Goal: Task Accomplishment & Management: Manage account settings

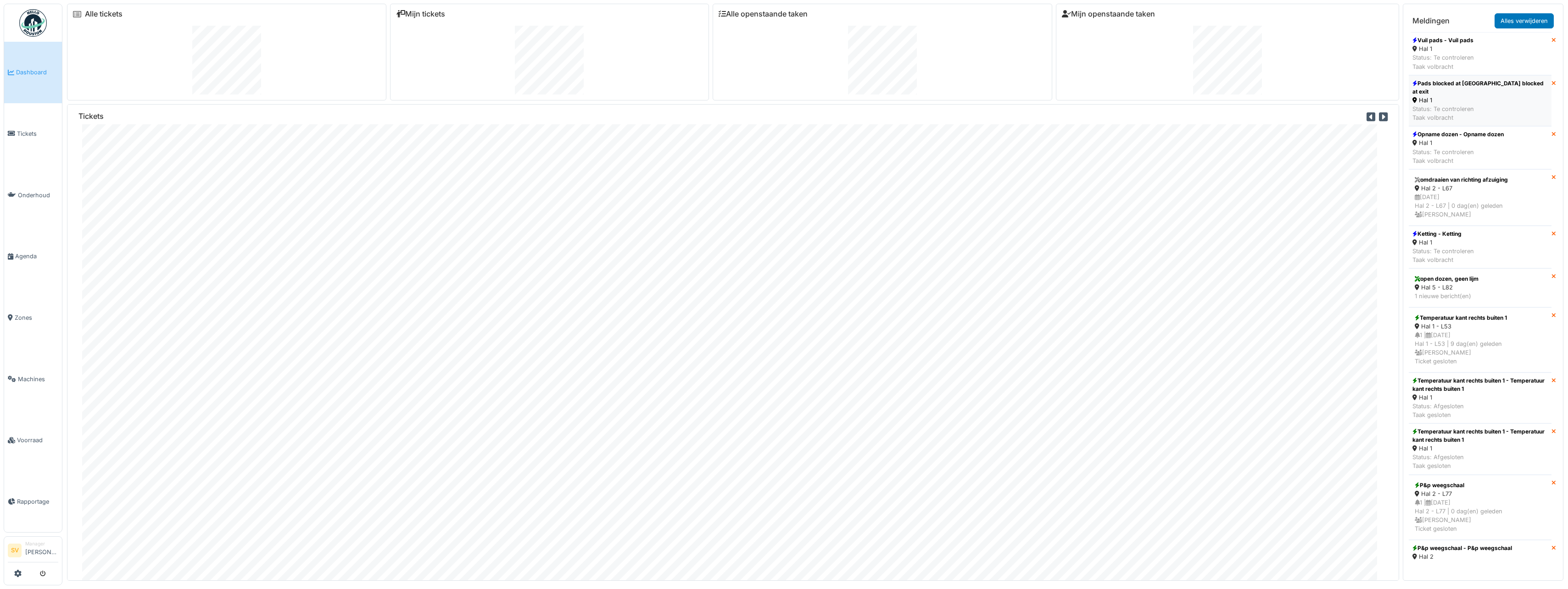
click at [1465, 105] on div "Status: Te controleren Taak volbracht" at bounding box center [1481, 113] width 135 height 17
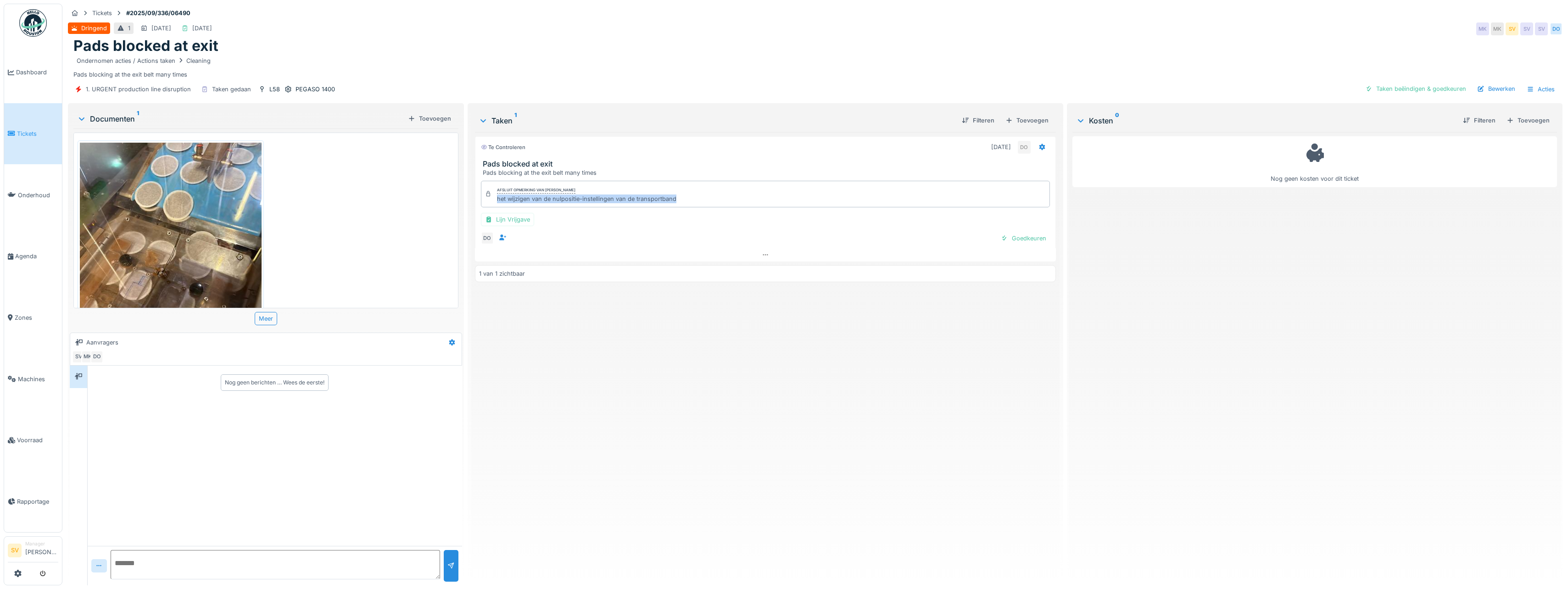
drag, startPoint x: 495, startPoint y: 199, endPoint x: 679, endPoint y: 206, distance: 184.1
click at [679, 206] on div "Afsluit opmerking van Damian Olejnik het wijzigen van de nulpositie-instellinge…" at bounding box center [765, 194] width 569 height 26
copy div "het wijzigen van de nulpositie-instellingen van de transportband"
click at [1413, 89] on div "Taken beëindigen & goedkeuren" at bounding box center [1416, 89] width 108 height 12
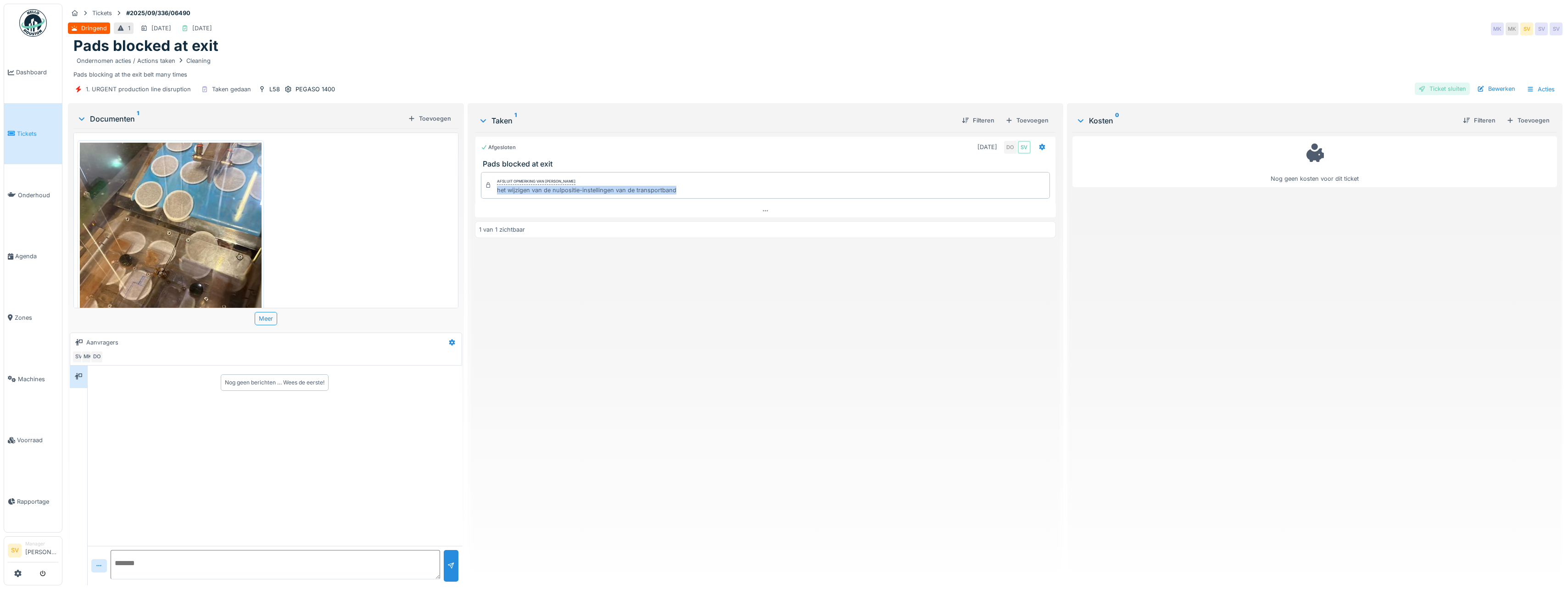
click at [1434, 87] on div "Ticket sluiten" at bounding box center [1442, 89] width 55 height 12
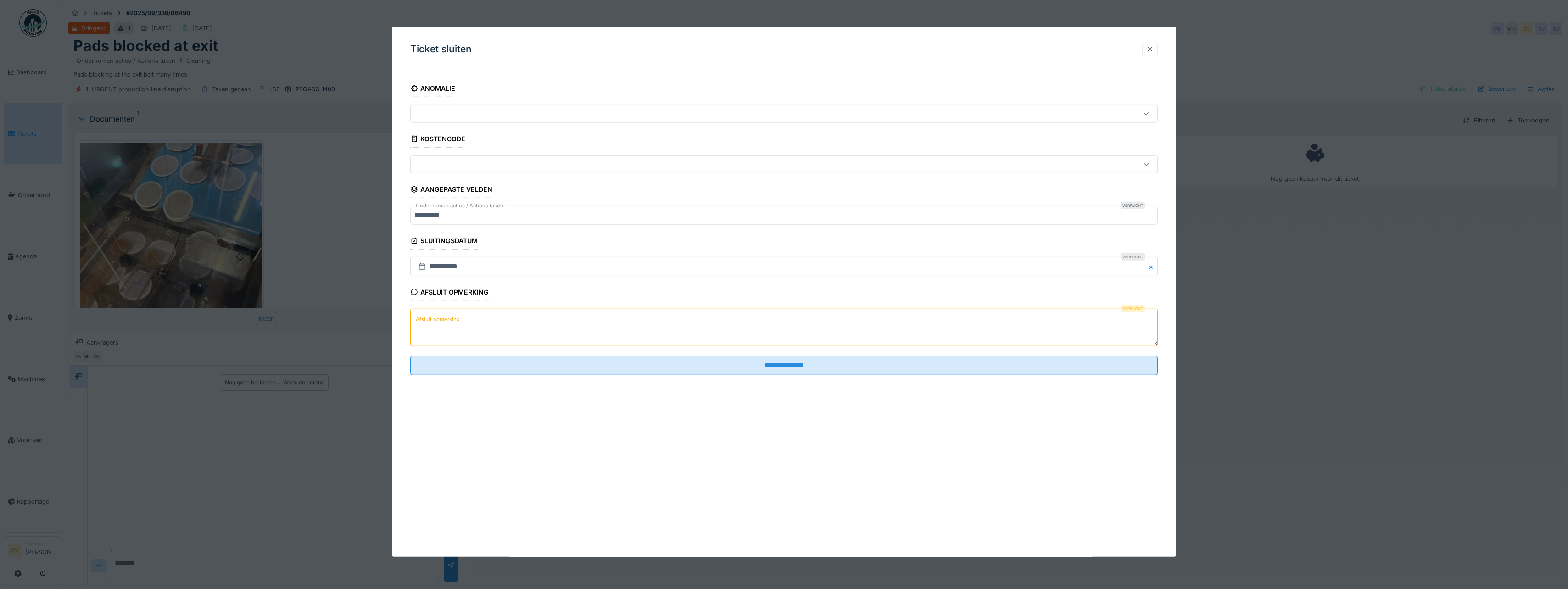
click at [711, 322] on textarea "Afsluit opmerking" at bounding box center [784, 327] width 747 height 38
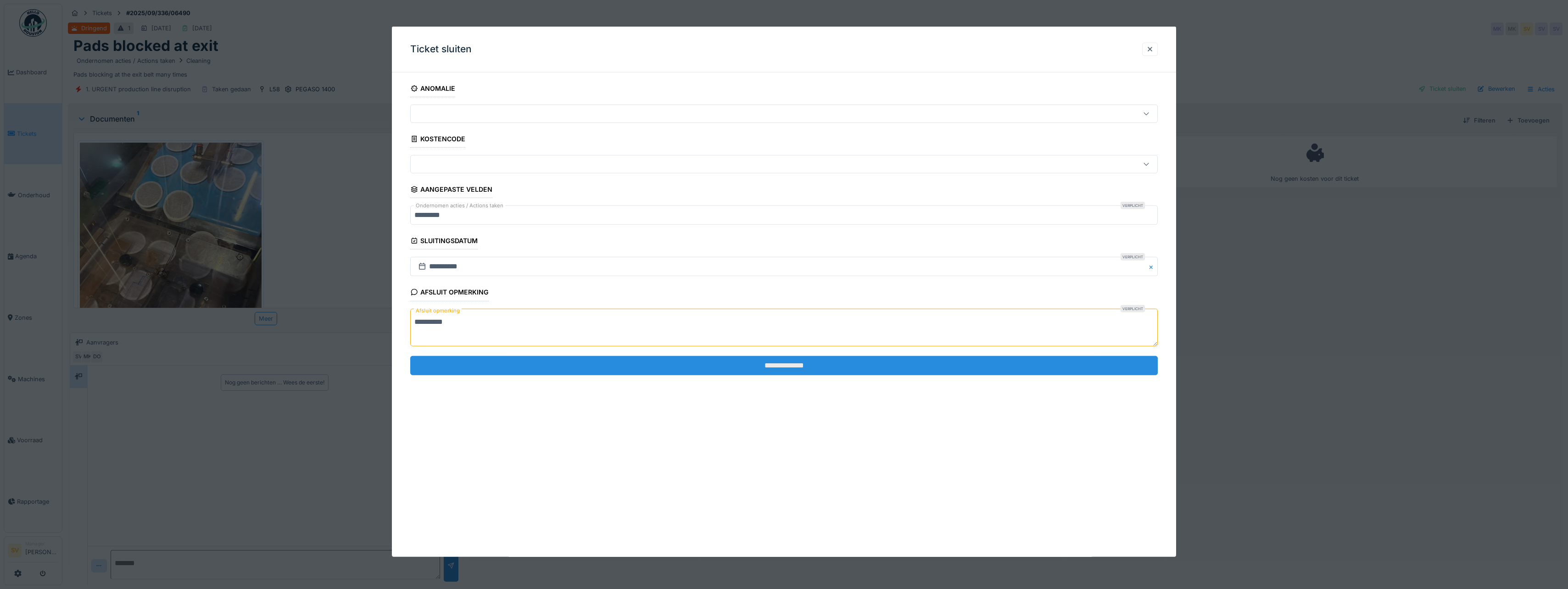
type textarea "*********"
click at [793, 364] on input "**********" at bounding box center [784, 365] width 747 height 19
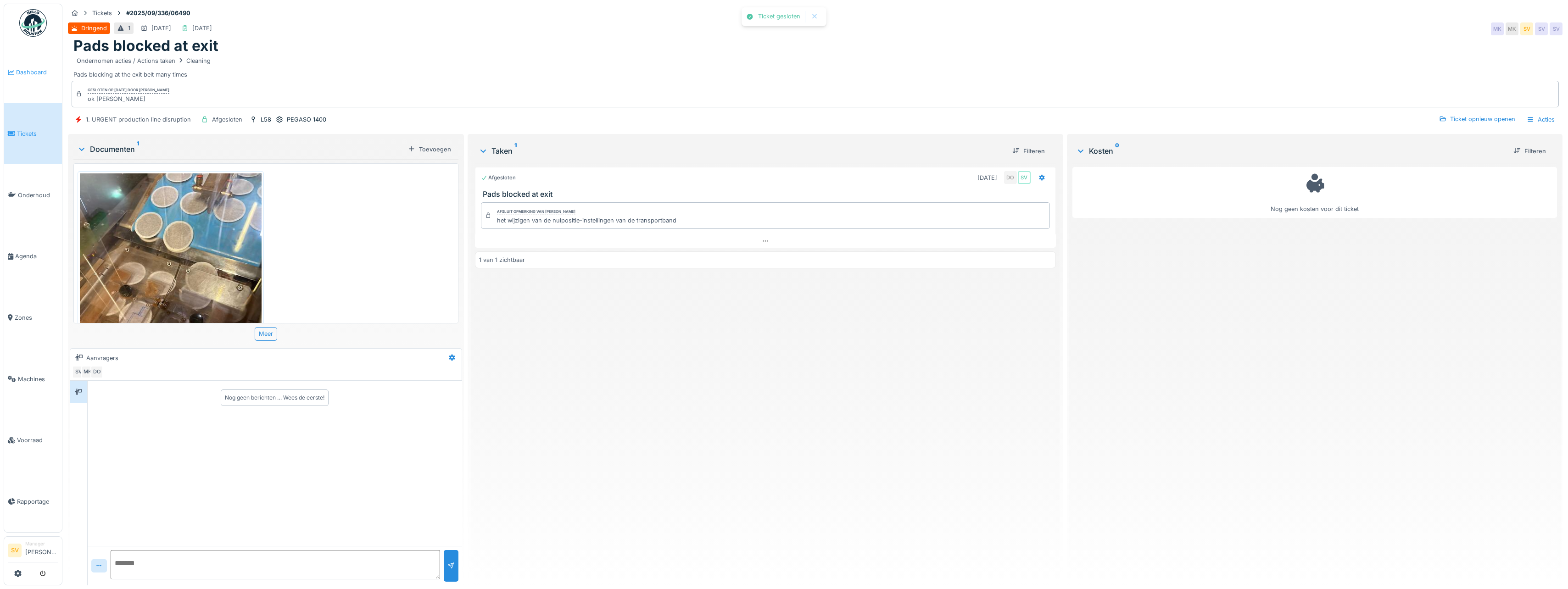
click at [37, 73] on span "Dashboard" at bounding box center [37, 72] width 42 height 9
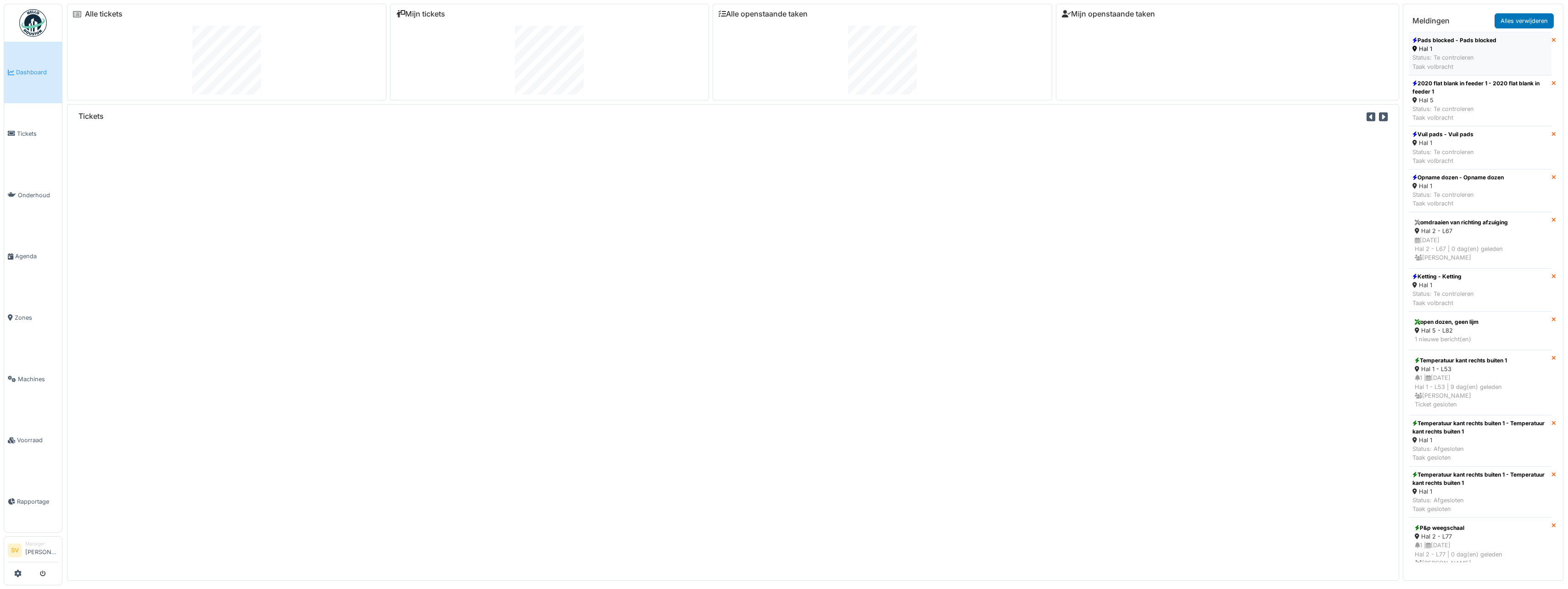
click at [1478, 60] on div "Status: Te controleren Taak volbracht" at bounding box center [1455, 62] width 84 height 17
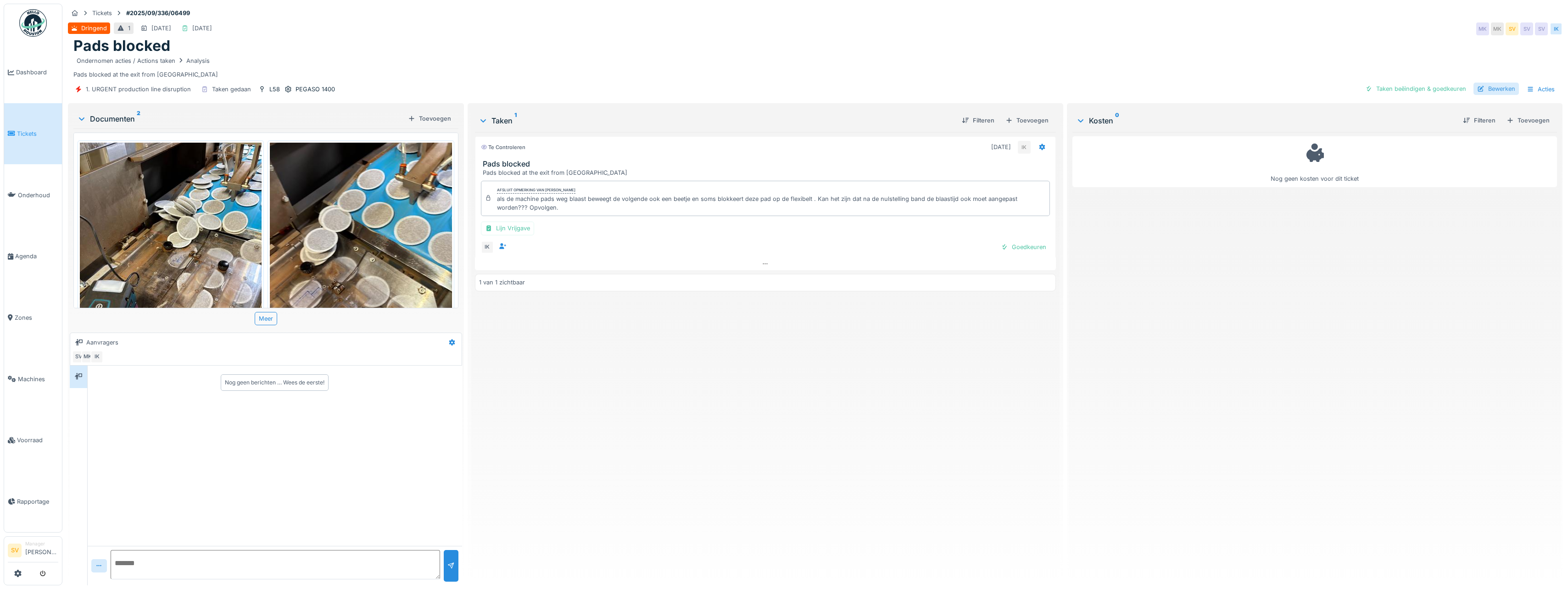
click at [1482, 89] on div "Bewerken" at bounding box center [1497, 89] width 46 height 12
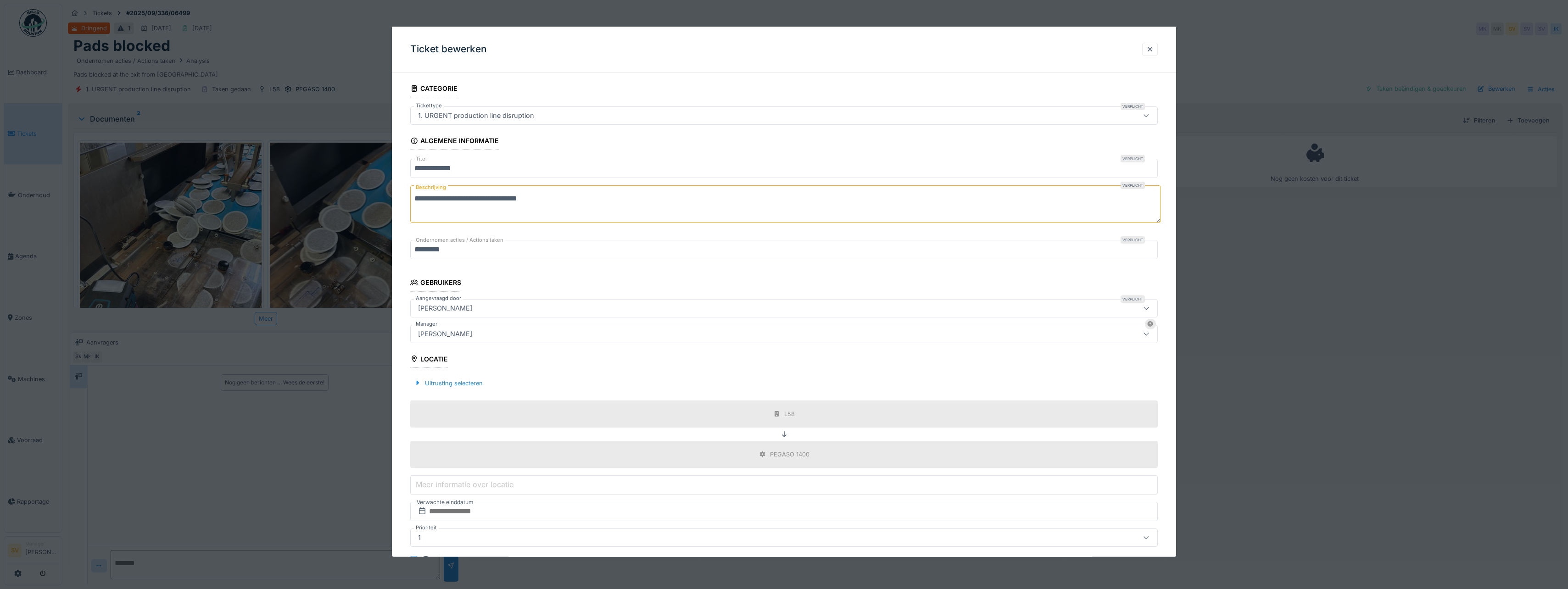
click at [520, 340] on div "[PERSON_NAME]" at bounding box center [784, 334] width 747 height 18
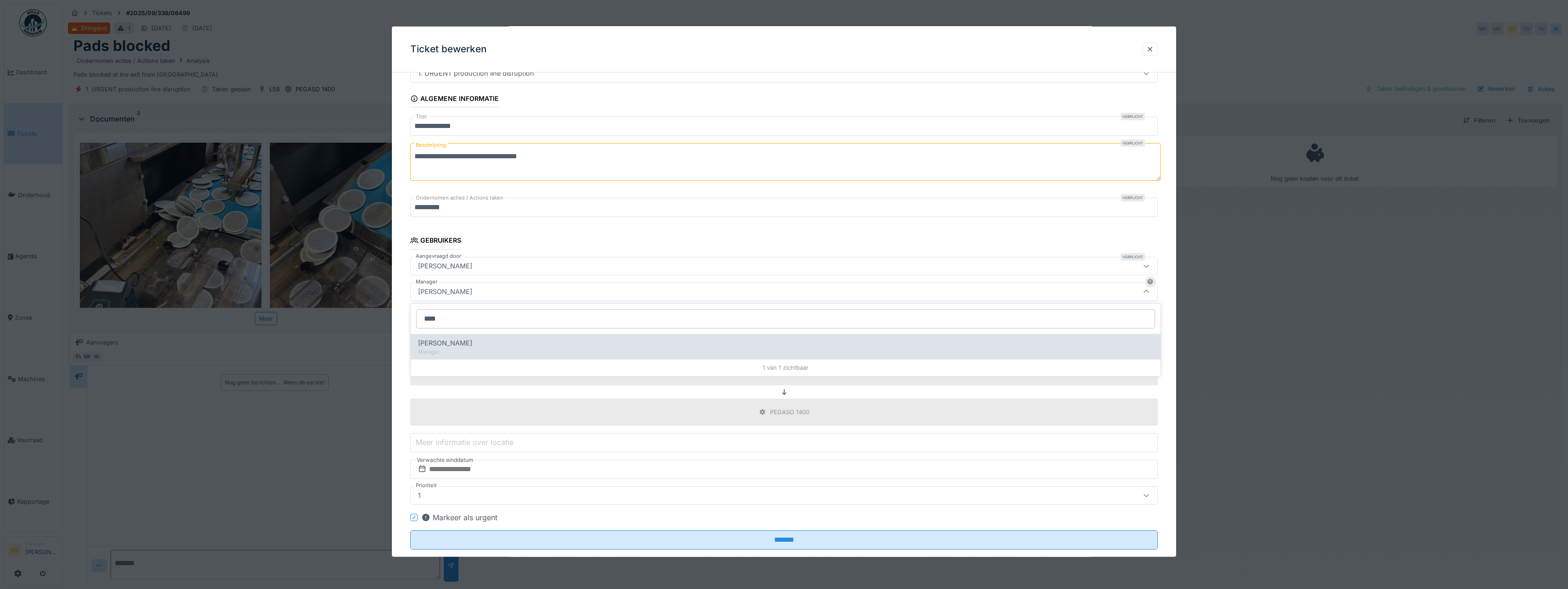
type input "****"
click at [455, 339] on span "[PERSON_NAME]" at bounding box center [445, 343] width 54 height 10
type input "****"
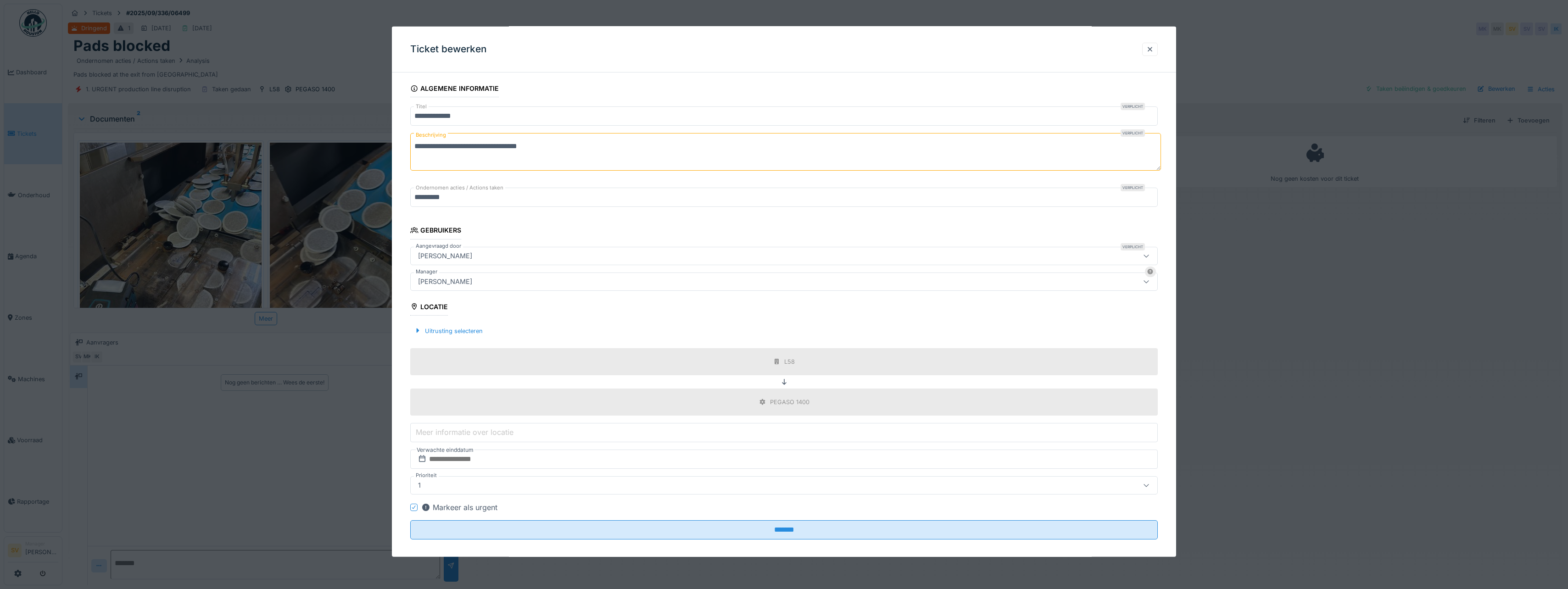
scroll to position [60, 0]
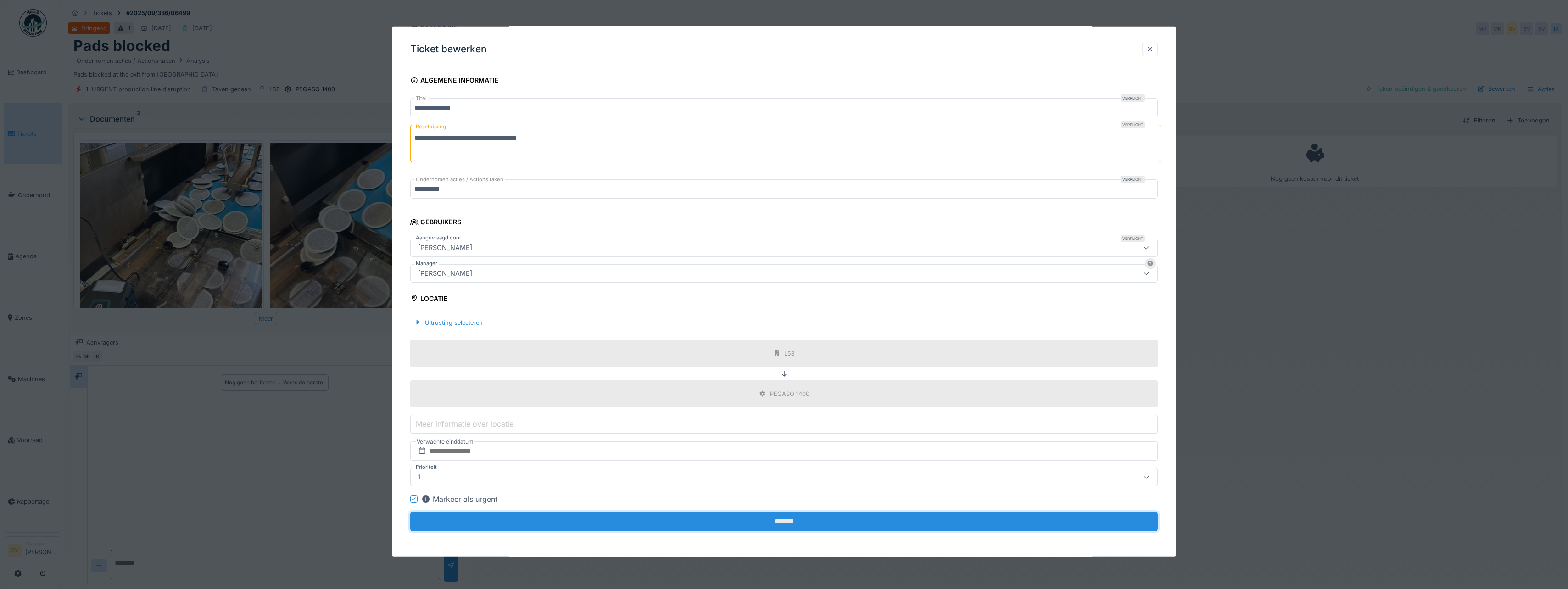
click at [794, 522] on input "*******" at bounding box center [784, 521] width 747 height 19
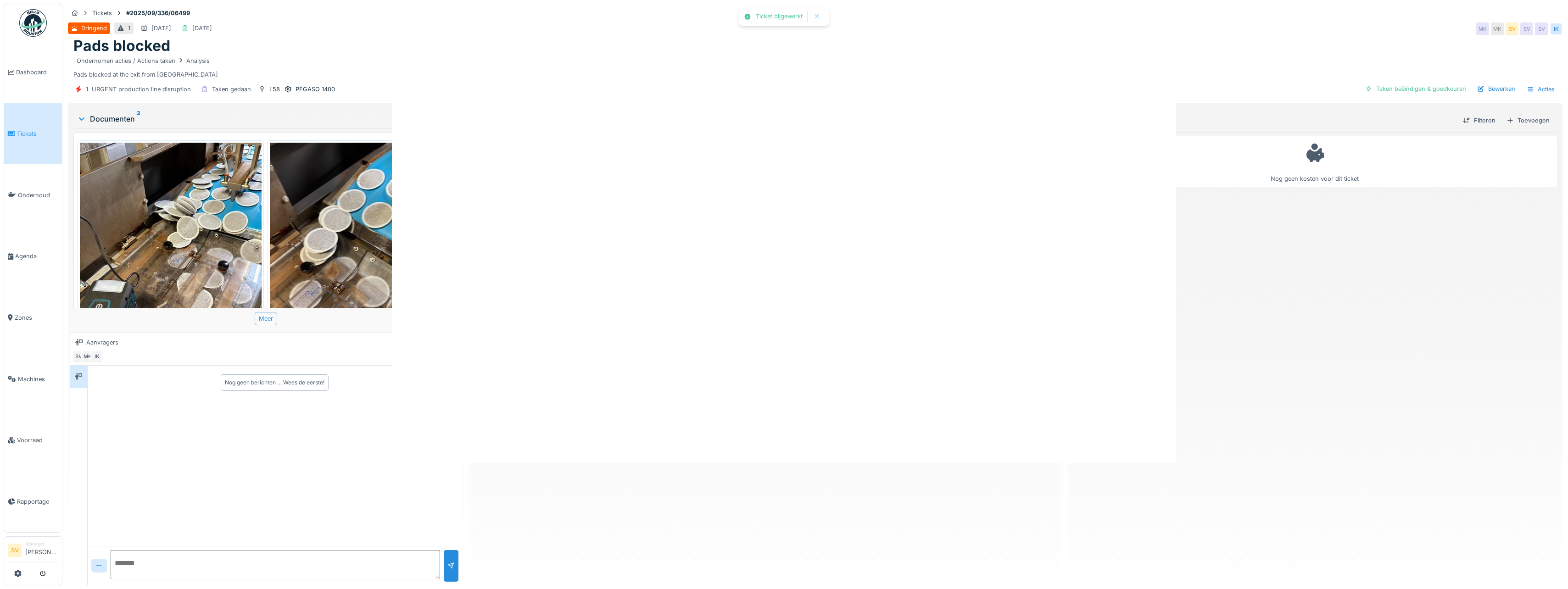
scroll to position [0, 0]
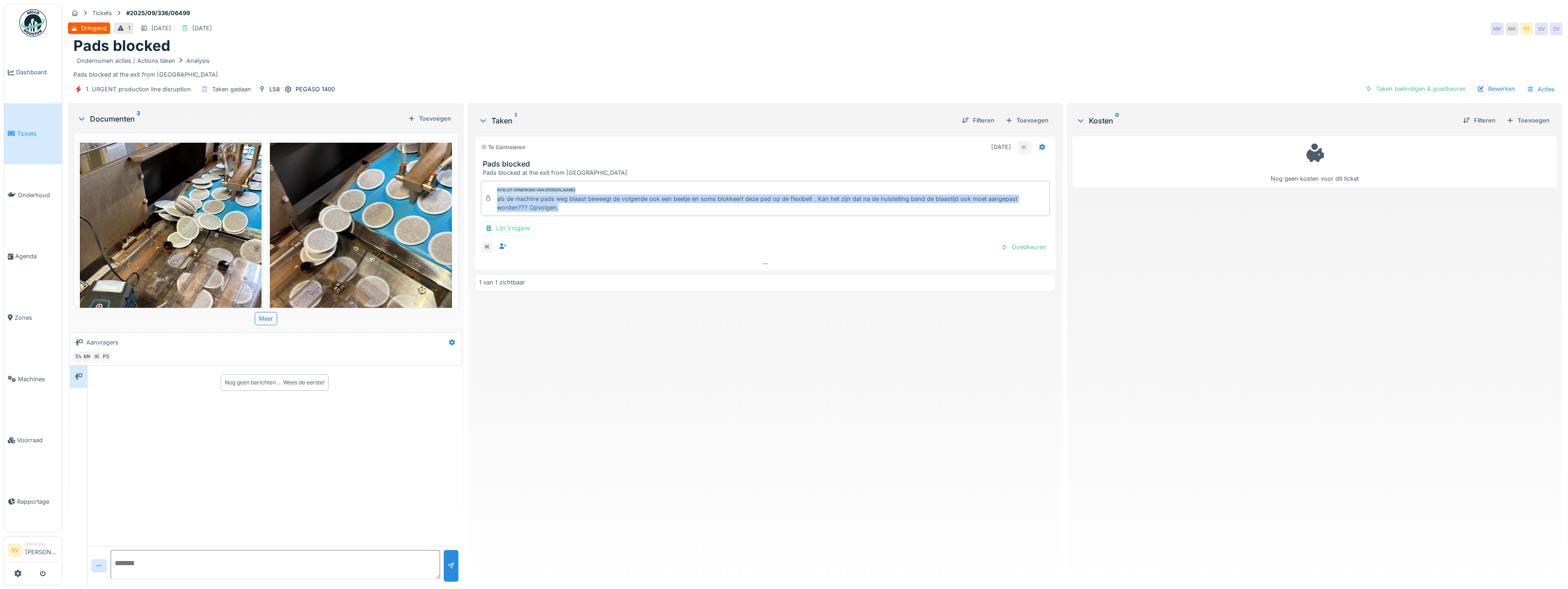
drag, startPoint x: 491, startPoint y: 199, endPoint x: 564, endPoint y: 212, distance: 74.1
click at [564, 212] on div "Afsluit opmerking van Ismail Kosar als de machine pads weg blaast beweegt de vo…" at bounding box center [765, 199] width 569 height 36
copy div "Afsluit opmerking van Ismail Kosar als de machine pads weg blaast beweegt de vo…"
click at [37, 71] on span "Dashboard" at bounding box center [37, 72] width 42 height 9
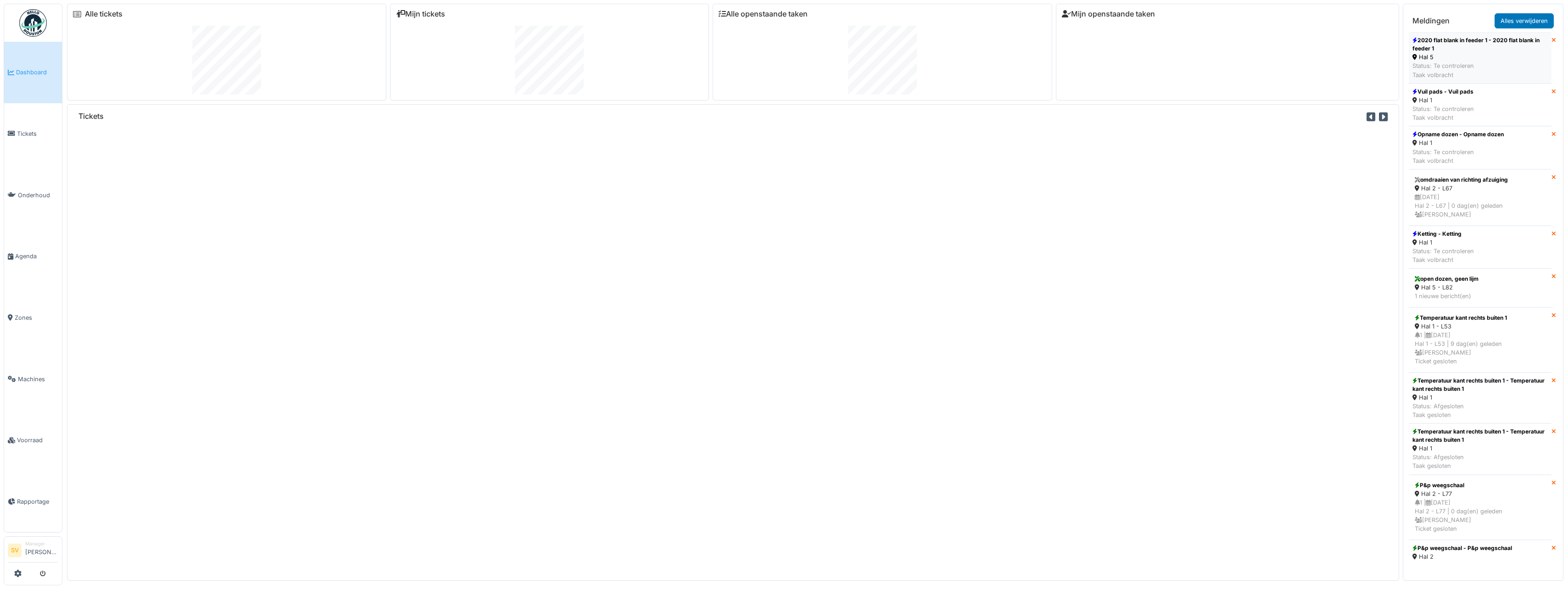
click at [1437, 57] on div "Hal 5" at bounding box center [1481, 57] width 135 height 9
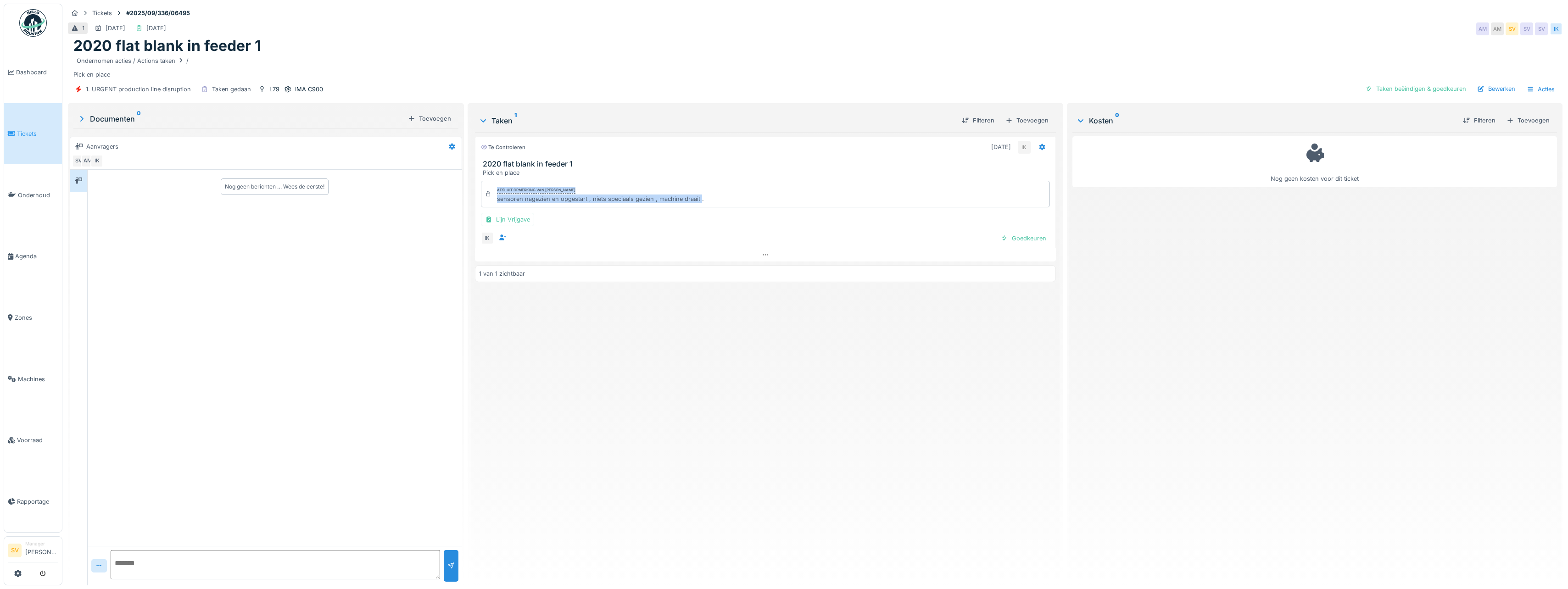
drag, startPoint x: 494, startPoint y: 188, endPoint x: 699, endPoint y: 204, distance: 205.6
click at [699, 204] on div "Afsluit opmerking van [PERSON_NAME] sensoren nagezien en opgestart , niets spec…" at bounding box center [765, 194] width 569 height 26
copy div "Afsluit opmerking van [PERSON_NAME] sensoren nagezien en opgestart , niets spec…"
click at [1498, 89] on div "Bewerken" at bounding box center [1497, 89] width 46 height 12
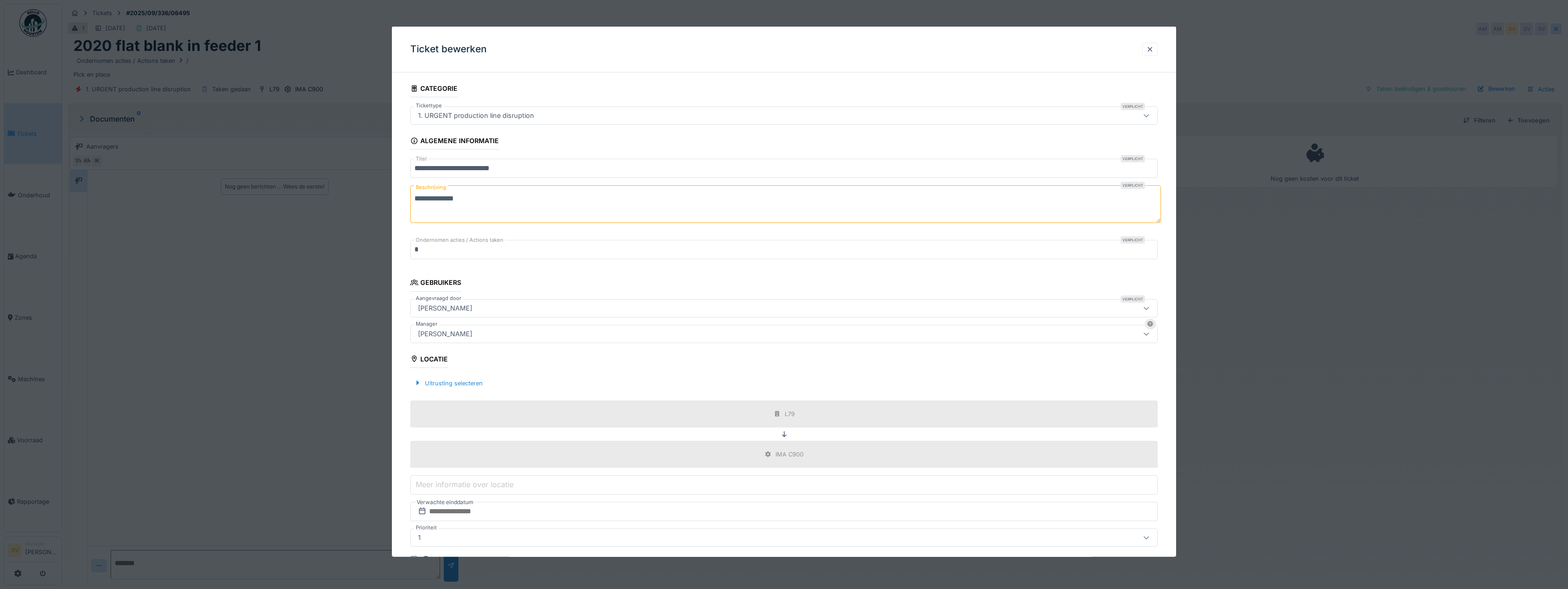
click at [501, 332] on div "[PERSON_NAME]" at bounding box center [743, 334] width 657 height 10
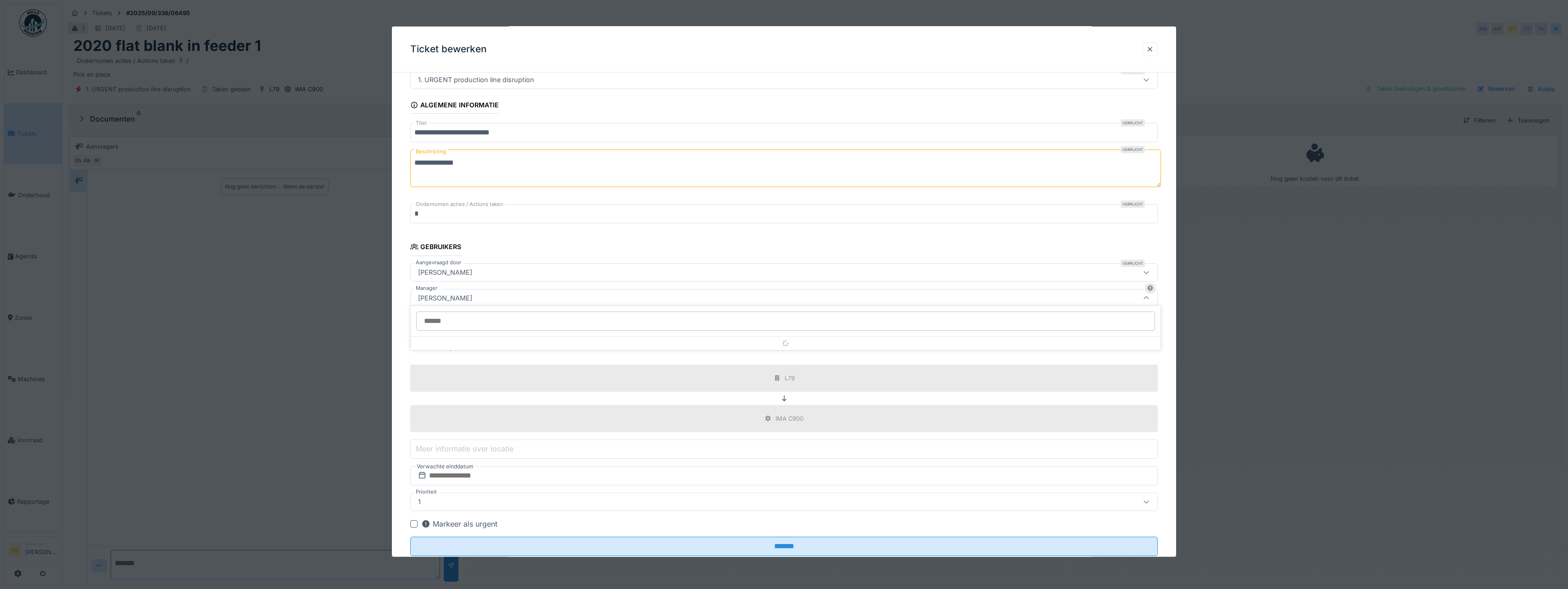
scroll to position [42, 0]
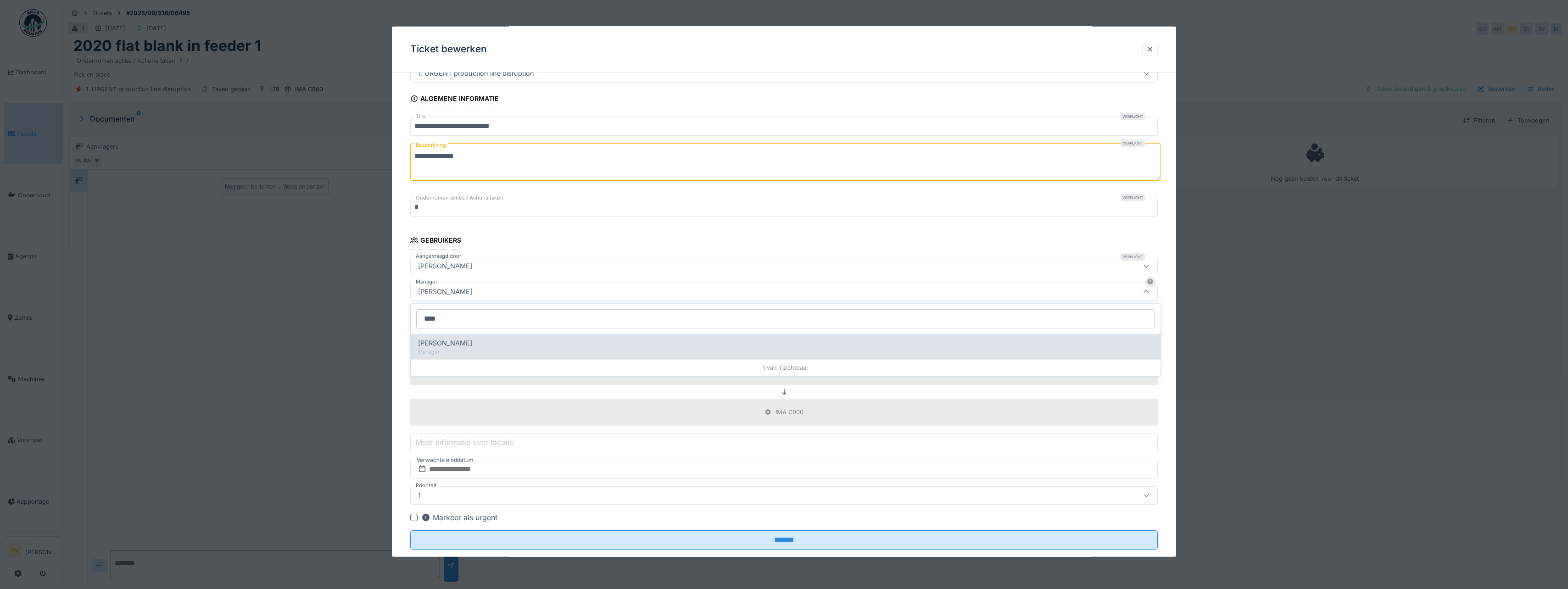
type input "****"
click at [463, 342] on span "Patrick Schroijen" at bounding box center [445, 343] width 54 height 10
type input "****"
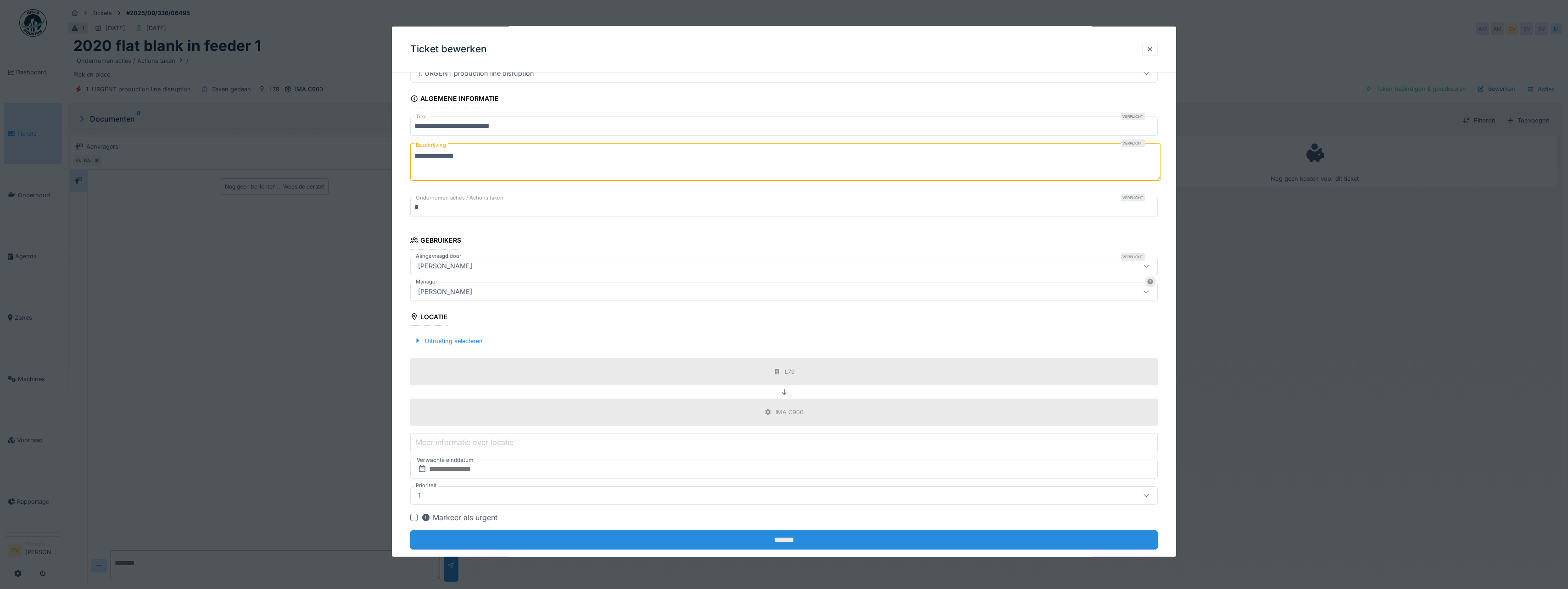
scroll to position [60, 0]
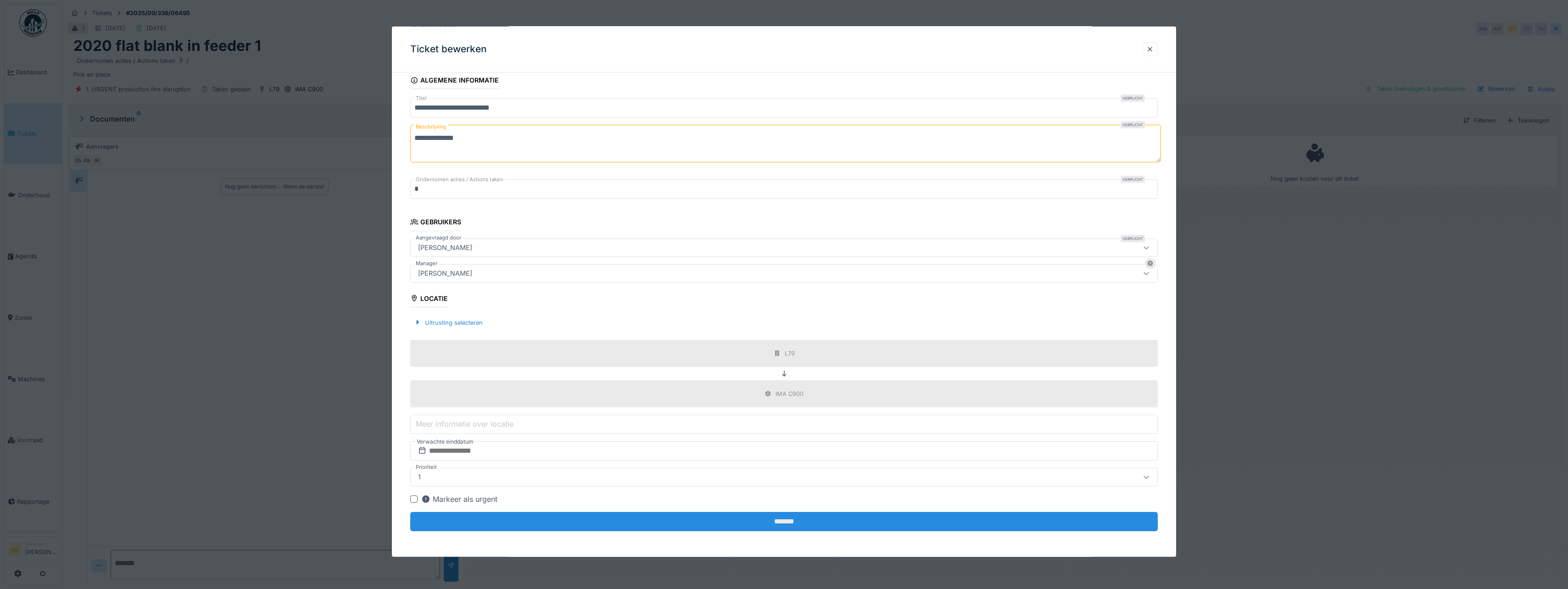
click at [793, 520] on input "*******" at bounding box center [784, 521] width 747 height 19
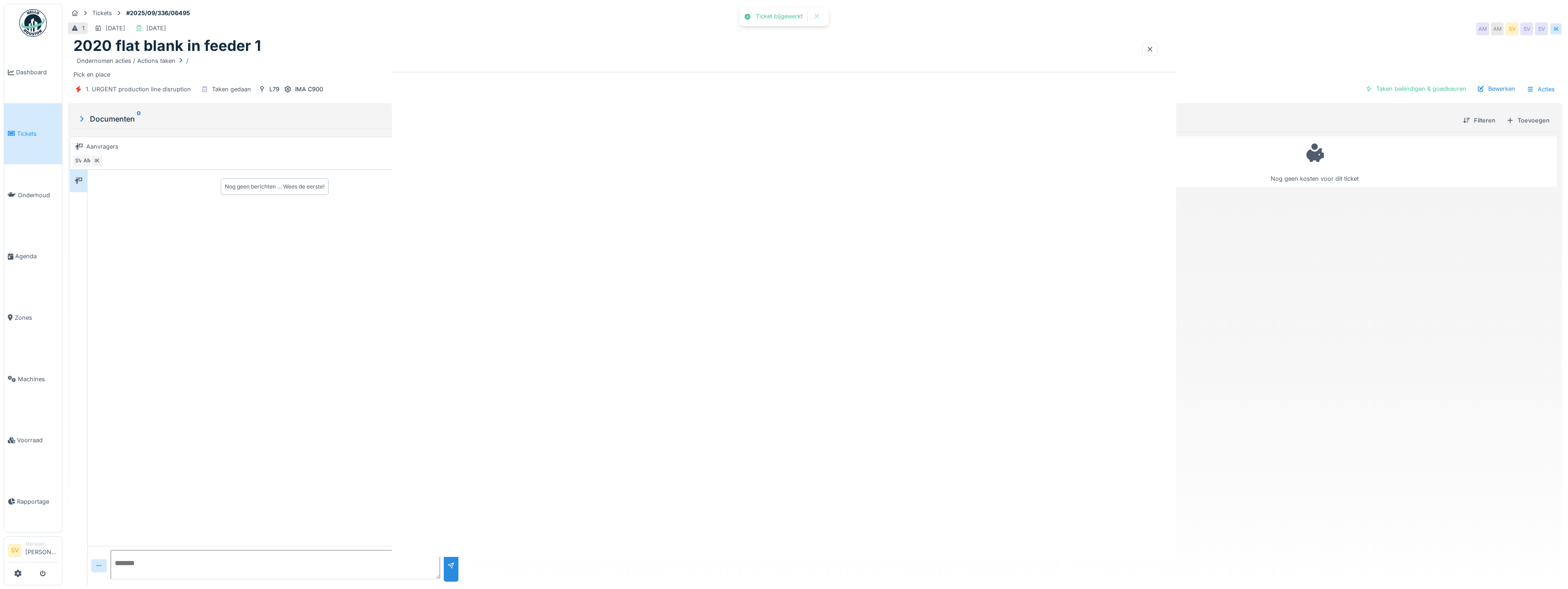
scroll to position [0, 0]
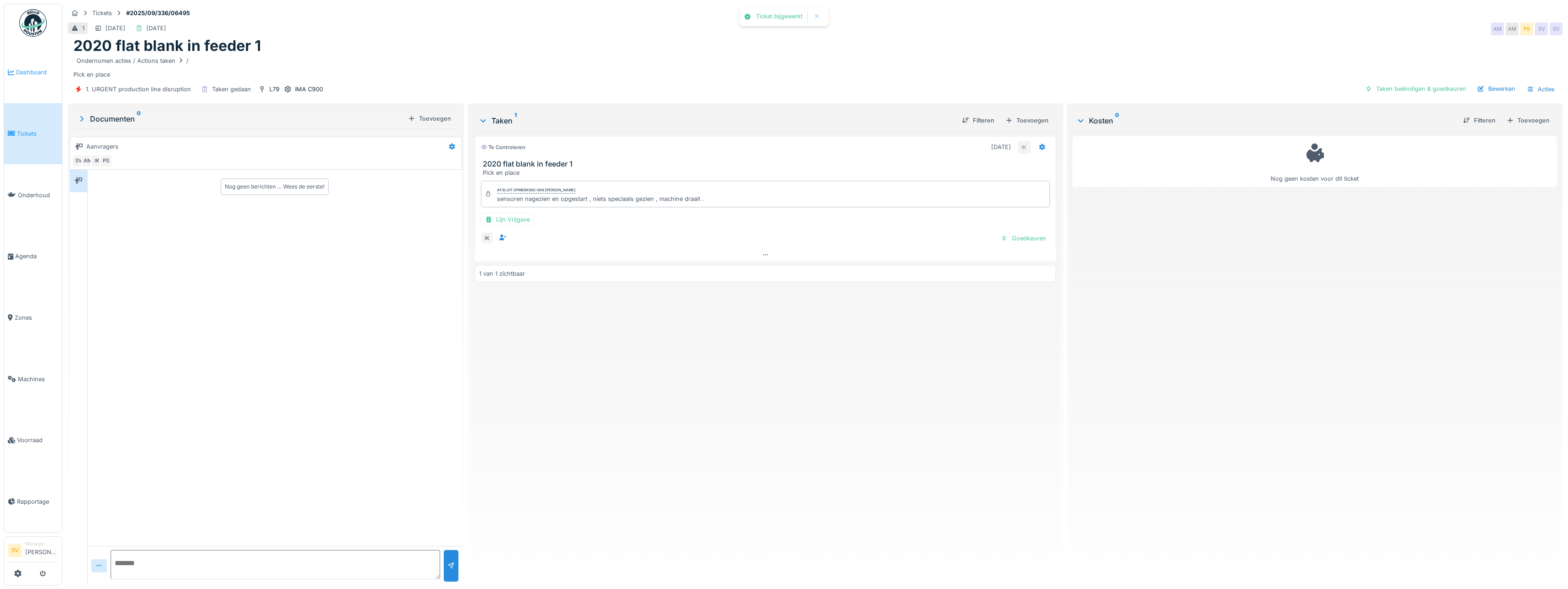
click at [41, 73] on span "Dashboard" at bounding box center [37, 72] width 42 height 9
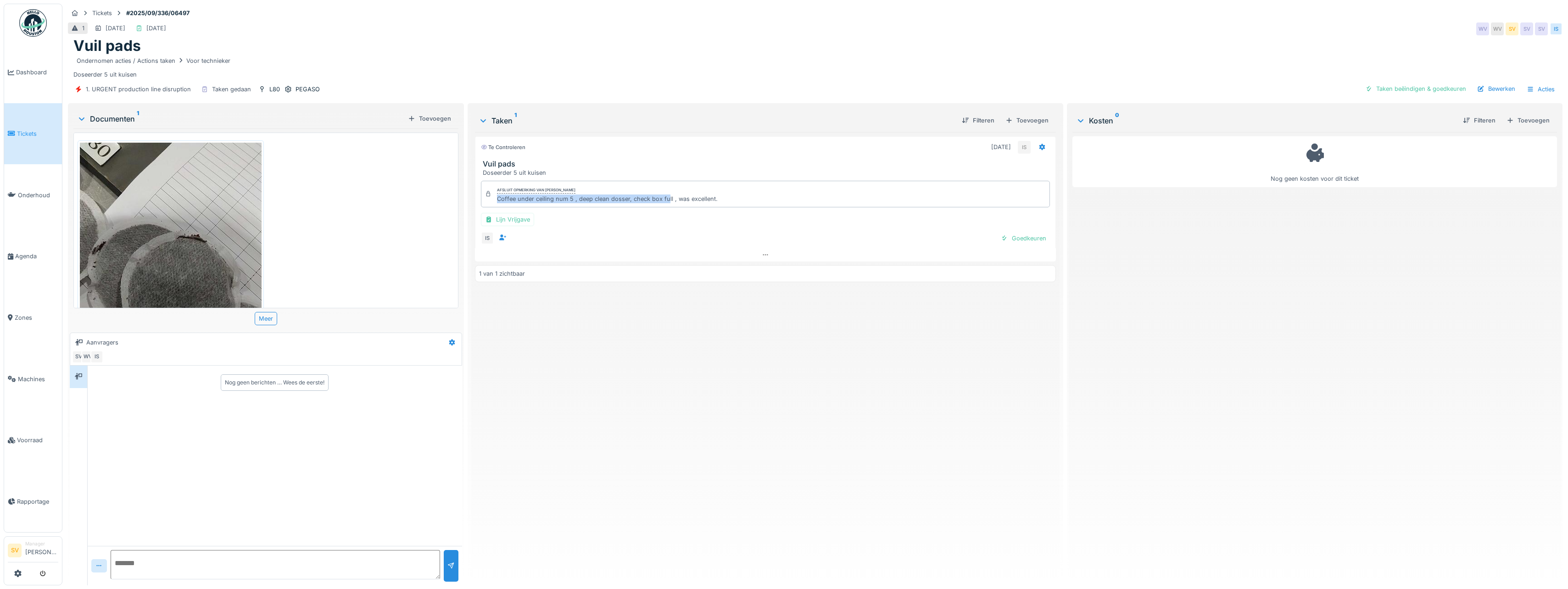
drag, startPoint x: 493, startPoint y: 198, endPoint x: 665, endPoint y: 206, distance: 172.2
click at [665, 206] on div "Afsluit opmerking van [PERSON_NAME] Coffee under ceiling num 5 , deep clean dos…" at bounding box center [765, 194] width 569 height 26
drag, startPoint x: 665, startPoint y: 206, endPoint x: 718, endPoint y: 203, distance: 53.1
click at [709, 204] on div "Afsluit opmerking van [PERSON_NAME] Coffee under ceiling num 5 , deep clean dos…" at bounding box center [765, 194] width 569 height 26
drag, startPoint x: 718, startPoint y: 203, endPoint x: 717, endPoint y: 209, distance: 6.1
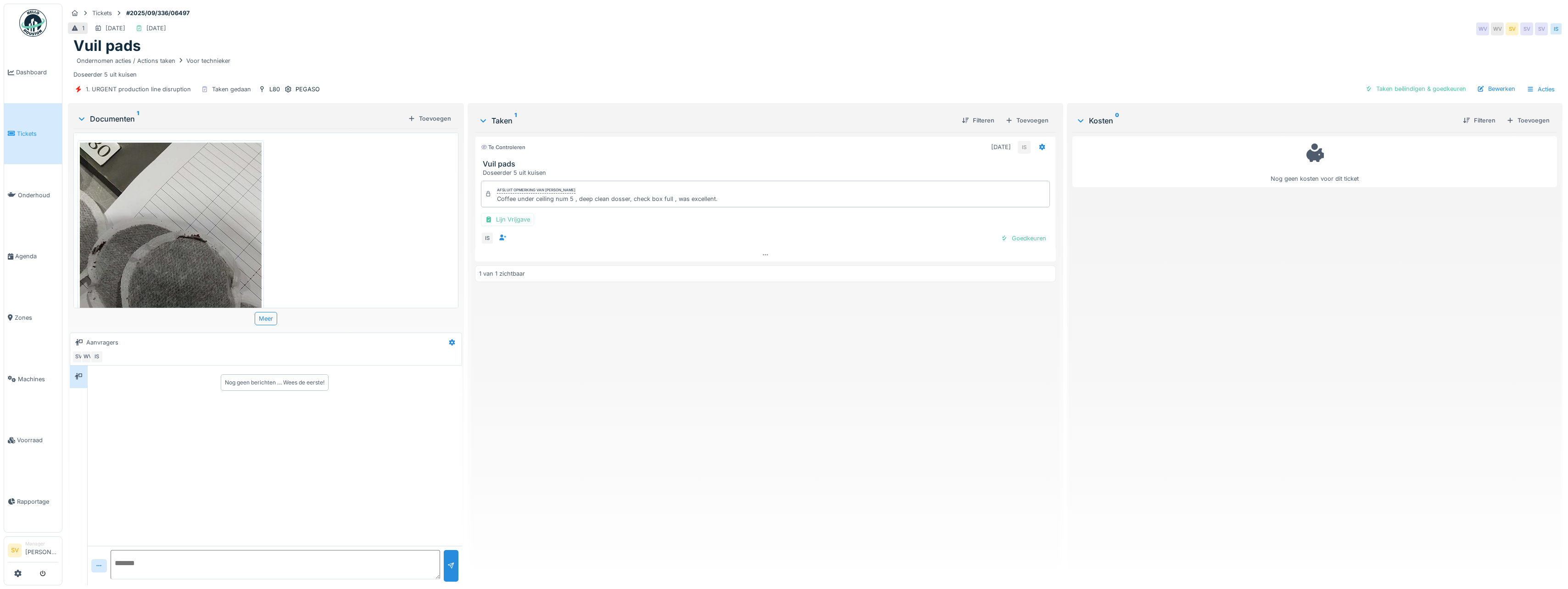
click at [719, 203] on div "Afsluit opmerking van [PERSON_NAME] Coffee under ceiling num 5 , deep clean dos…" at bounding box center [765, 194] width 569 height 26
click at [706, 246] on div "Afsluit opmerking van [PERSON_NAME] Coffee under ceiling num 5 , deep clean dos…" at bounding box center [766, 213] width 581 height 71
drag, startPoint x: 493, startPoint y: 201, endPoint x: 702, endPoint y: 216, distance: 209.5
click at [702, 216] on div "Afsluit opmerking van Ismail Sewilam Coffee under ceiling num 5 , deep clean do…" at bounding box center [766, 213] width 581 height 71
copy div "Coffee under ceiling num 5 , deep clean dosser, check box full , was excellent.…"
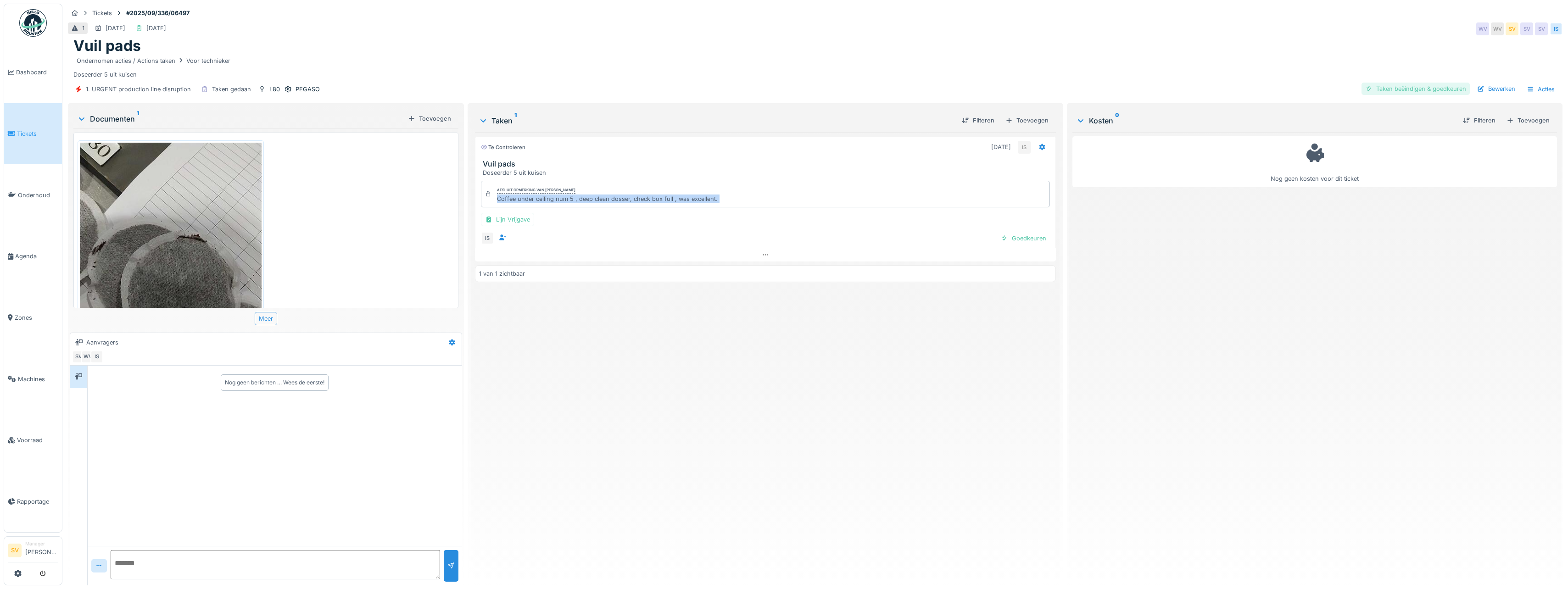
click at [1423, 85] on div "Taken beëindigen & goedkeuren" at bounding box center [1416, 89] width 108 height 12
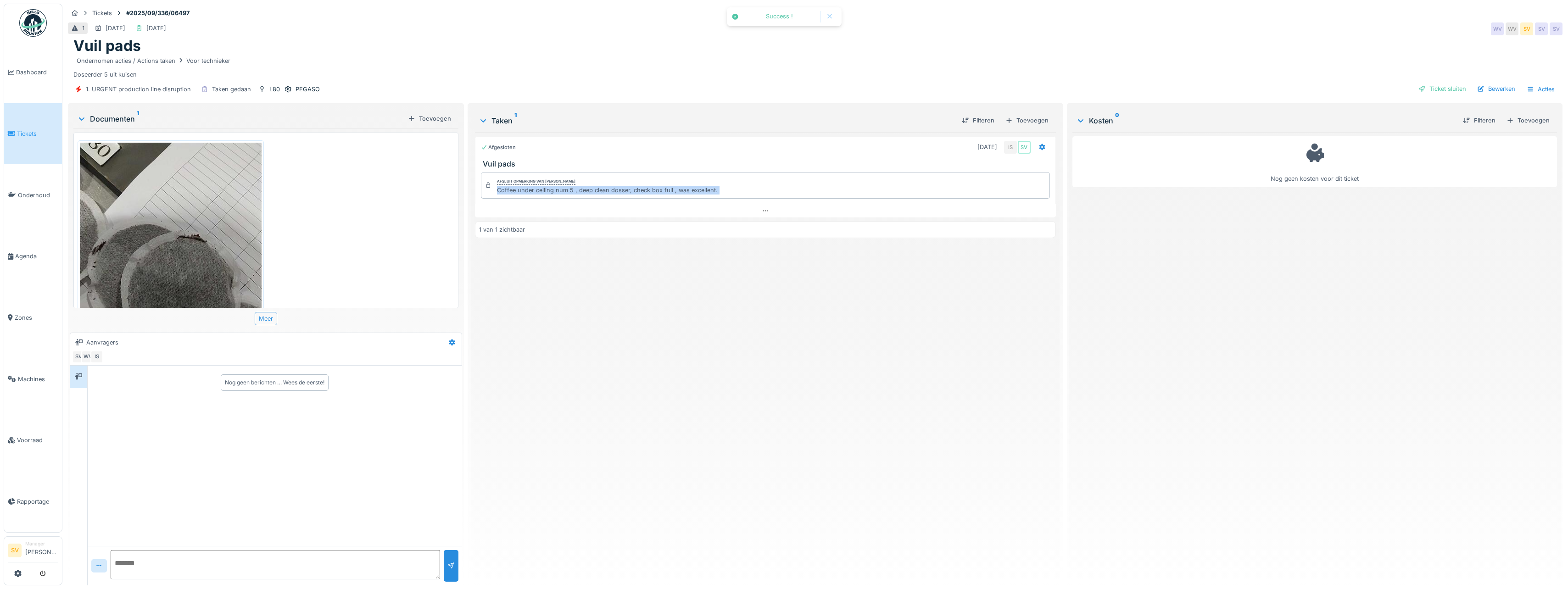
click at [1444, 89] on div "Ticket sluiten" at bounding box center [1442, 89] width 55 height 12
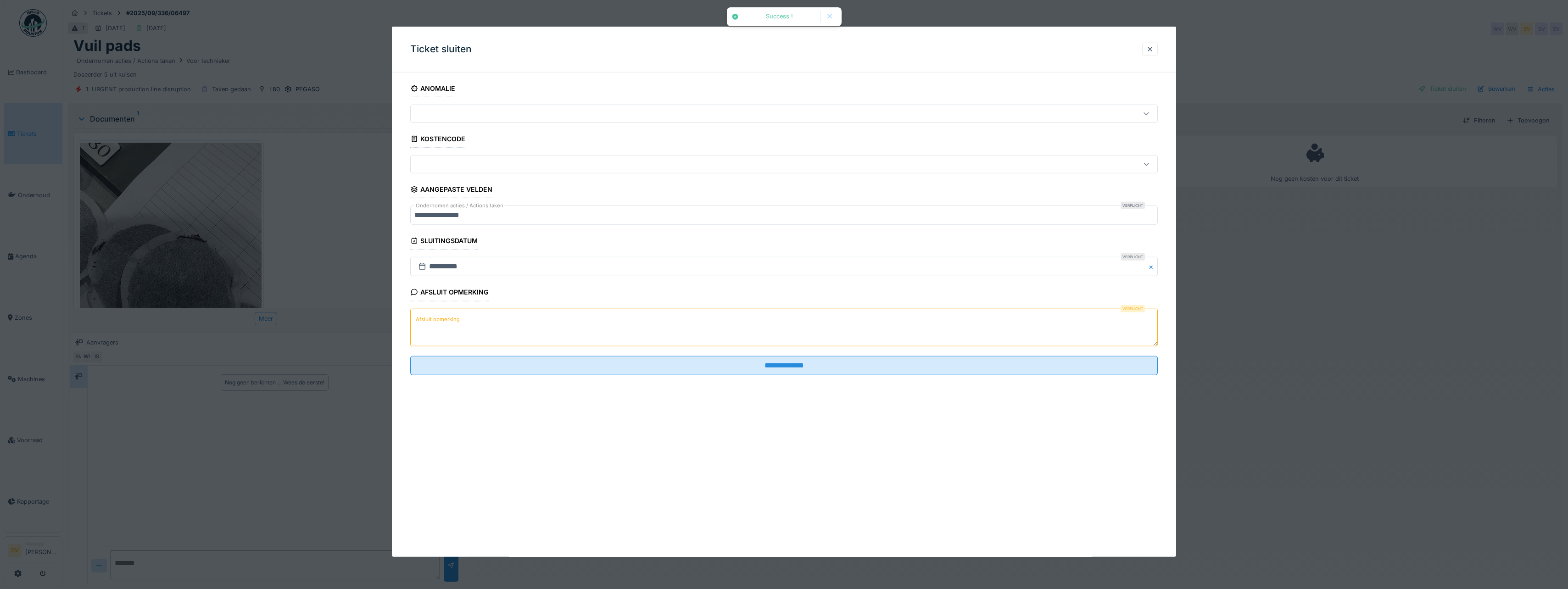
click at [696, 337] on textarea "Afsluit opmerking" at bounding box center [784, 327] width 747 height 38
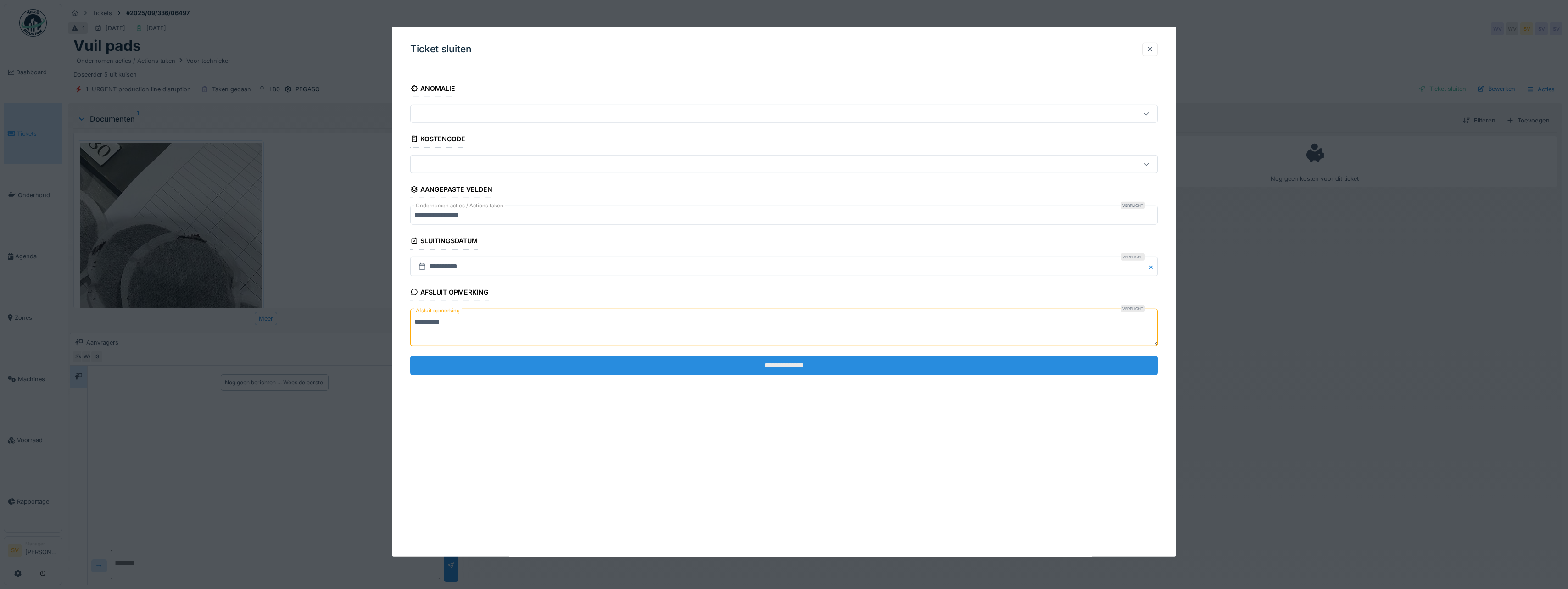
type textarea "*********"
click at [784, 363] on input "**********" at bounding box center [784, 365] width 747 height 19
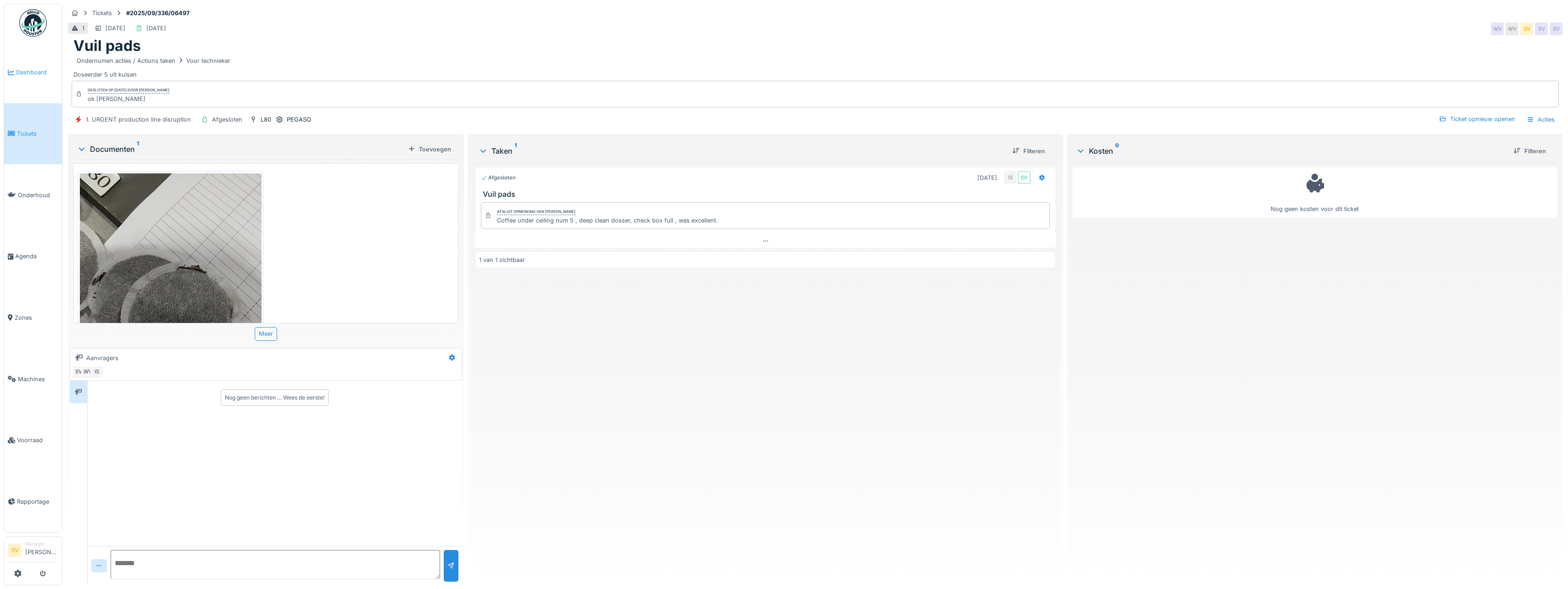
click at [37, 69] on span "Dashboard" at bounding box center [37, 72] width 42 height 9
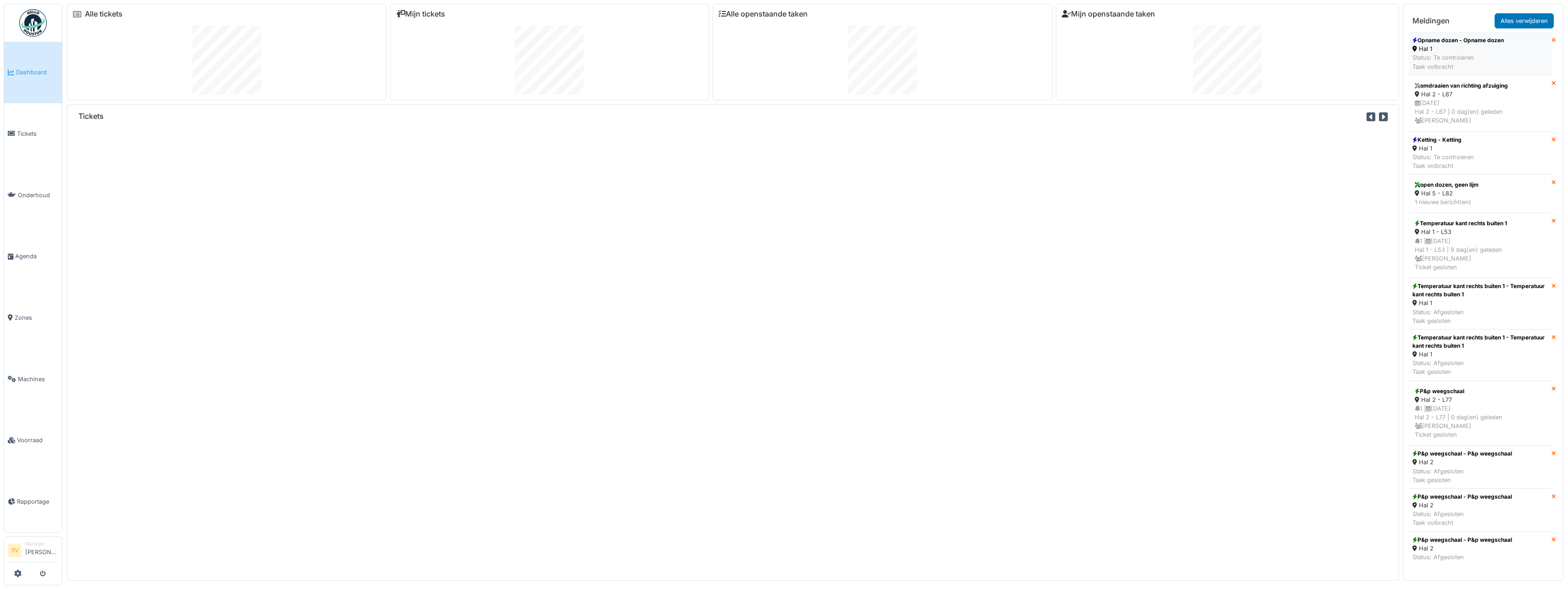
click at [1447, 55] on div "Status: Te controleren Taak volbracht" at bounding box center [1458, 62] width 91 height 17
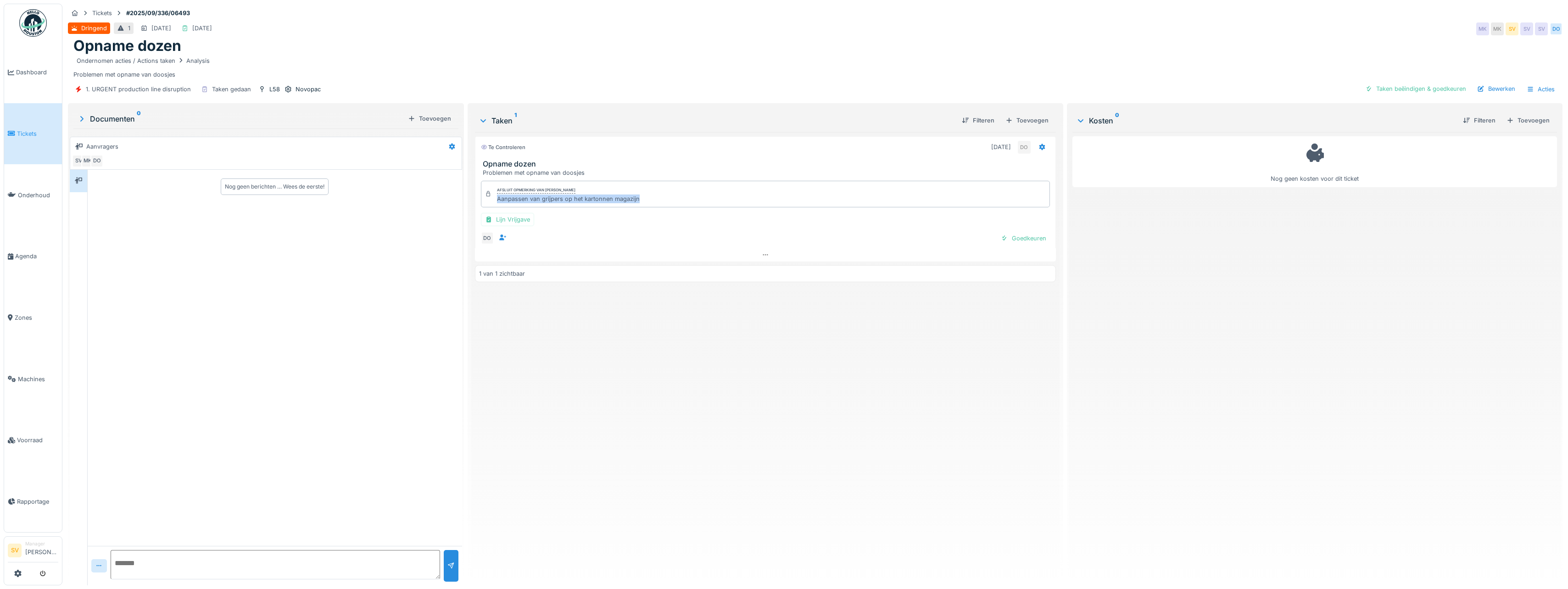
drag, startPoint x: 493, startPoint y: 198, endPoint x: 641, endPoint y: 206, distance: 148.2
click at [641, 206] on div "Afsluit opmerking van Damian Olejnik Aanpassen van grijpers op het kartonnen ma…" at bounding box center [765, 194] width 569 height 26
copy div "Aanpassen van grijpers op het kartonnen magazijn"
click at [1413, 91] on div "Taken beëindigen & goedkeuren" at bounding box center [1416, 89] width 108 height 12
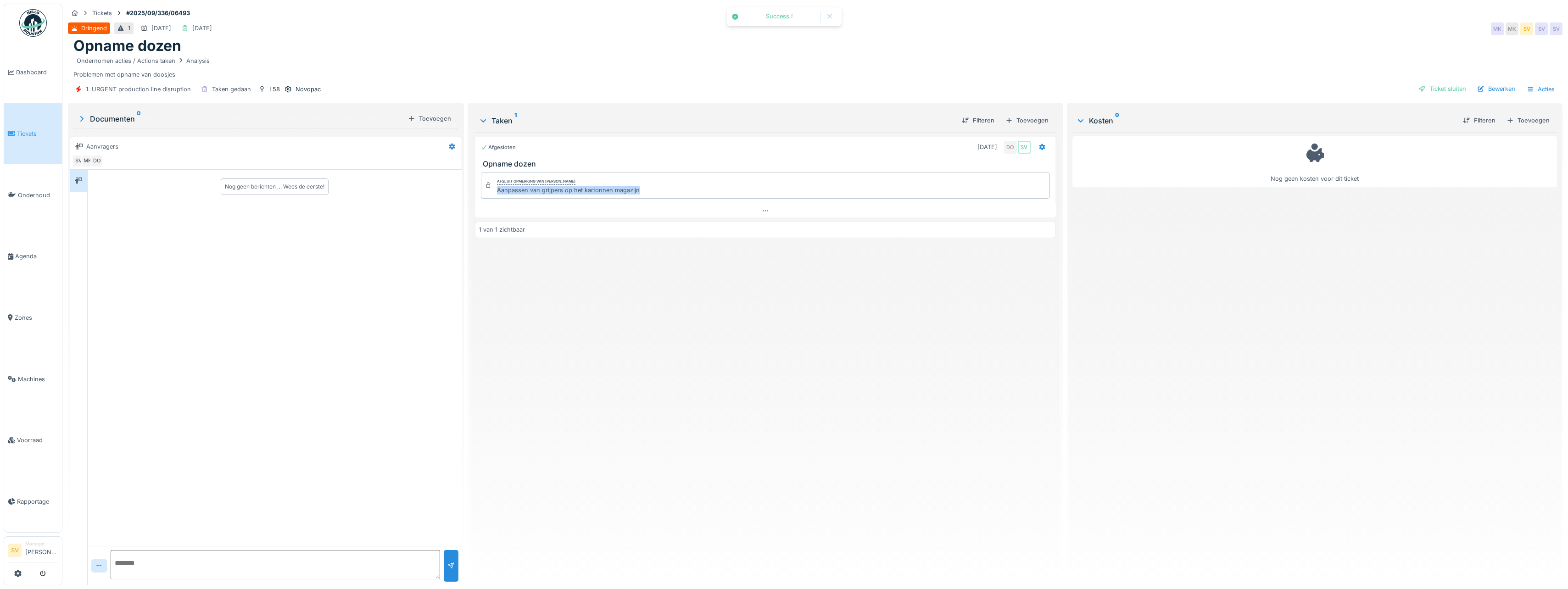
click at [1434, 92] on div "Ticket sluiten" at bounding box center [1442, 89] width 55 height 12
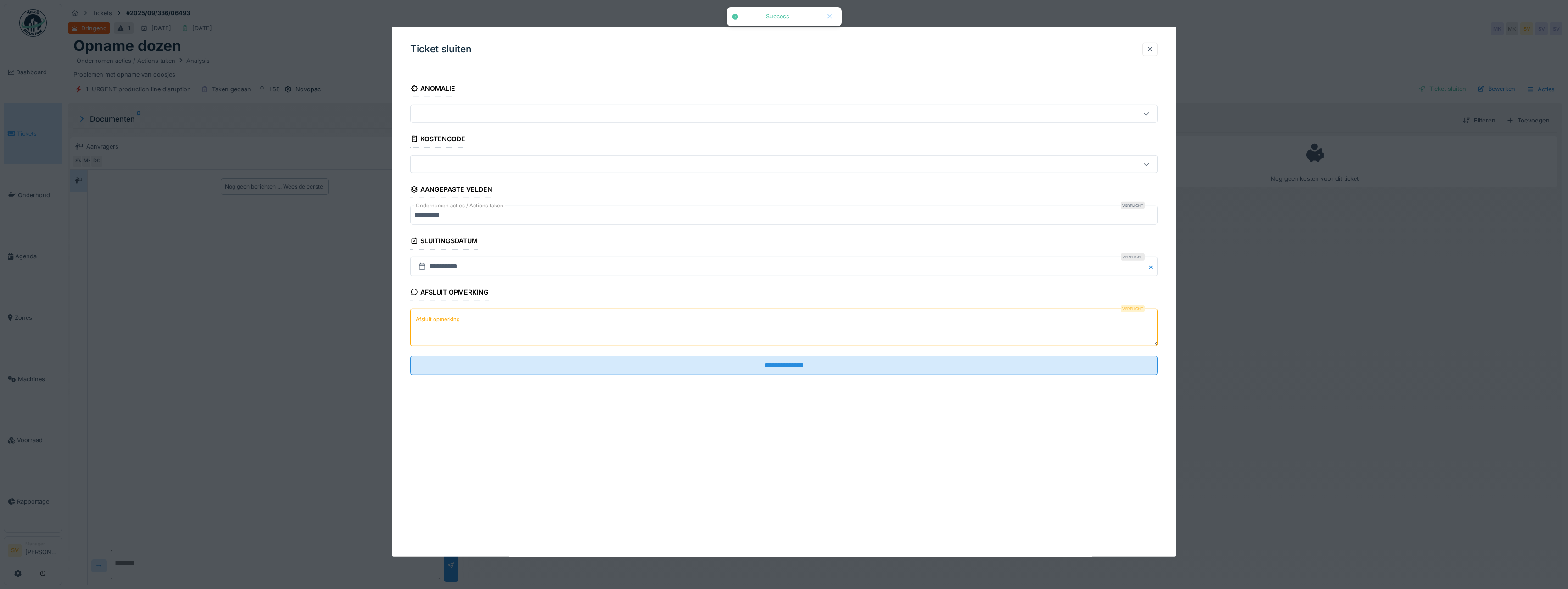
click at [664, 326] on textarea "Afsluit opmerking" at bounding box center [784, 327] width 747 height 38
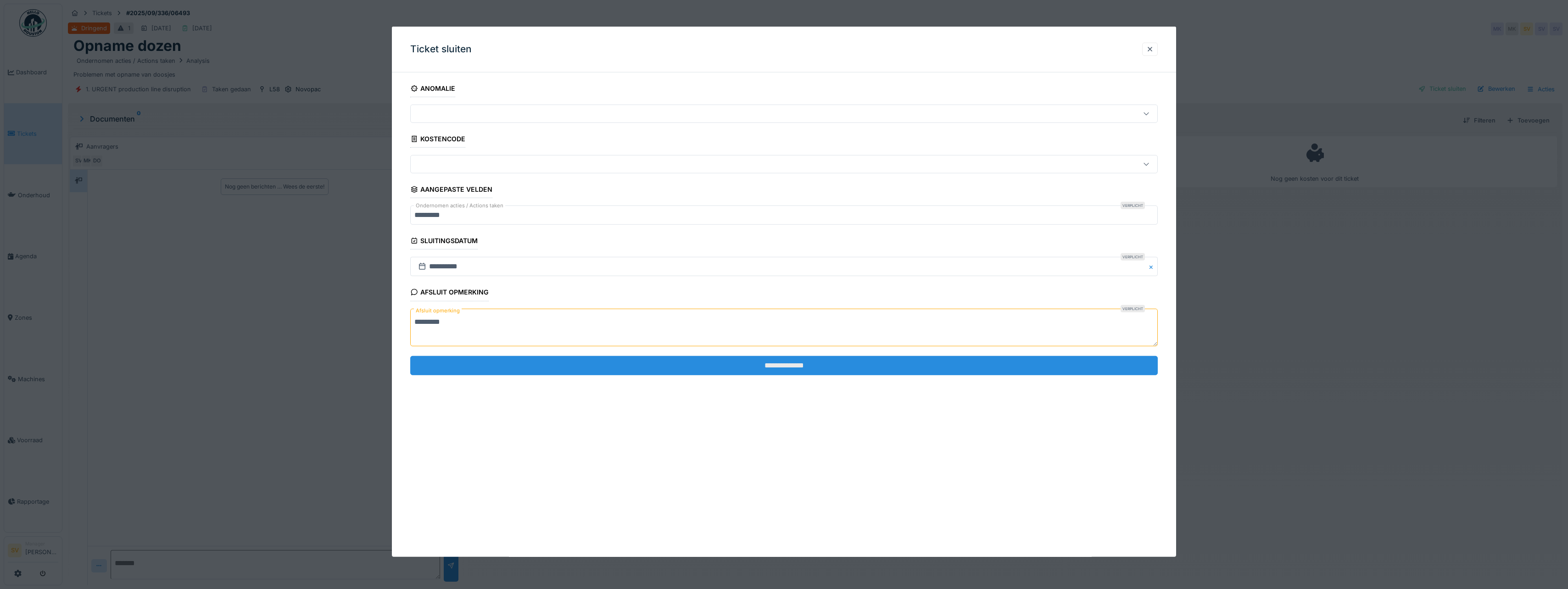
type textarea "*********"
click at [765, 365] on input "**********" at bounding box center [784, 365] width 747 height 19
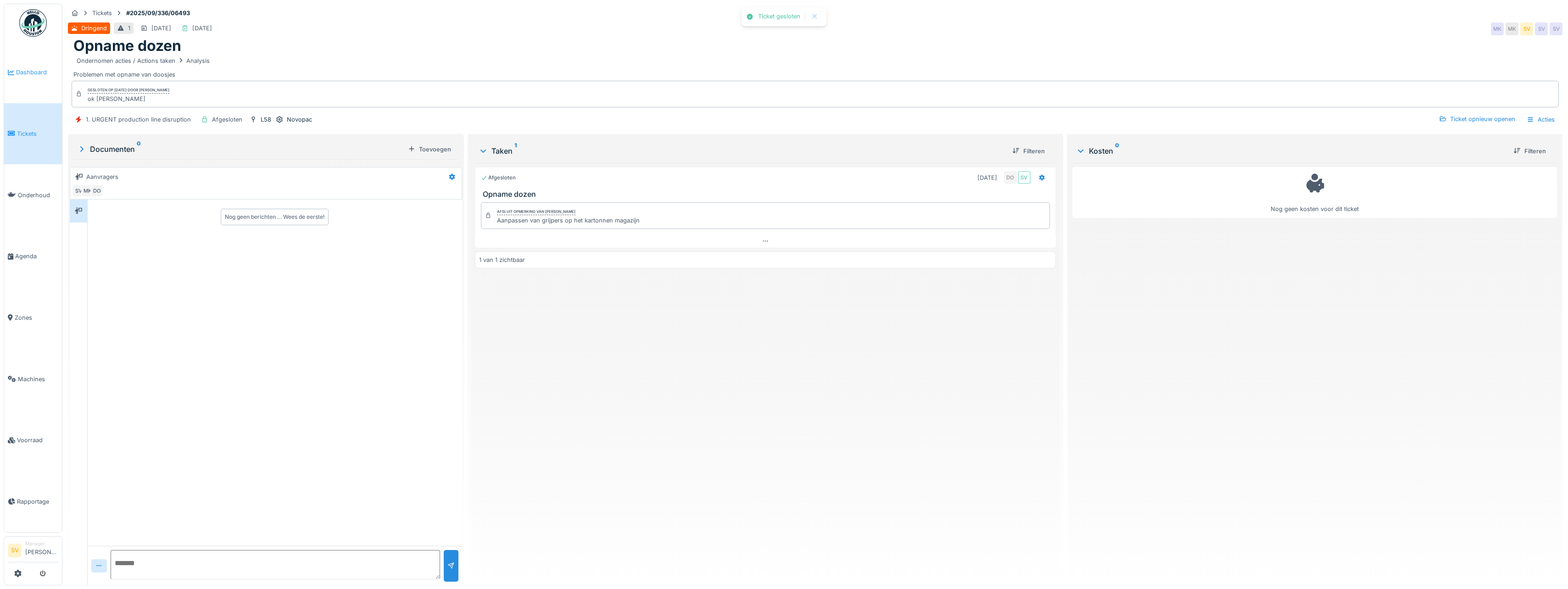
click at [31, 72] on span "Dashboard" at bounding box center [37, 72] width 42 height 9
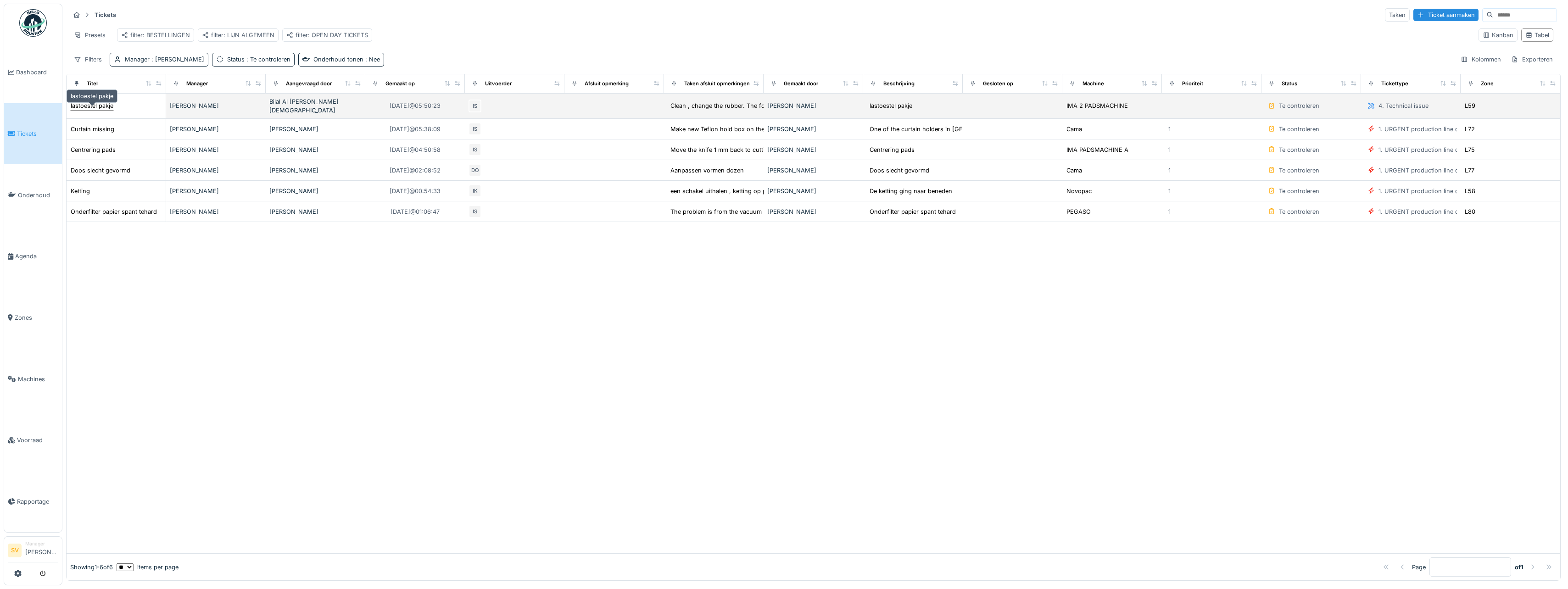
click at [103, 107] on div "lastoestel pakje" at bounding box center [92, 106] width 42 height 9
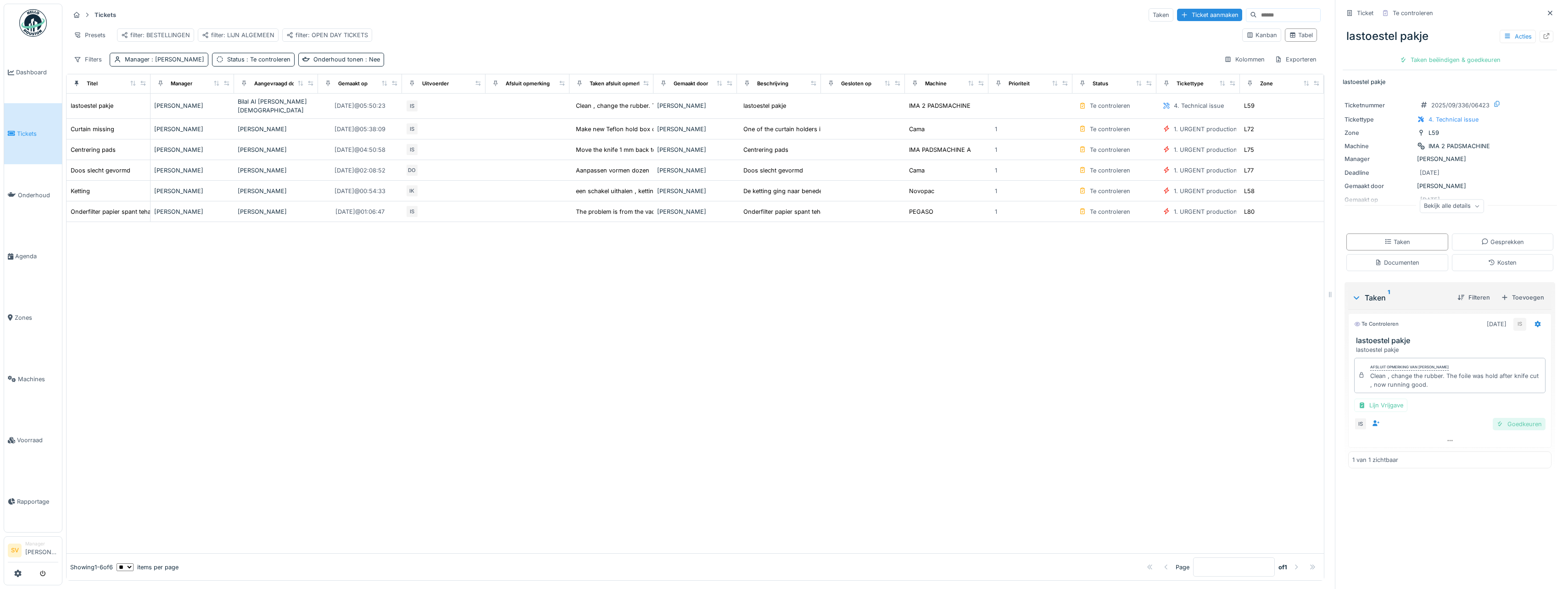
click at [1510, 428] on div "Goedkeuren" at bounding box center [1519, 424] width 53 height 12
click at [1453, 58] on div "Ticket sluiten" at bounding box center [1450, 60] width 55 height 12
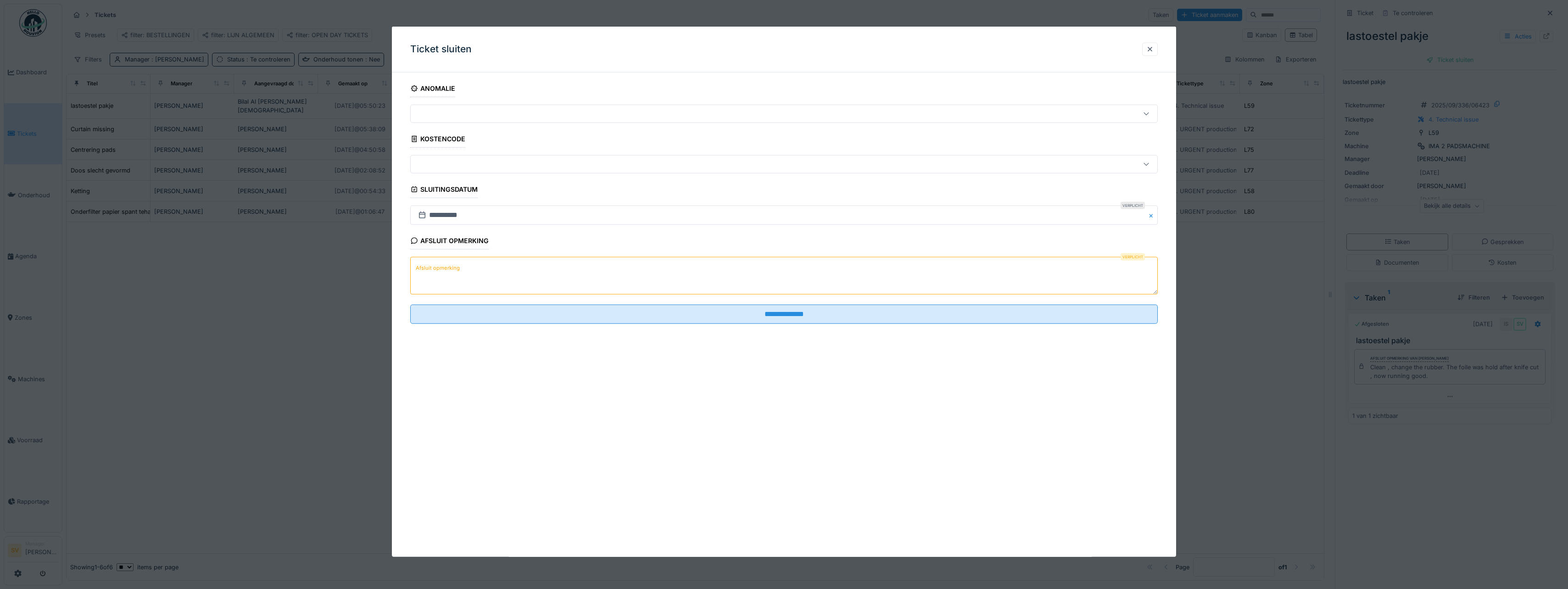
click at [632, 271] on textarea "Afsluit opmerking" at bounding box center [784, 275] width 747 height 38
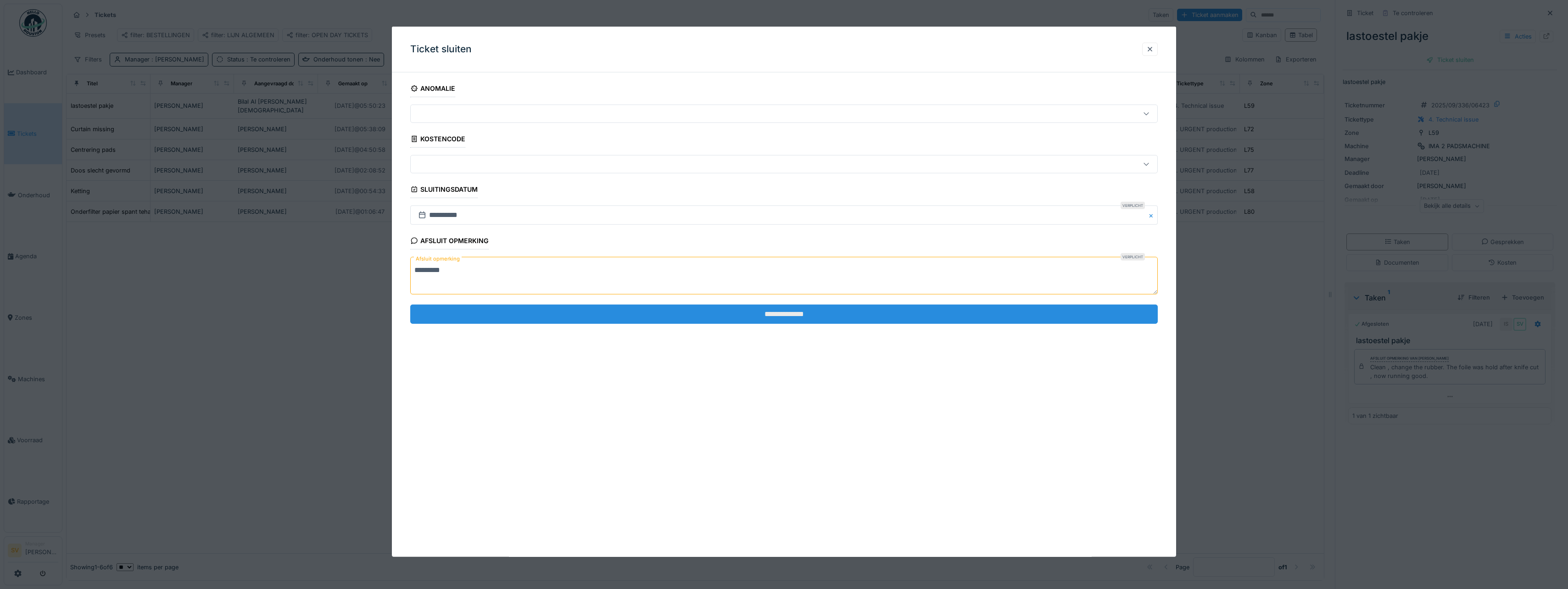
type textarea "*********"
click at [722, 320] on input "**********" at bounding box center [784, 313] width 747 height 19
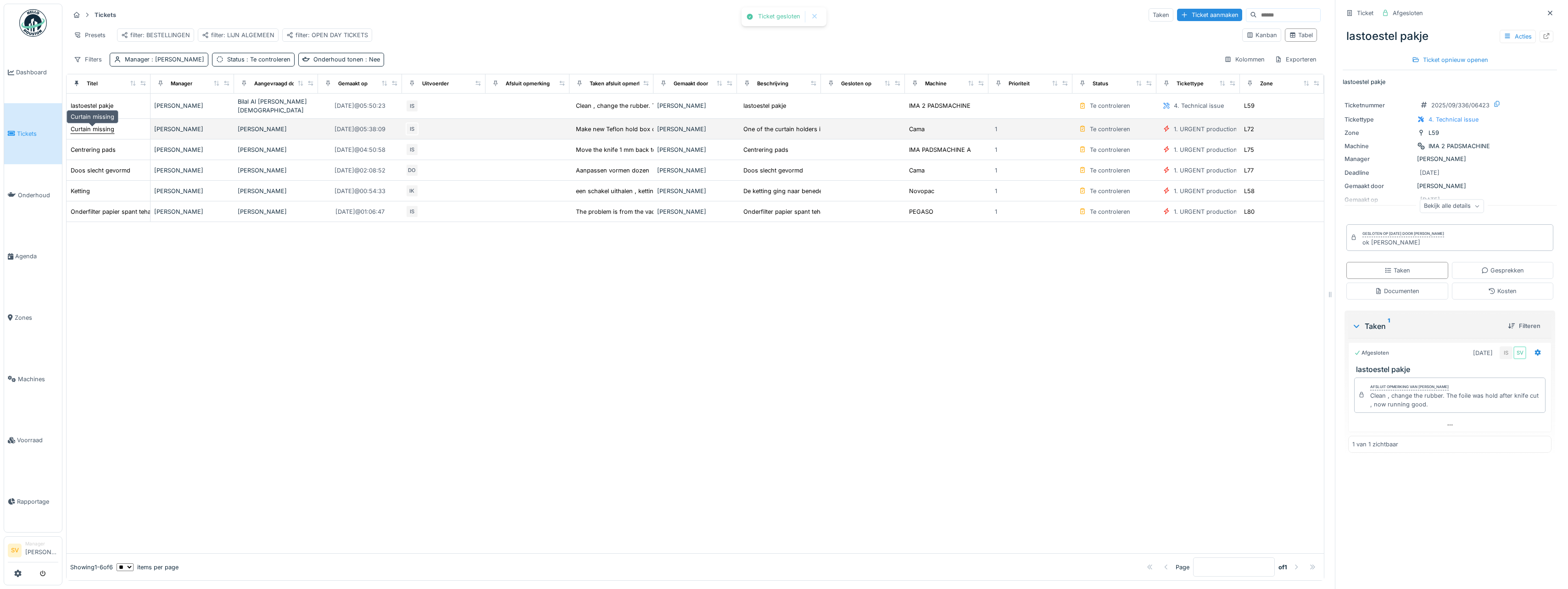
click at [105, 129] on div "Curtain missing" at bounding box center [92, 129] width 44 height 9
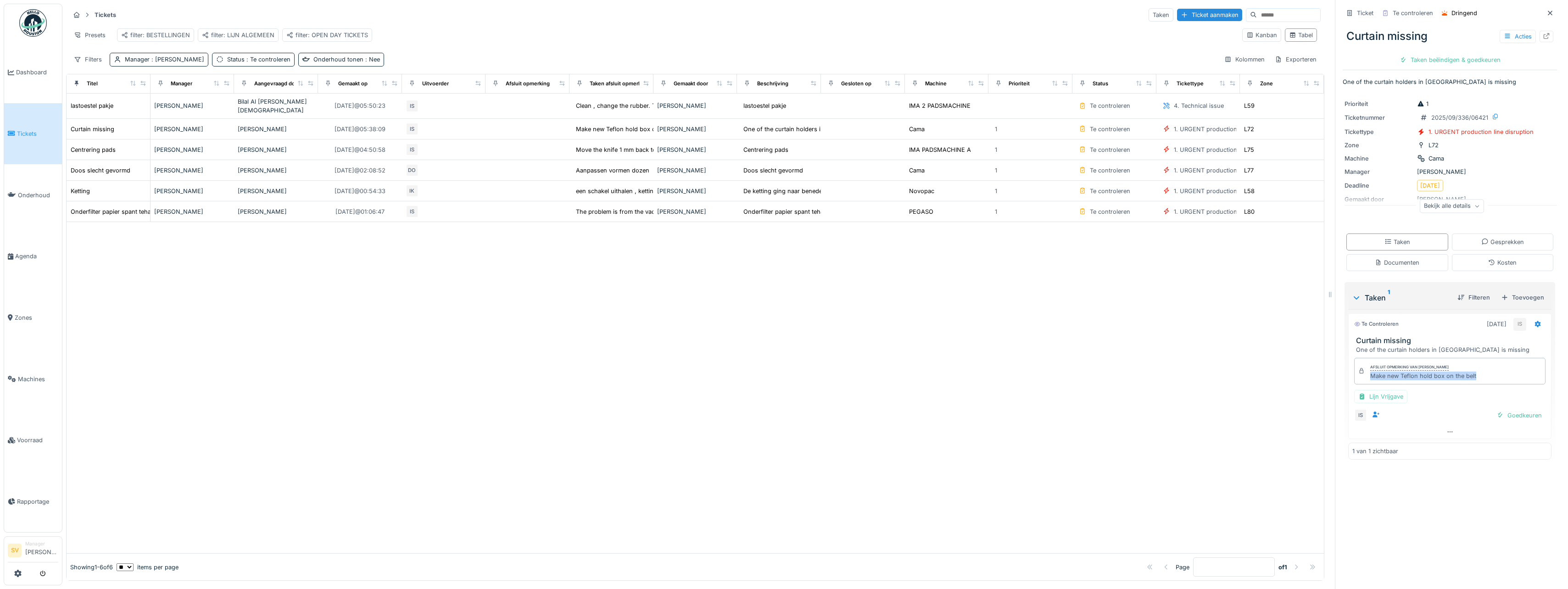
drag, startPoint x: 1362, startPoint y: 379, endPoint x: 1472, endPoint y: 377, distance: 110.0
click at [1472, 377] on div "Afsluit opmerking van Ismail Sewilam Make new Teflon hold box on the belt" at bounding box center [1450, 371] width 191 height 26
drag, startPoint x: 1472, startPoint y: 377, endPoint x: 1489, endPoint y: 363, distance: 22.0
click at [1489, 372] on div "Afsluit opmerking van Ismail Sewilam Make new Teflon hold box on the belt" at bounding box center [1450, 371] width 191 height 26
click at [1450, 64] on div "Taken beëindigen & goedkeuren" at bounding box center [1450, 60] width 108 height 12
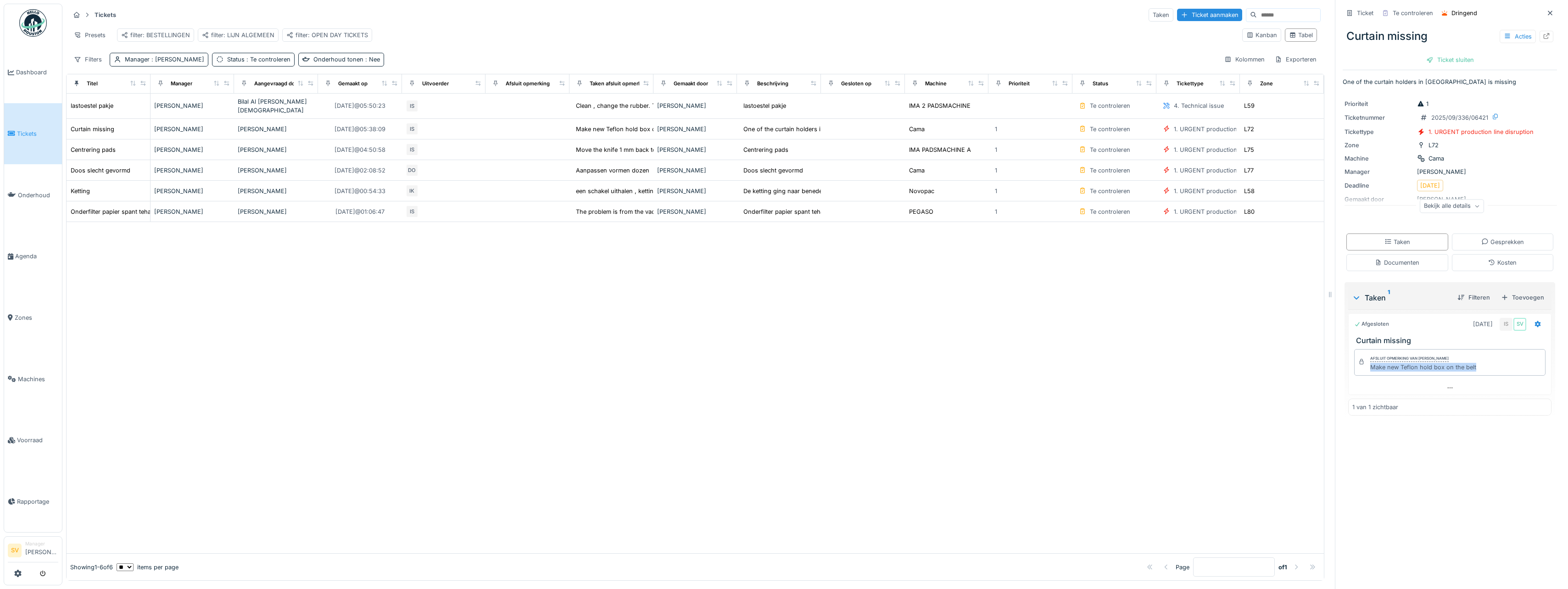
click at [1460, 60] on div "Ticket sluiten" at bounding box center [1450, 60] width 55 height 12
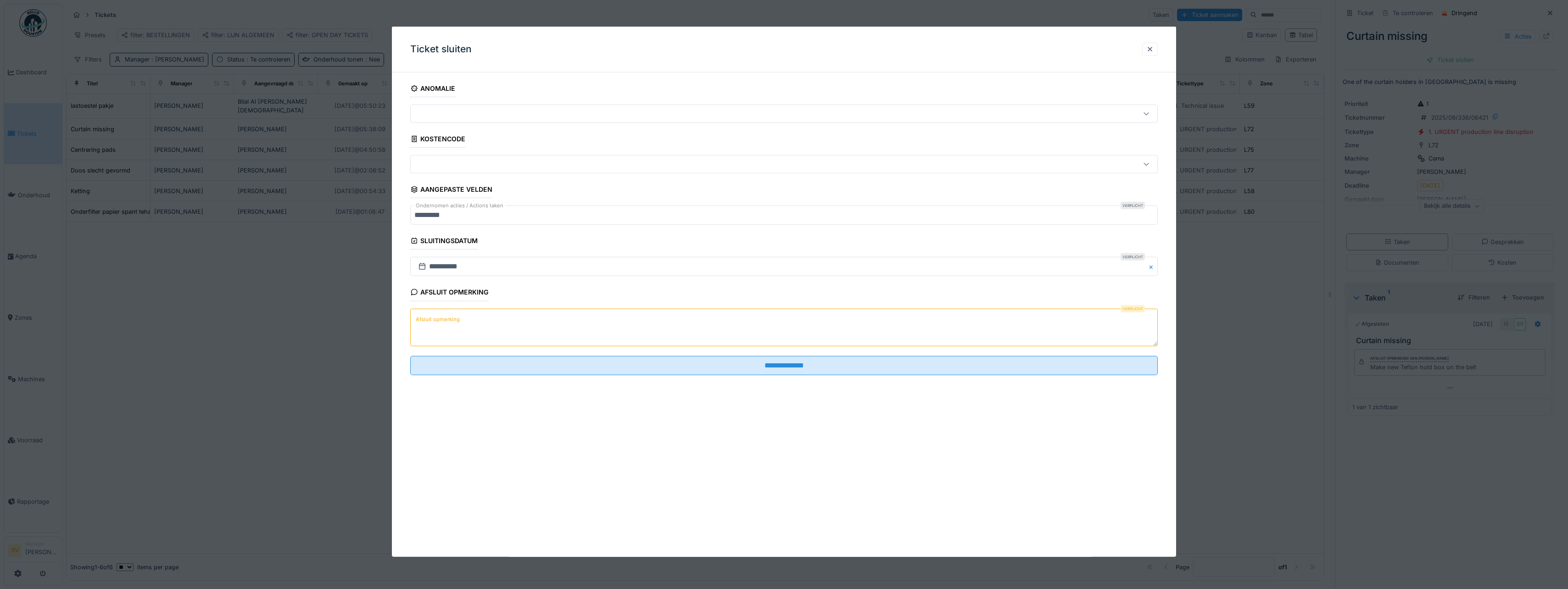
click at [595, 340] on textarea "Afsluit opmerking" at bounding box center [784, 327] width 747 height 38
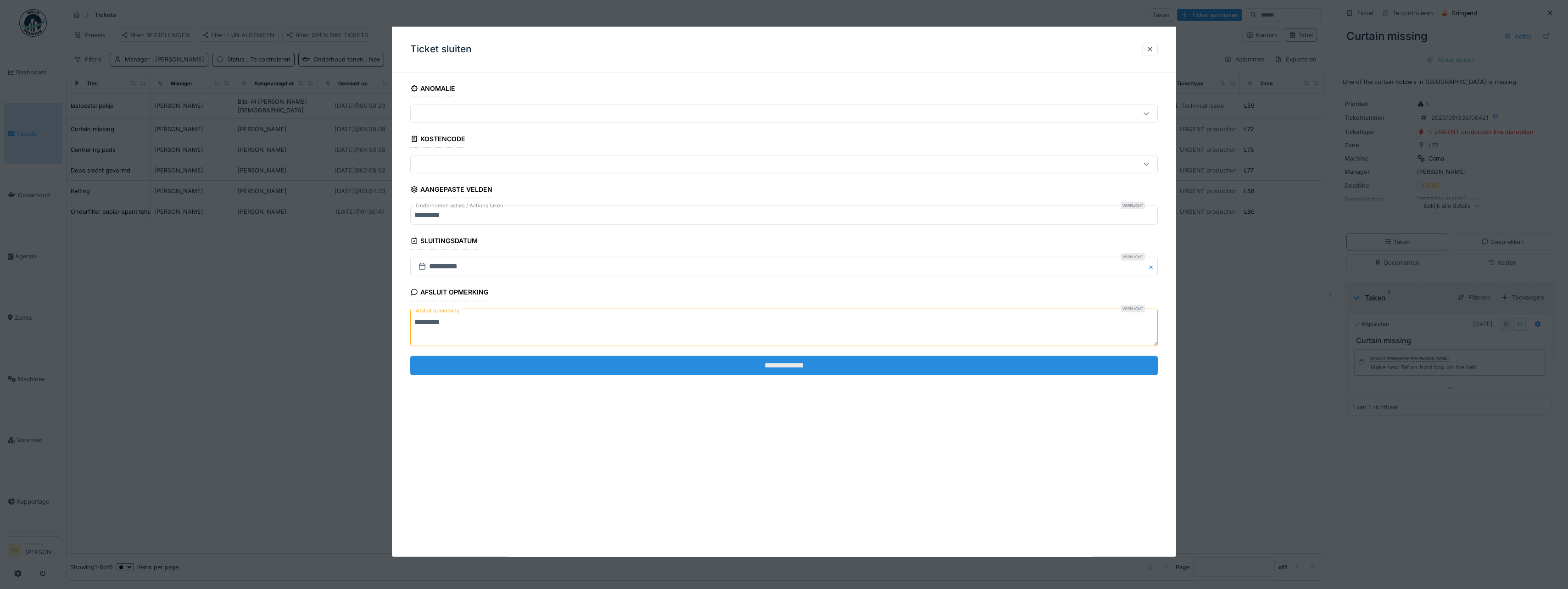
type textarea "*********"
click at [755, 366] on input "**********" at bounding box center [784, 365] width 747 height 19
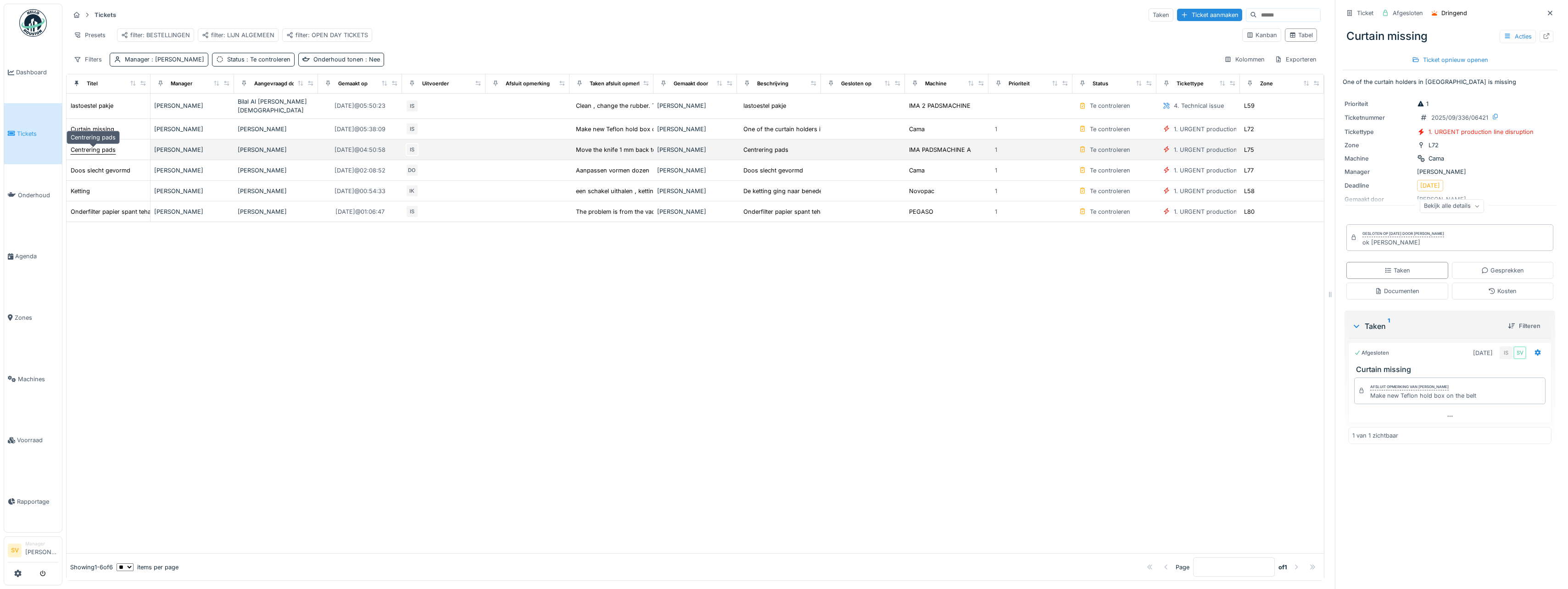
click at [96, 151] on div "Centrering pads" at bounding box center [93, 150] width 45 height 9
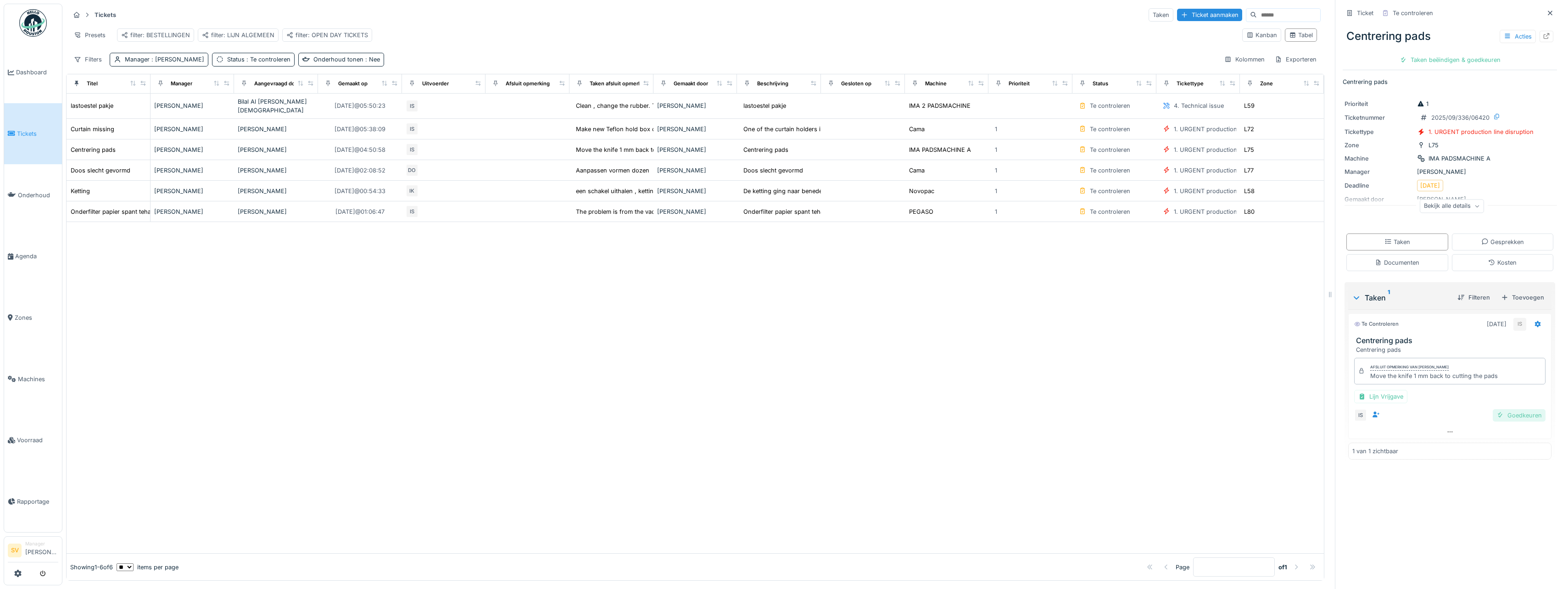
click at [1510, 417] on div "Goedkeuren" at bounding box center [1519, 415] width 53 height 12
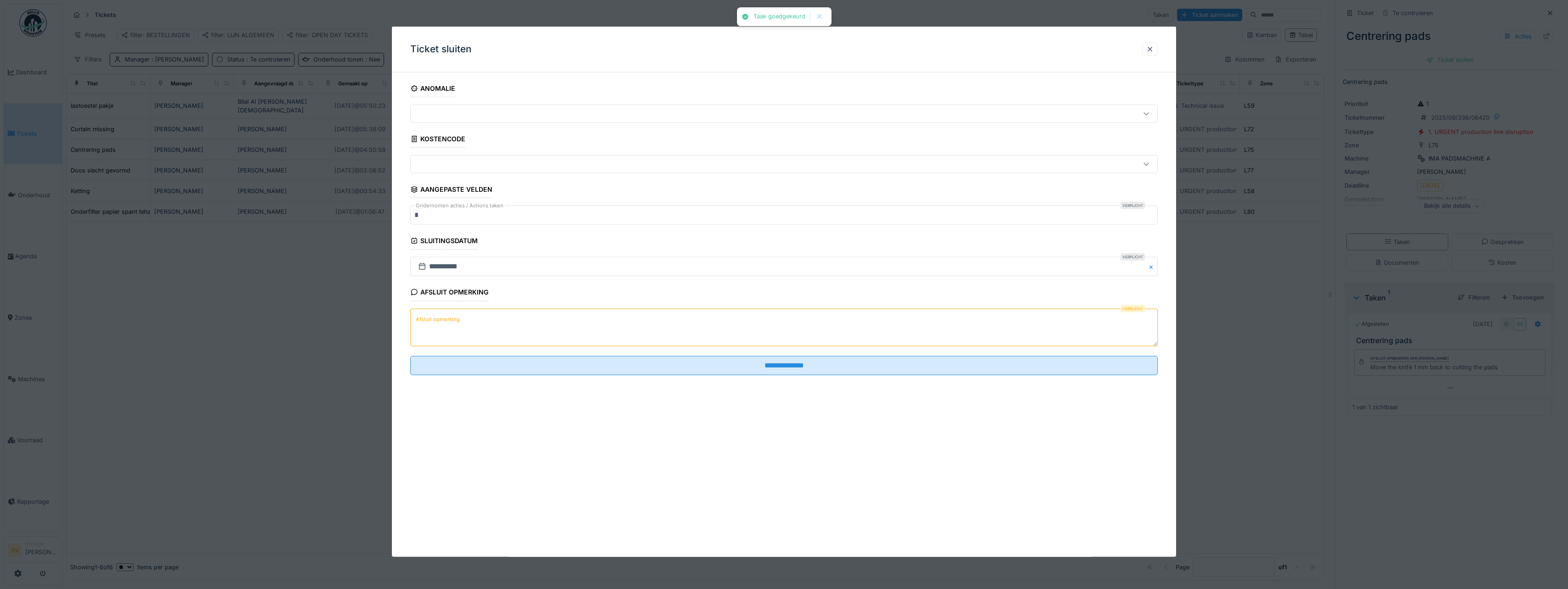
click at [1450, 58] on div at bounding box center [784, 294] width 1568 height 589
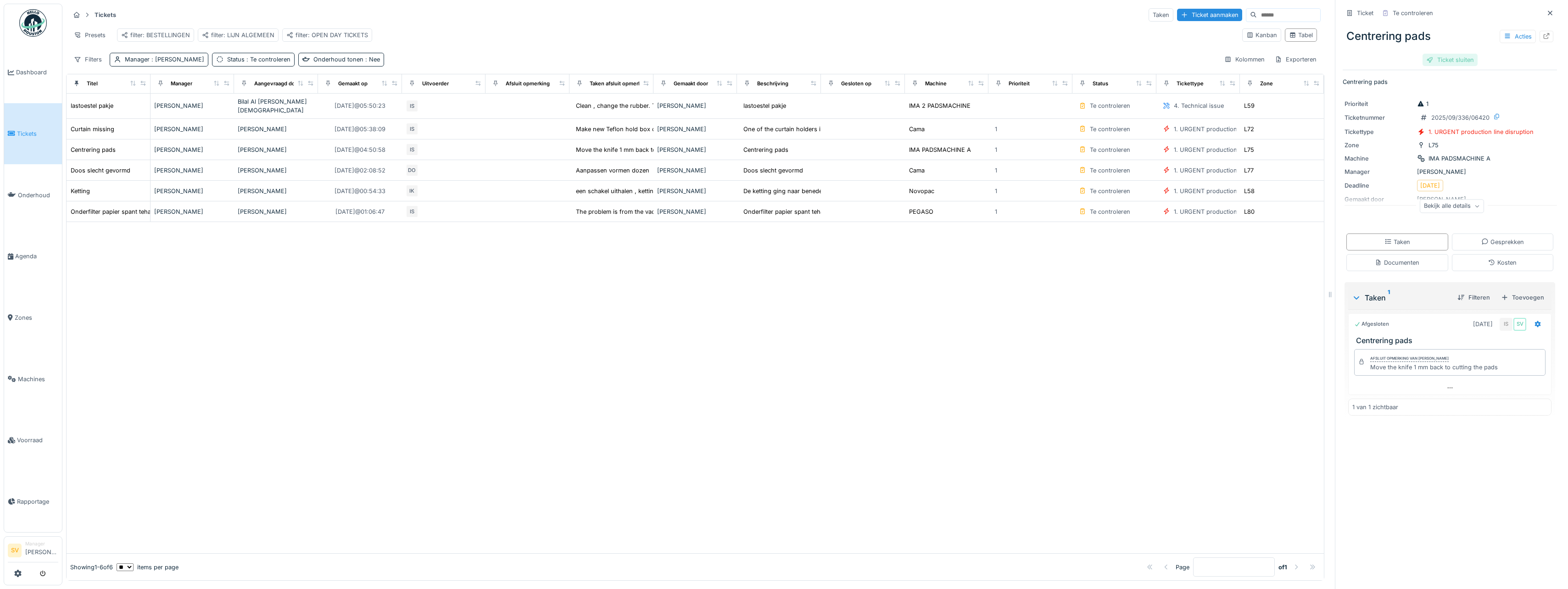
click at [1441, 60] on div "Ticket sluiten" at bounding box center [1450, 60] width 55 height 12
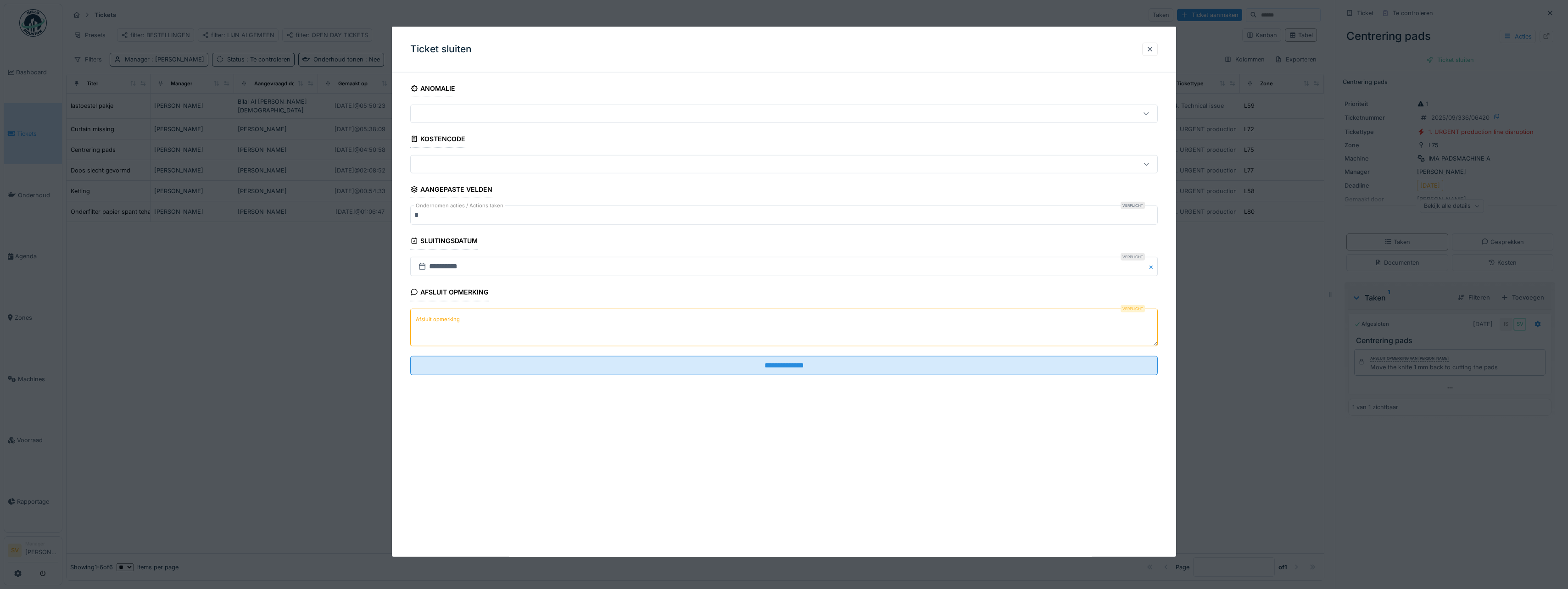
click at [437, 328] on textarea "Afsluit opmerking" at bounding box center [784, 327] width 747 height 38
click at [527, 323] on textarea "Afsluit opmerking" at bounding box center [784, 327] width 747 height 38
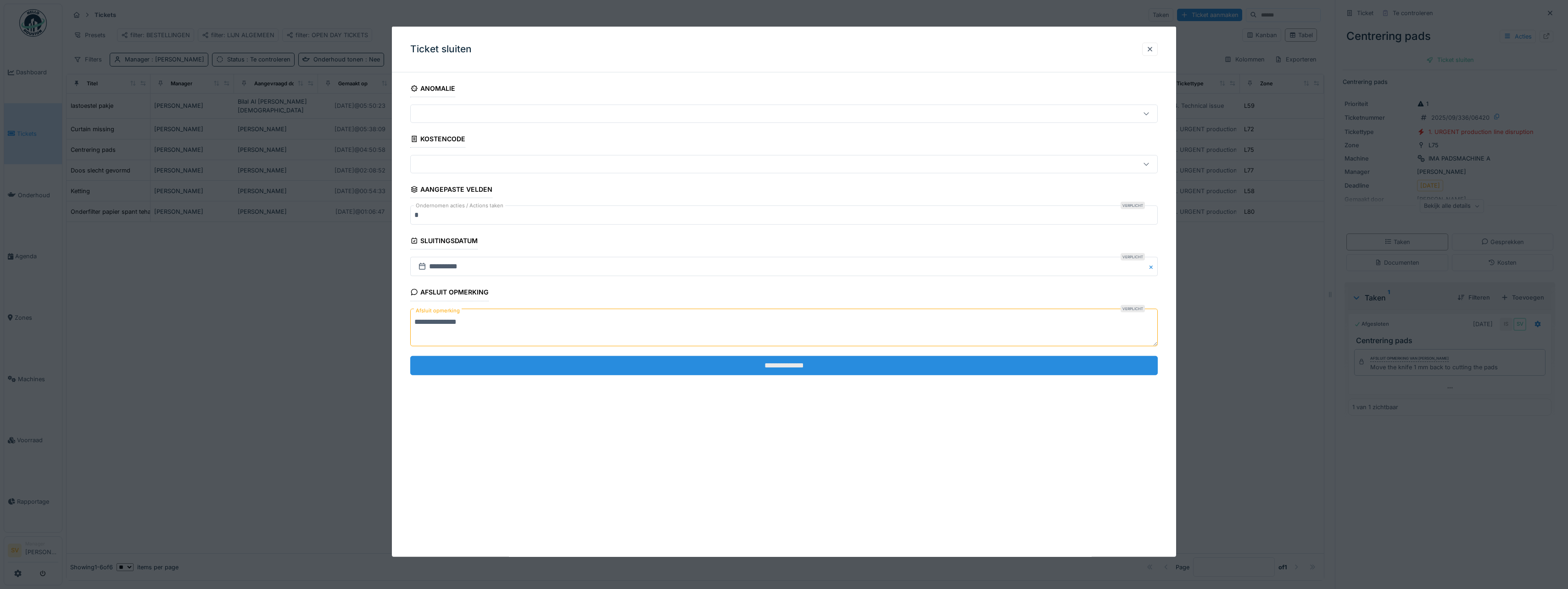
type textarea "**********"
click at [755, 366] on input "**********" at bounding box center [784, 365] width 747 height 19
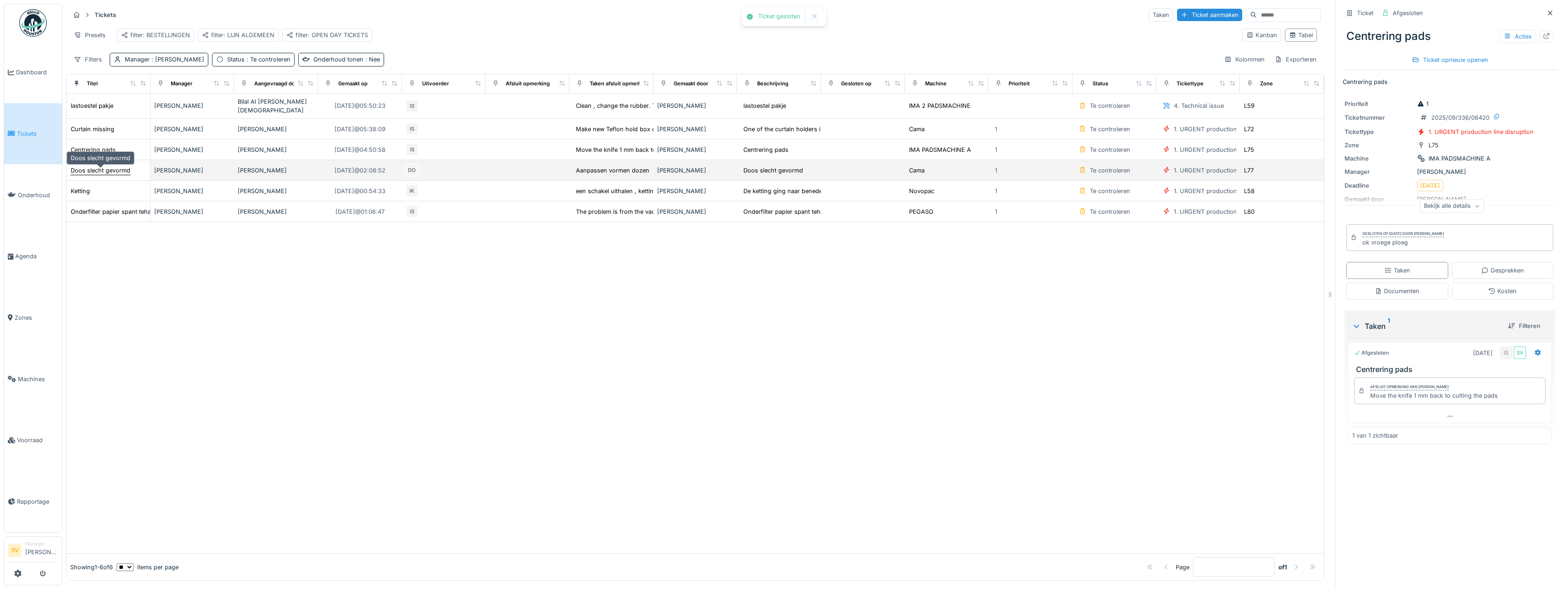
click at [102, 175] on div "Doos slecht gevormd" at bounding box center [100, 170] width 60 height 9
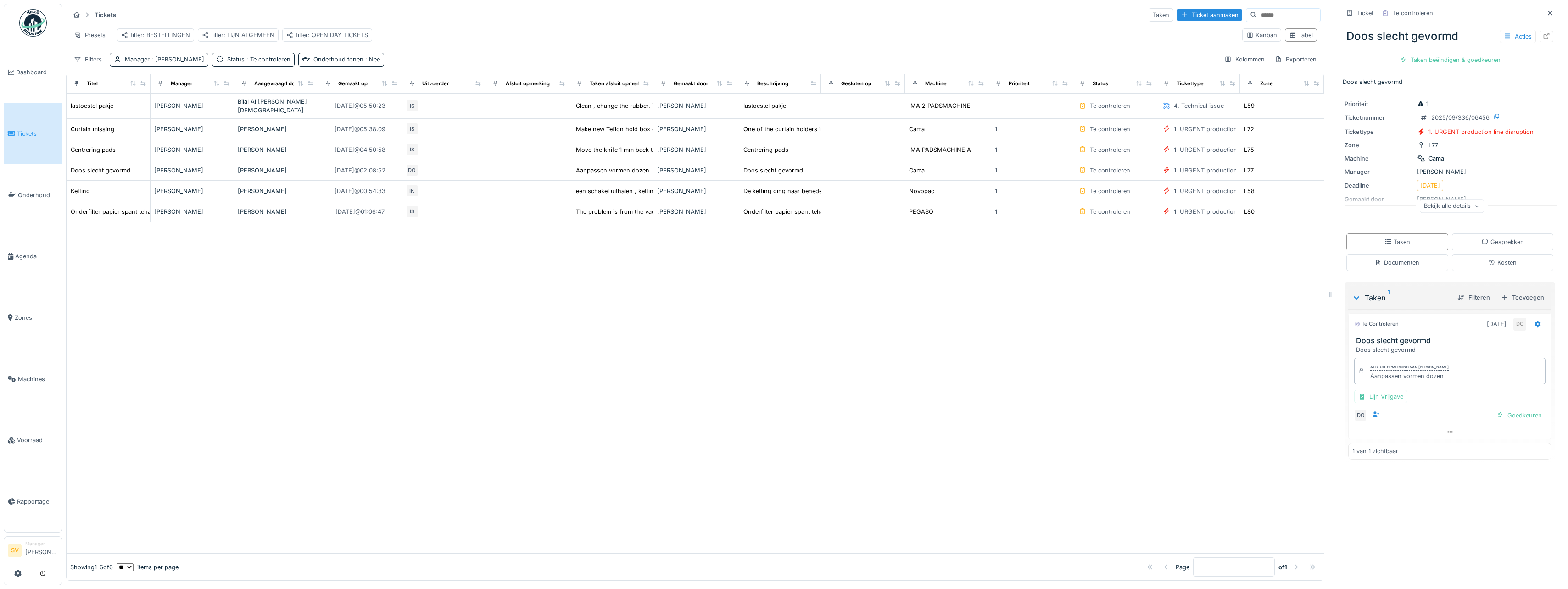
click at [1393, 344] on h3 "Doos slecht gevormd" at bounding box center [1452, 340] width 191 height 9
click at [1393, 392] on div "Lijn Vrijgave" at bounding box center [1381, 397] width 53 height 14
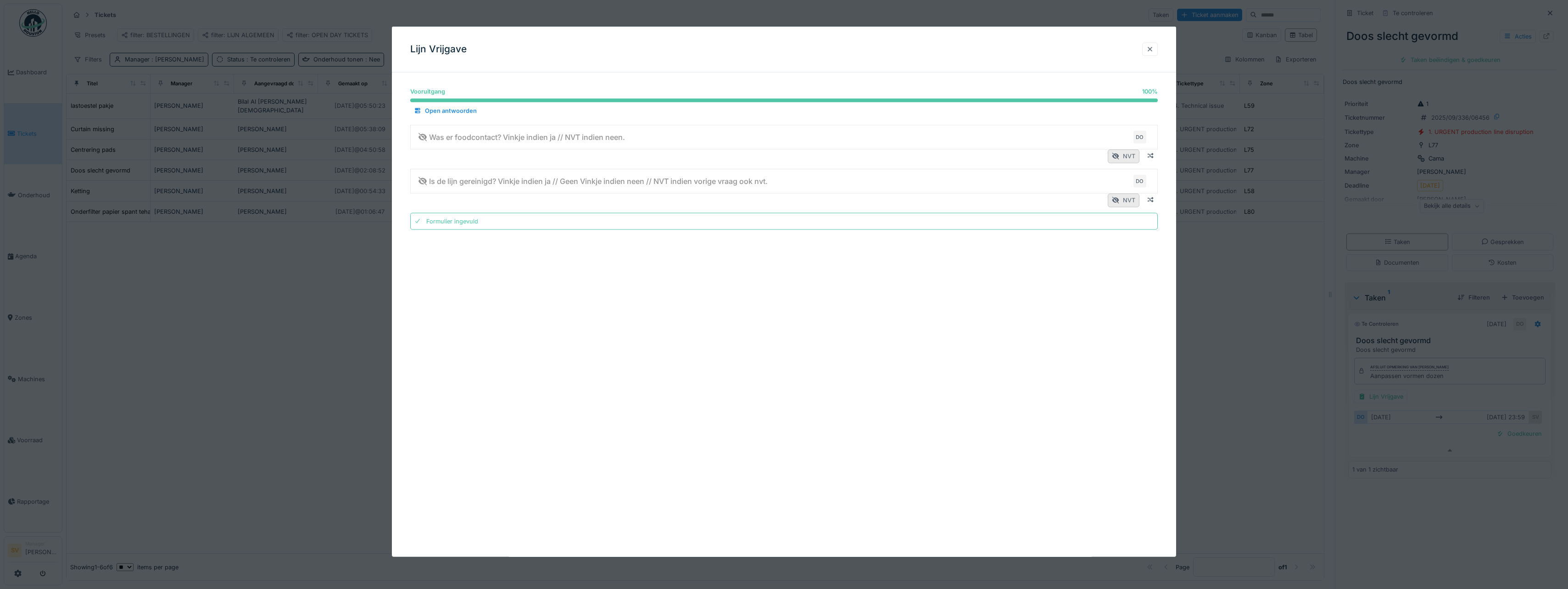
click at [1153, 52] on div at bounding box center [1150, 49] width 7 height 9
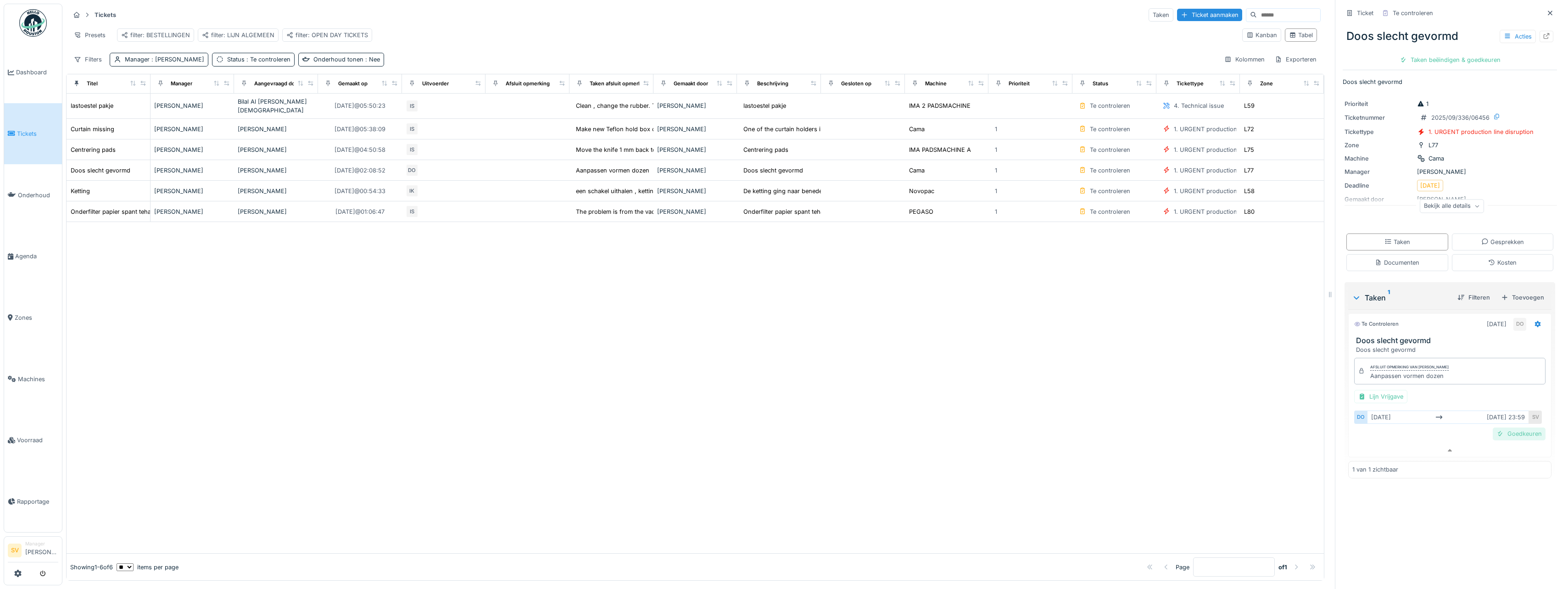
click at [1506, 428] on div "Goedkeuren" at bounding box center [1519, 434] width 53 height 12
click at [1441, 54] on div "Ticket sluiten" at bounding box center [1450, 60] width 55 height 12
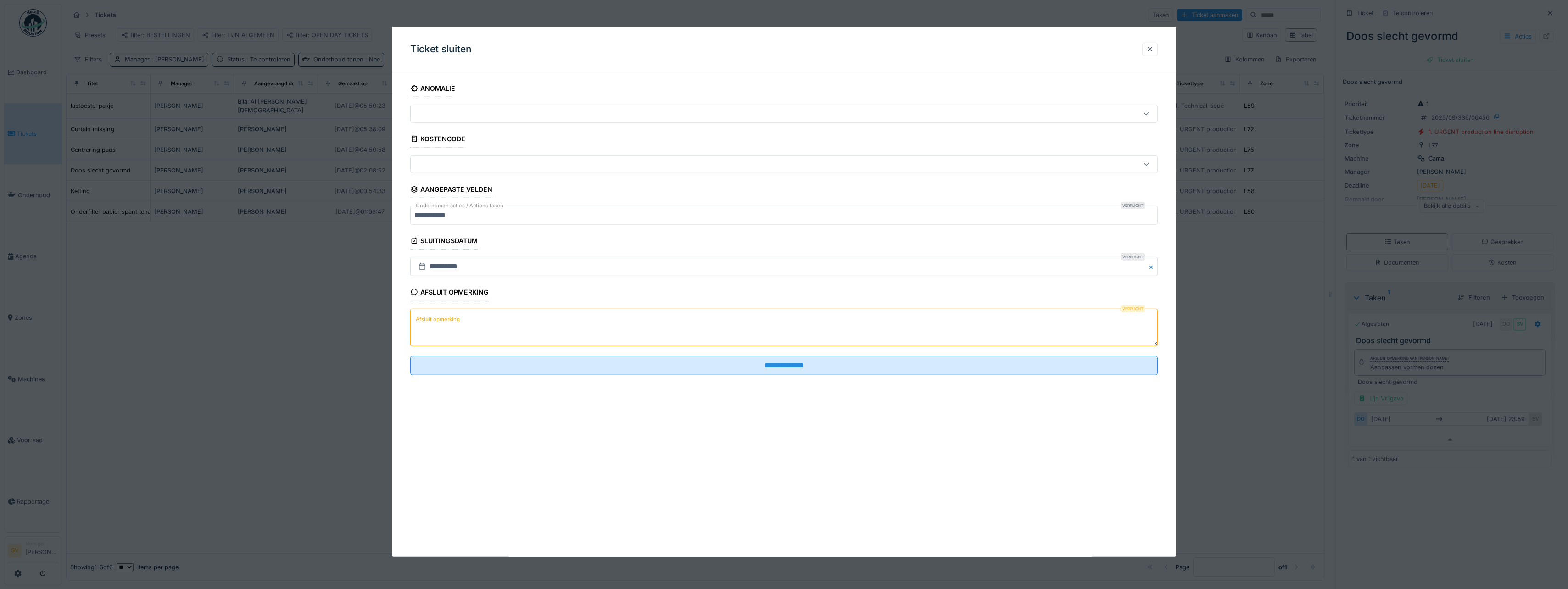
click at [419, 330] on textarea "Afsluit opmerking" at bounding box center [784, 327] width 747 height 38
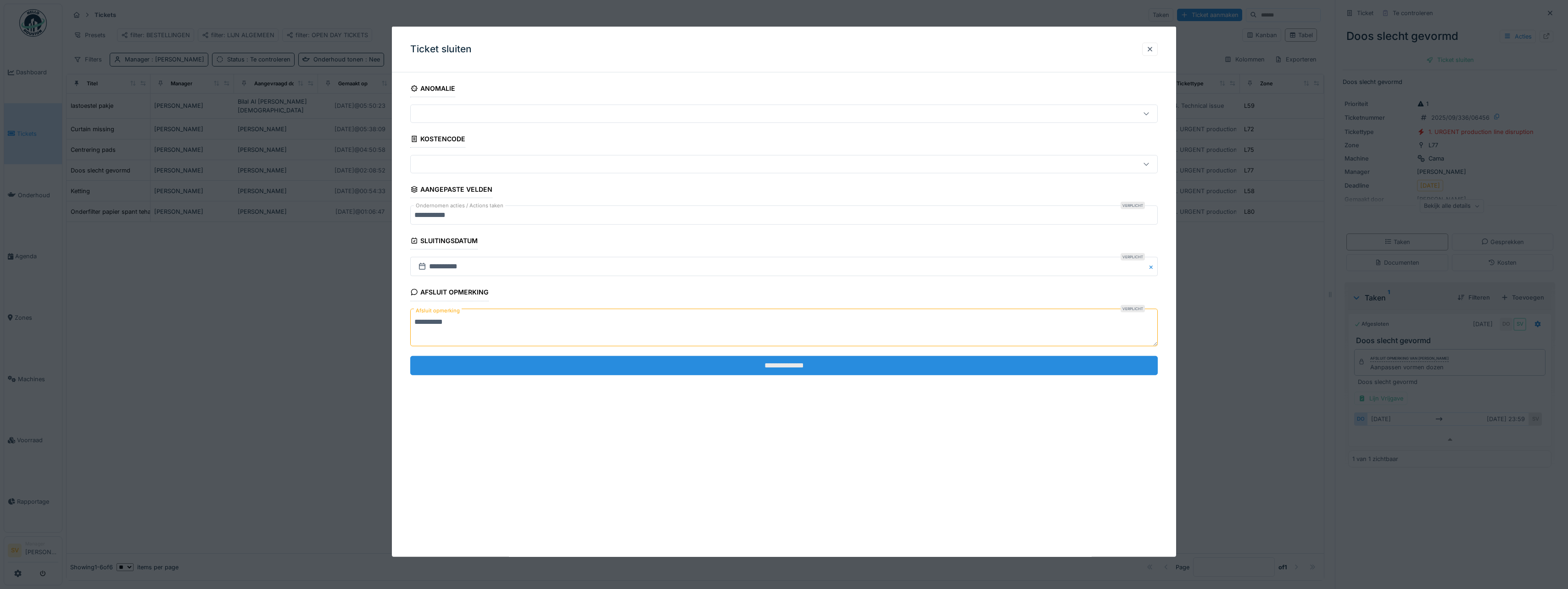
type textarea "*********"
click at [787, 365] on input "**********" at bounding box center [784, 365] width 747 height 19
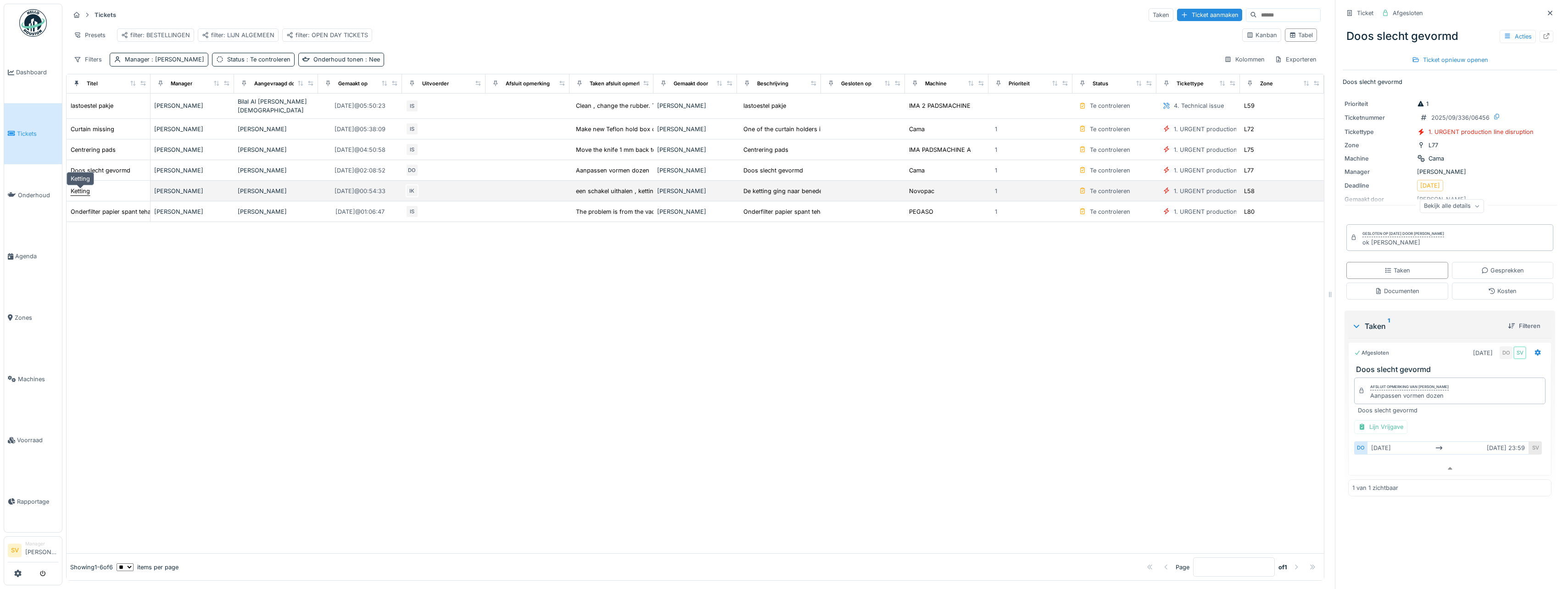
click at [82, 190] on div "Ketting" at bounding box center [80, 191] width 19 height 9
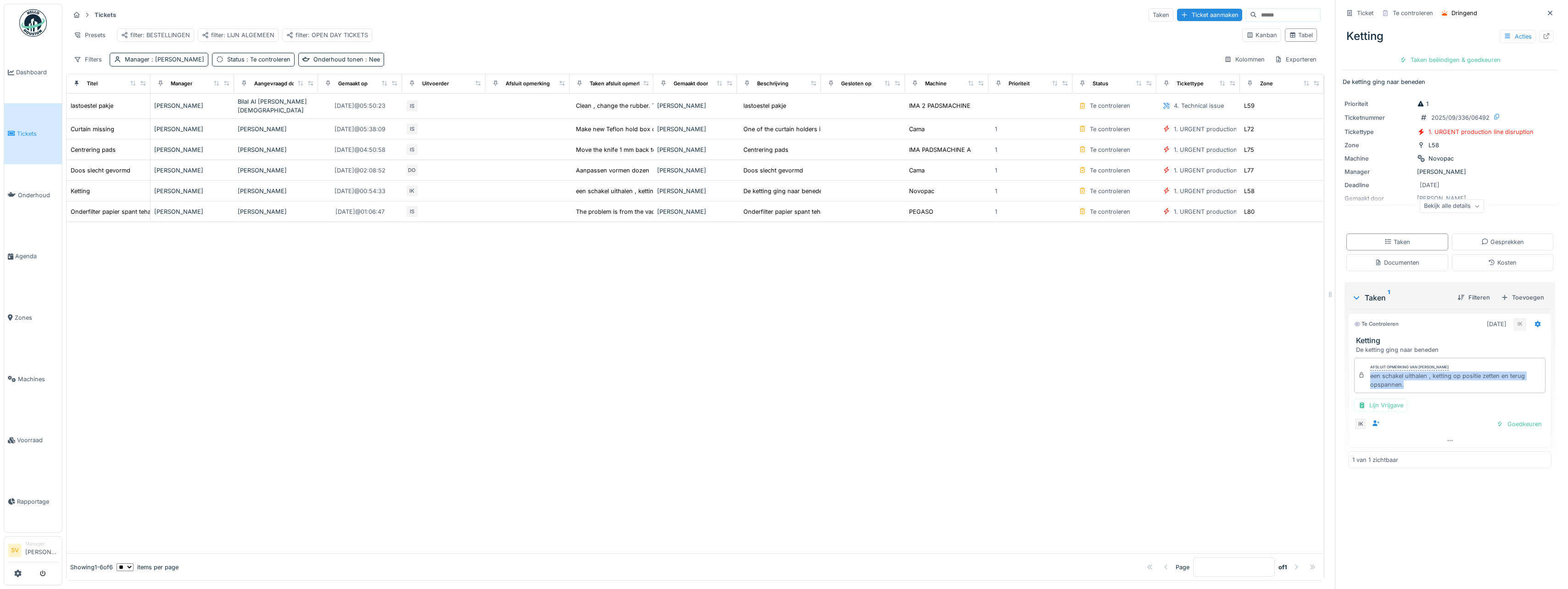
drag, startPoint x: 1361, startPoint y: 370, endPoint x: 1406, endPoint y: 387, distance: 48.1
click at [1406, 387] on div "Afsluit opmerking van Ismail Kosar een schakel uithalen , ketting op positie ze…" at bounding box center [1450, 375] width 191 height 36
copy div "een schakel uithalen , ketting op positie zetten en terug opspannen."
click at [103, 207] on div "Onderfilter papier spant tehard" at bounding box center [114, 212] width 86 height 9
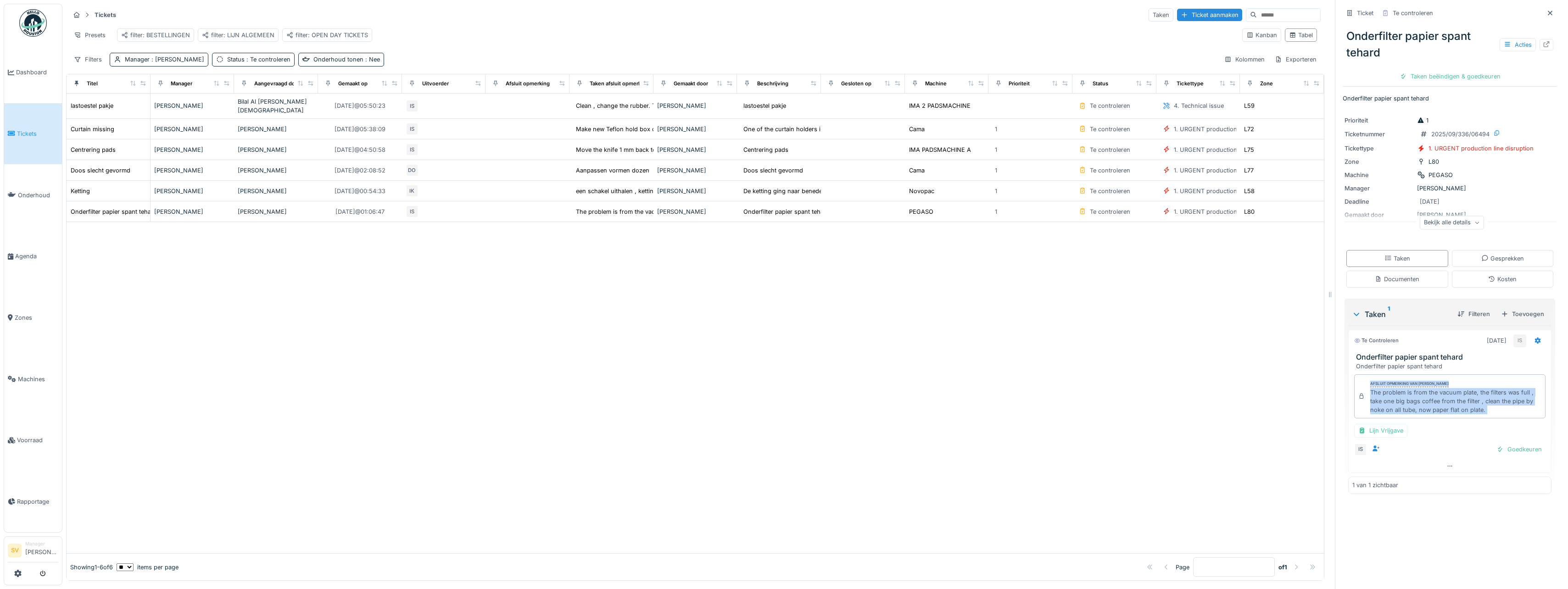
drag, startPoint x: 1360, startPoint y: 385, endPoint x: 1457, endPoint y: 415, distance: 101.5
click at [1457, 415] on div "Afsluit opmerking van Ismail Sewilam The problem is from the vacuum plate, the …" at bounding box center [1450, 415] width 203 height 89
copy div "Afsluit opmerking van Ismail Sewilam The problem is from the vacuum plate, the …"
click at [1505, 42] on icon at bounding box center [1507, 44] width 5 height 4
click at [1443, 58] on div "Bewerken" at bounding box center [1459, 65] width 107 height 14
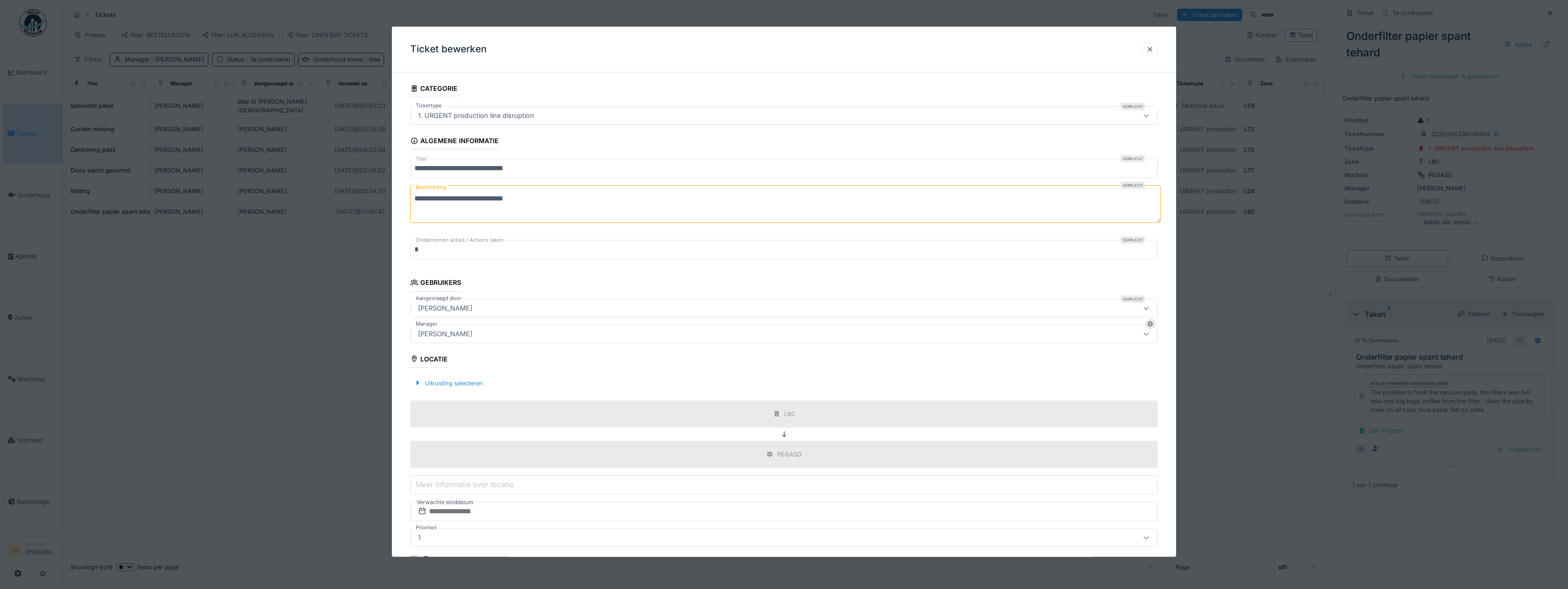
click at [501, 332] on div "[PERSON_NAME]" at bounding box center [743, 334] width 657 height 10
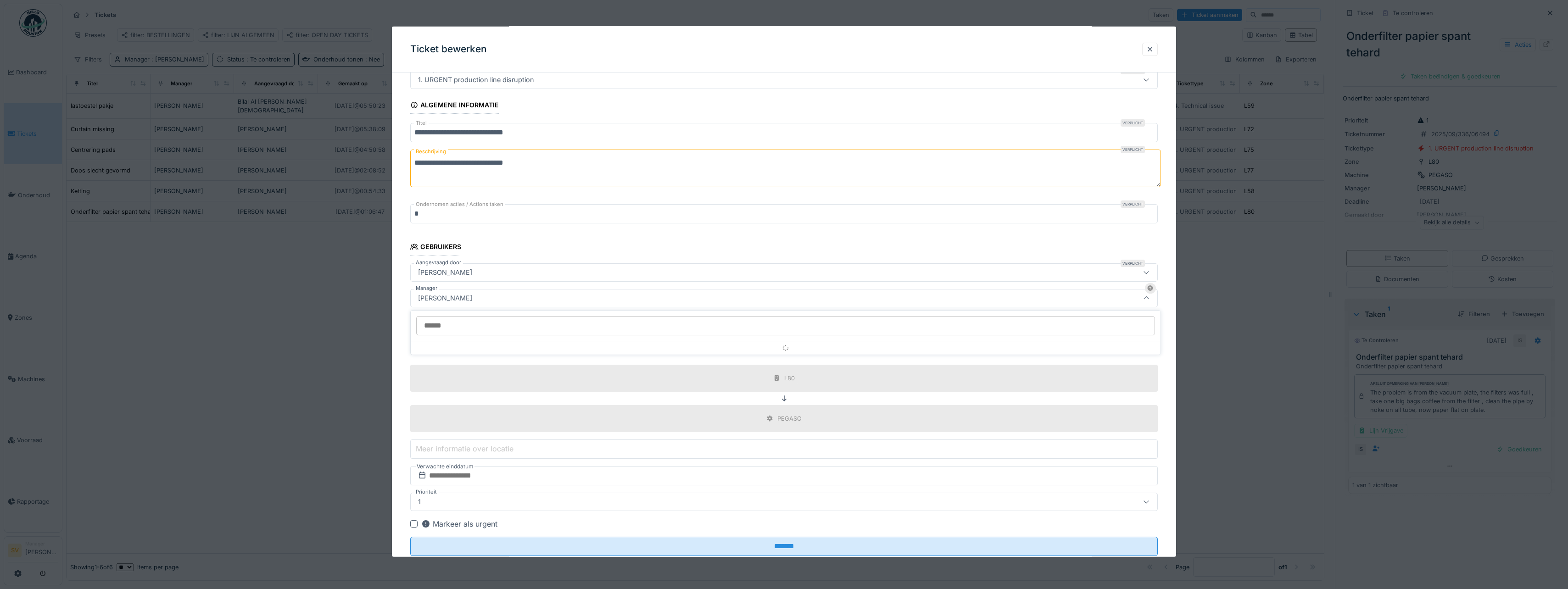
scroll to position [42, 0]
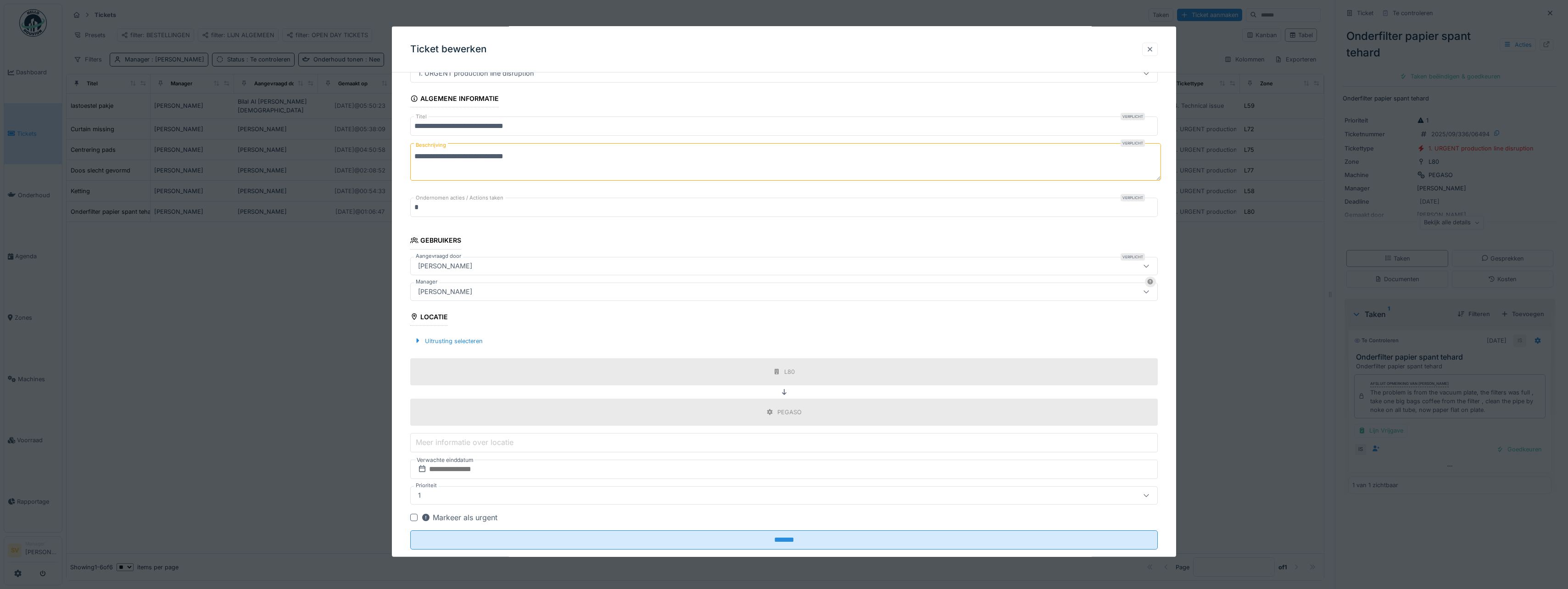
click at [1150, 51] on div at bounding box center [1150, 49] width 7 height 9
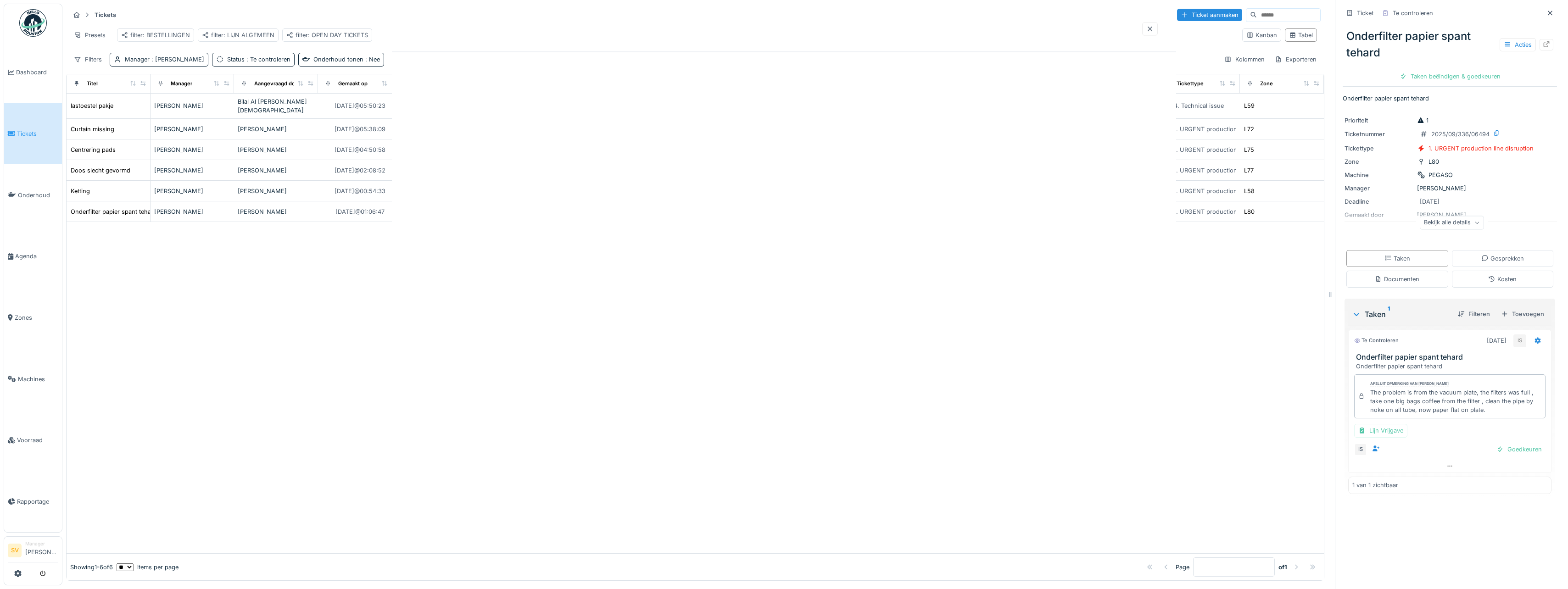
scroll to position [0, 0]
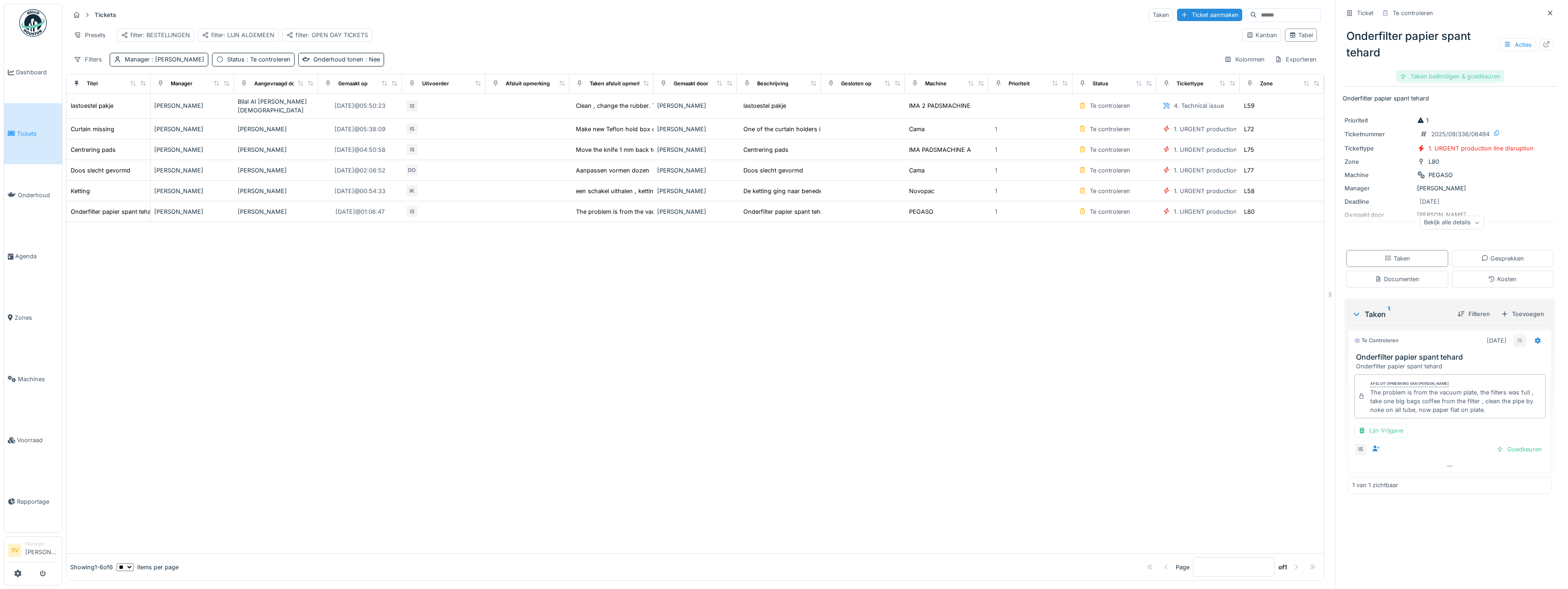
click at [1445, 70] on div "Taken beëindigen & goedkeuren" at bounding box center [1450, 76] width 108 height 12
click at [1447, 70] on div "Ticket sluiten" at bounding box center [1450, 76] width 55 height 12
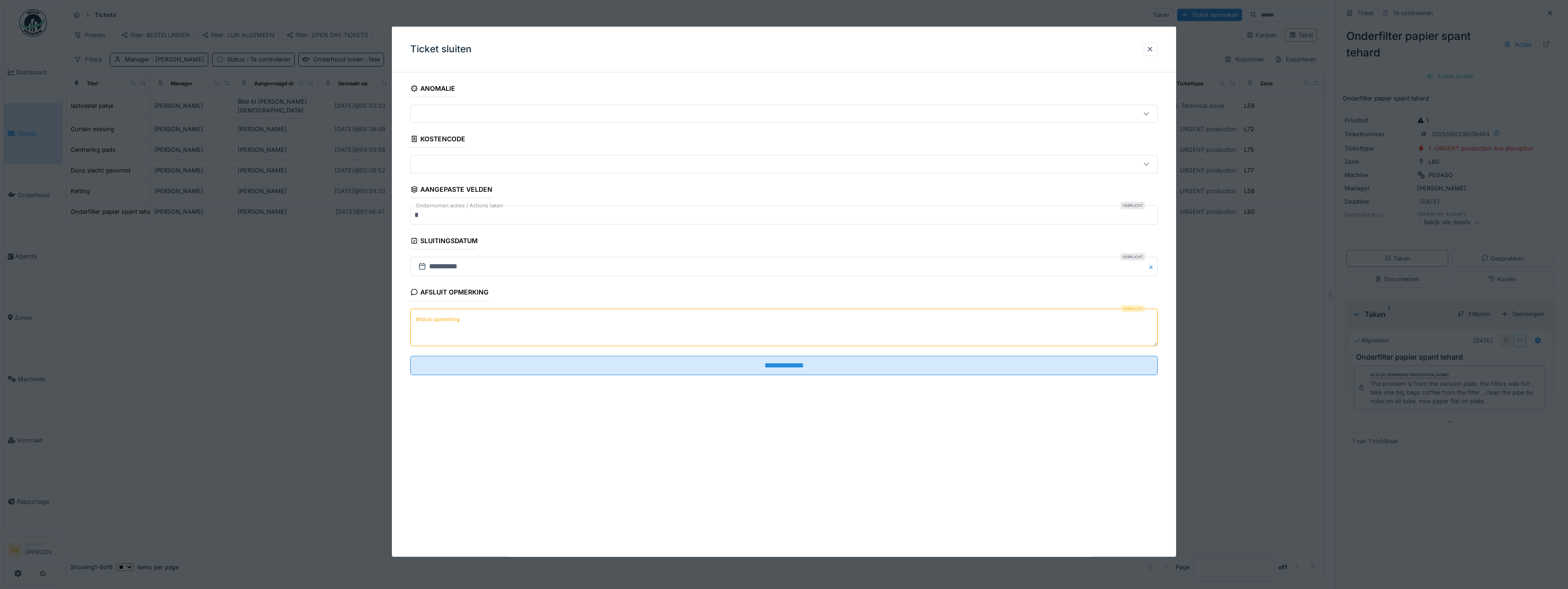
click at [656, 323] on textarea "Afsluit opmerking" at bounding box center [784, 327] width 747 height 38
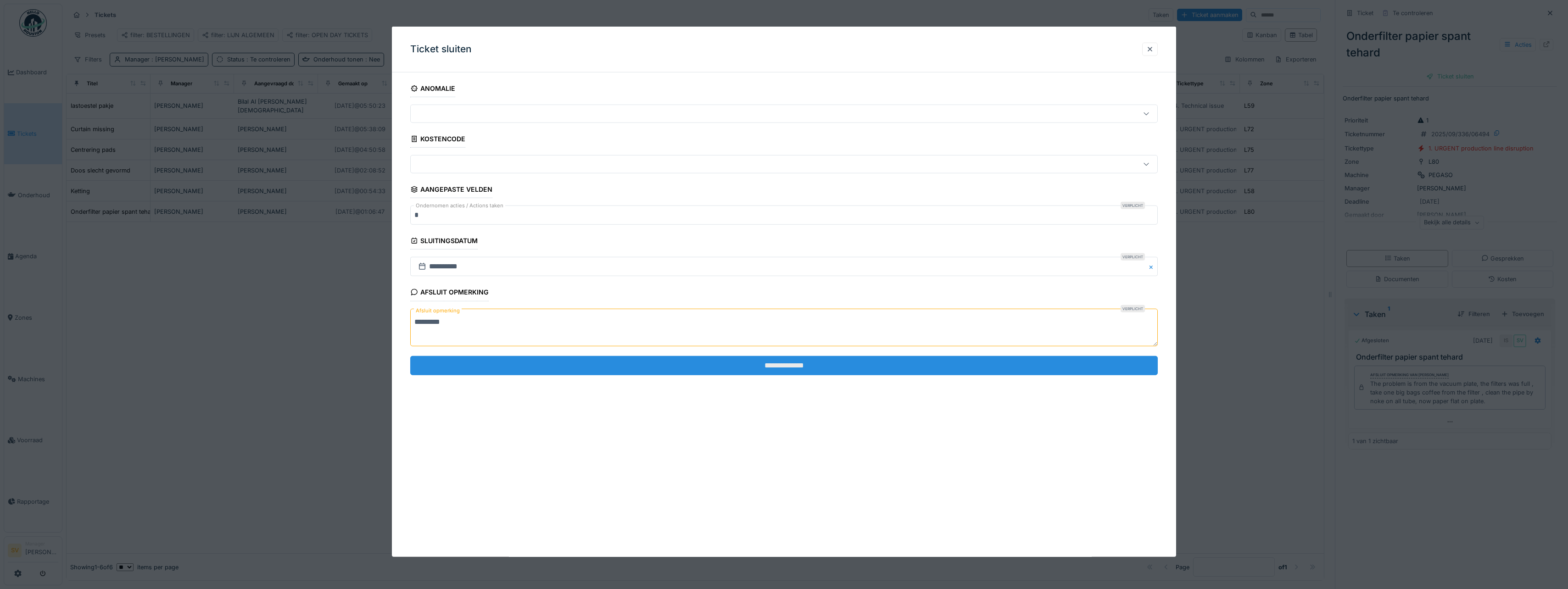
type textarea "*********"
click at [797, 363] on input "**********" at bounding box center [784, 365] width 747 height 19
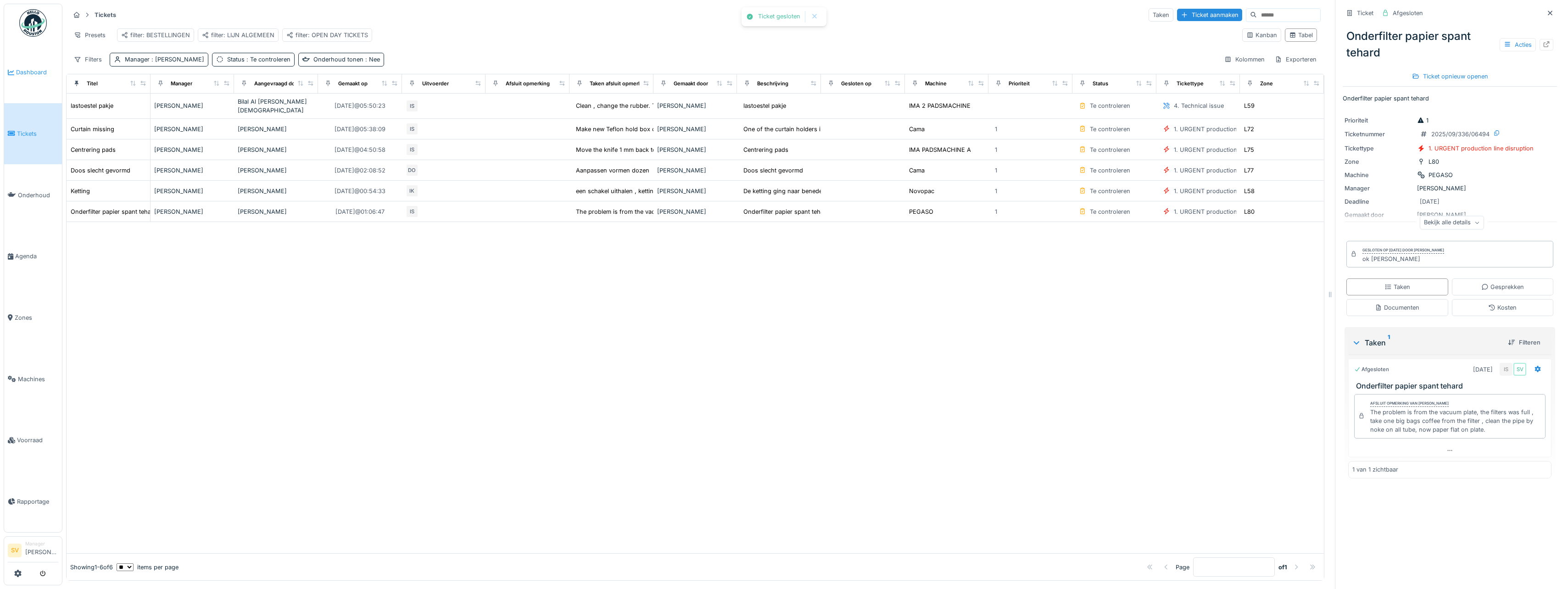
click at [34, 69] on span "Dashboard" at bounding box center [37, 72] width 42 height 9
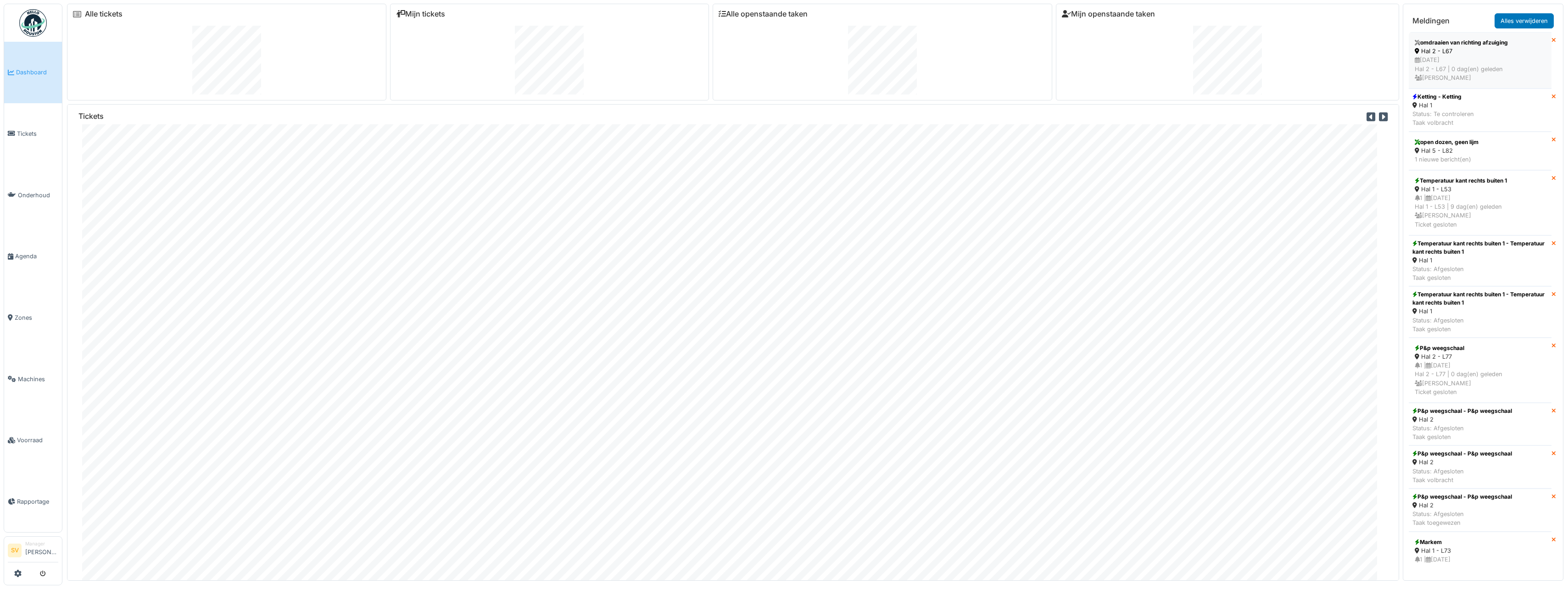
click at [1449, 79] on div "[DATE] Hal 2 - L67 | 0 dag(en) geleden [PERSON_NAME]" at bounding box center [1480, 68] width 131 height 26
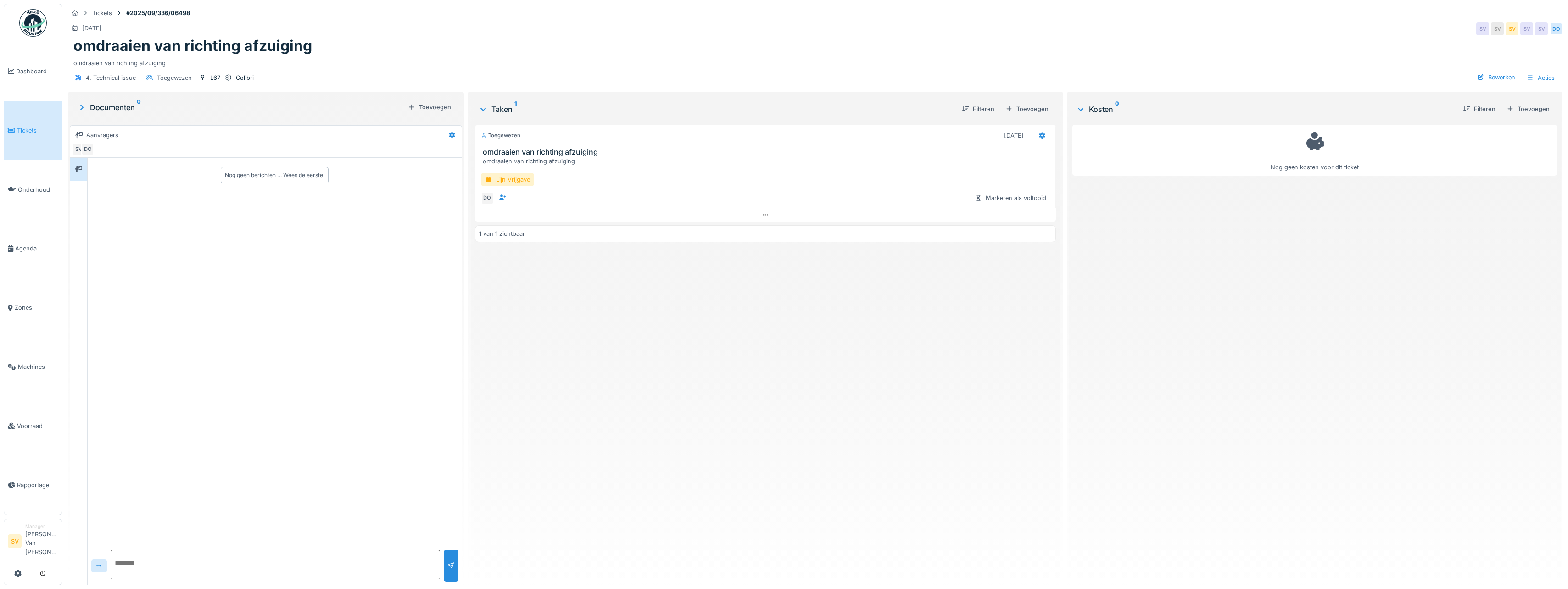
click at [483, 161] on div "omdraaien van richting afzuiging" at bounding box center [767, 161] width 569 height 9
click at [1502, 71] on div "Bewerken" at bounding box center [1497, 78] width 46 height 12
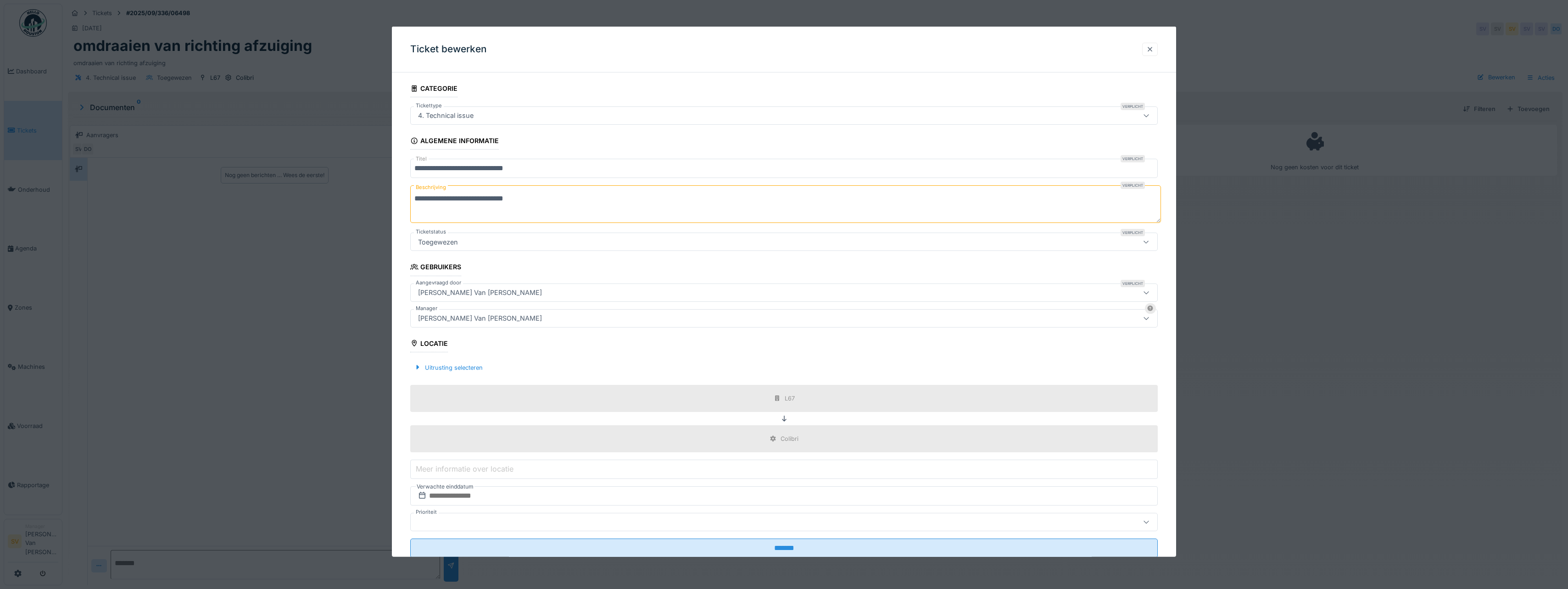
click at [1152, 48] on div at bounding box center [1150, 49] width 7 height 9
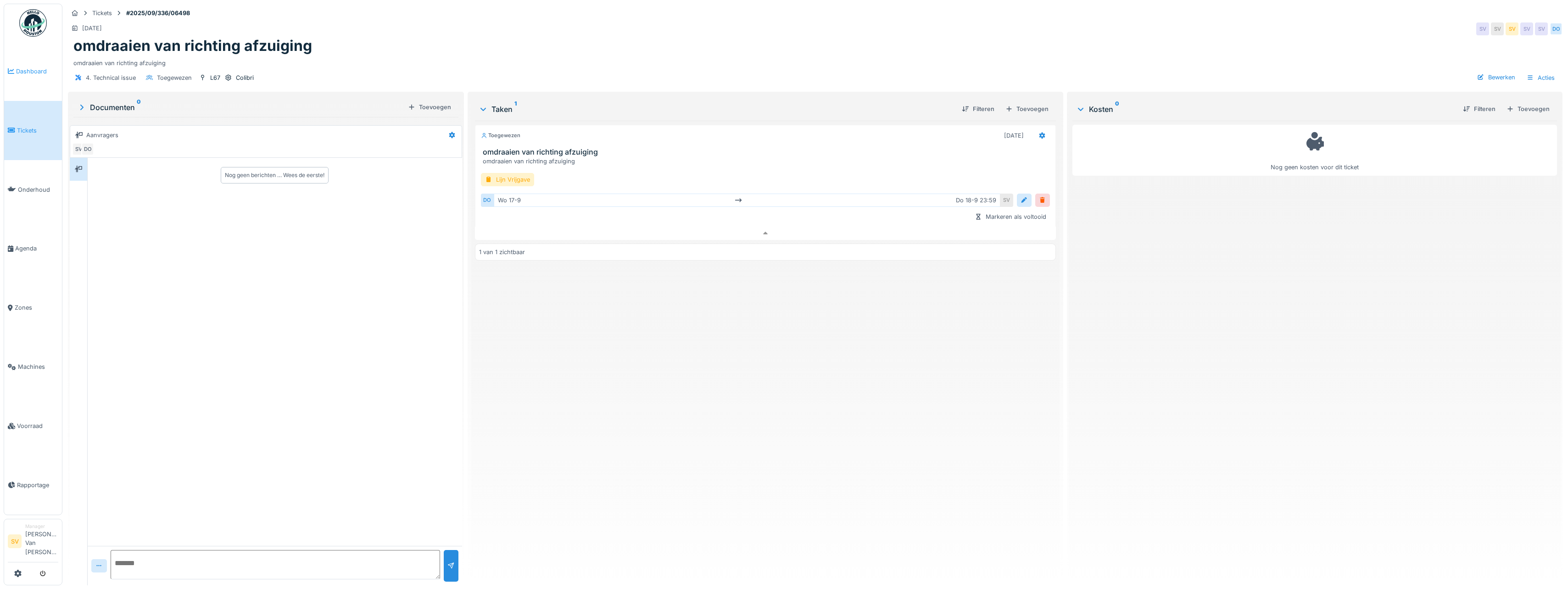
click at [30, 72] on span "Dashboard" at bounding box center [37, 71] width 42 height 9
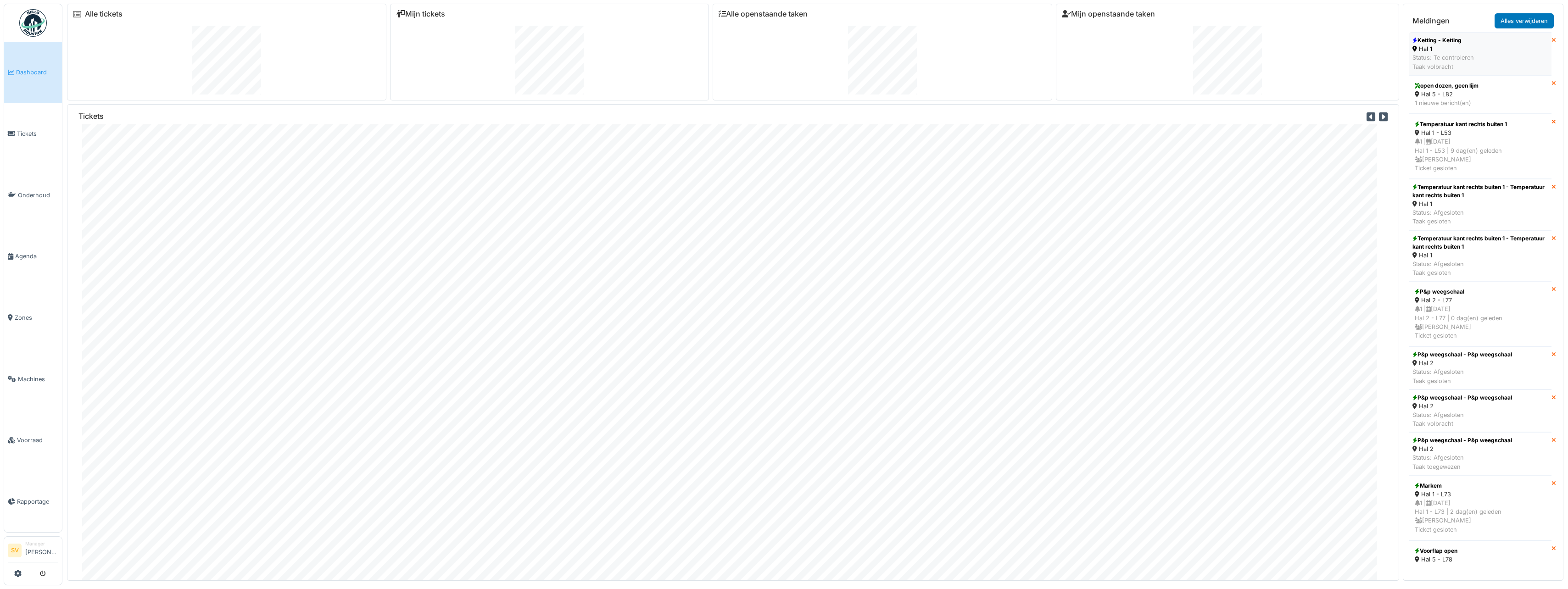
click at [1429, 55] on div "Status: Te controleren Taak volbracht" at bounding box center [1444, 62] width 62 height 17
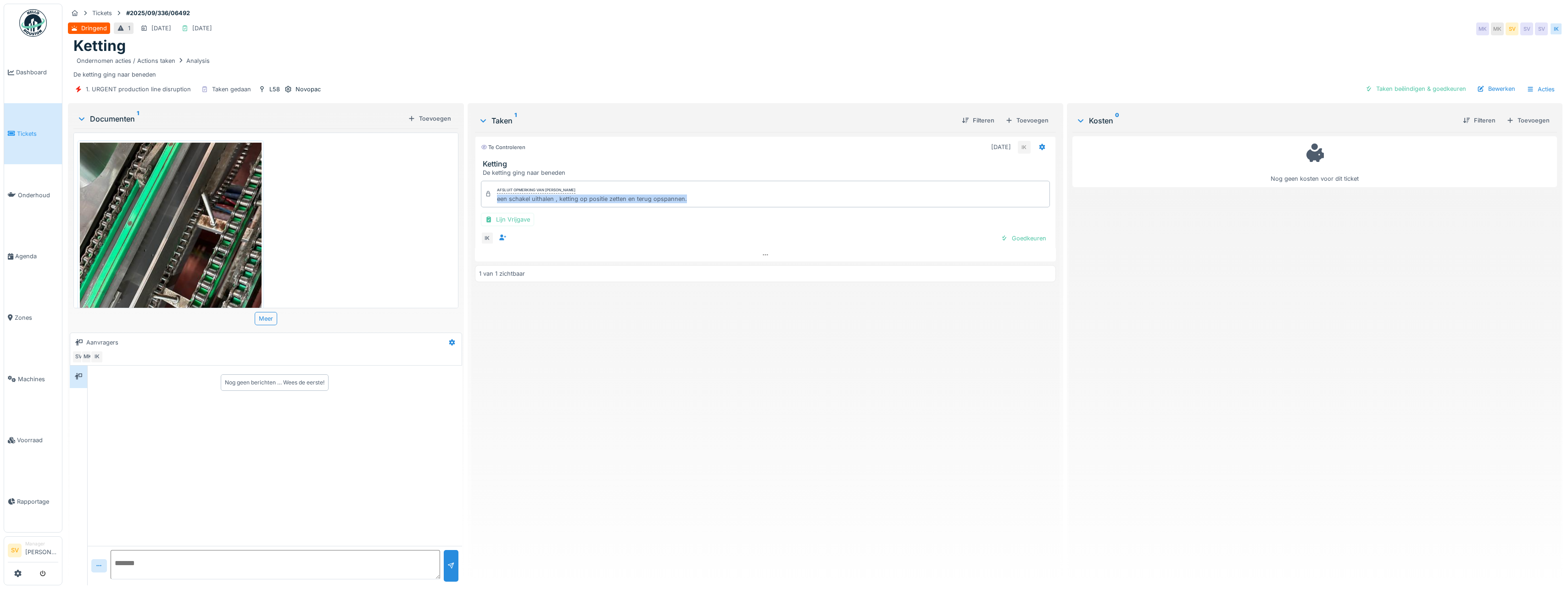
drag, startPoint x: 494, startPoint y: 201, endPoint x: 696, endPoint y: 203, distance: 202.0
click at [696, 203] on div "Afsluit opmerking van Ismail Kosar een schakel uithalen , ketting op positie ze…" at bounding box center [765, 194] width 569 height 26
copy div "een schakel uithalen , ketting op positie zetten en terug opspannen."
click at [1430, 89] on div "Taken beëindigen & goedkeuren" at bounding box center [1416, 89] width 108 height 12
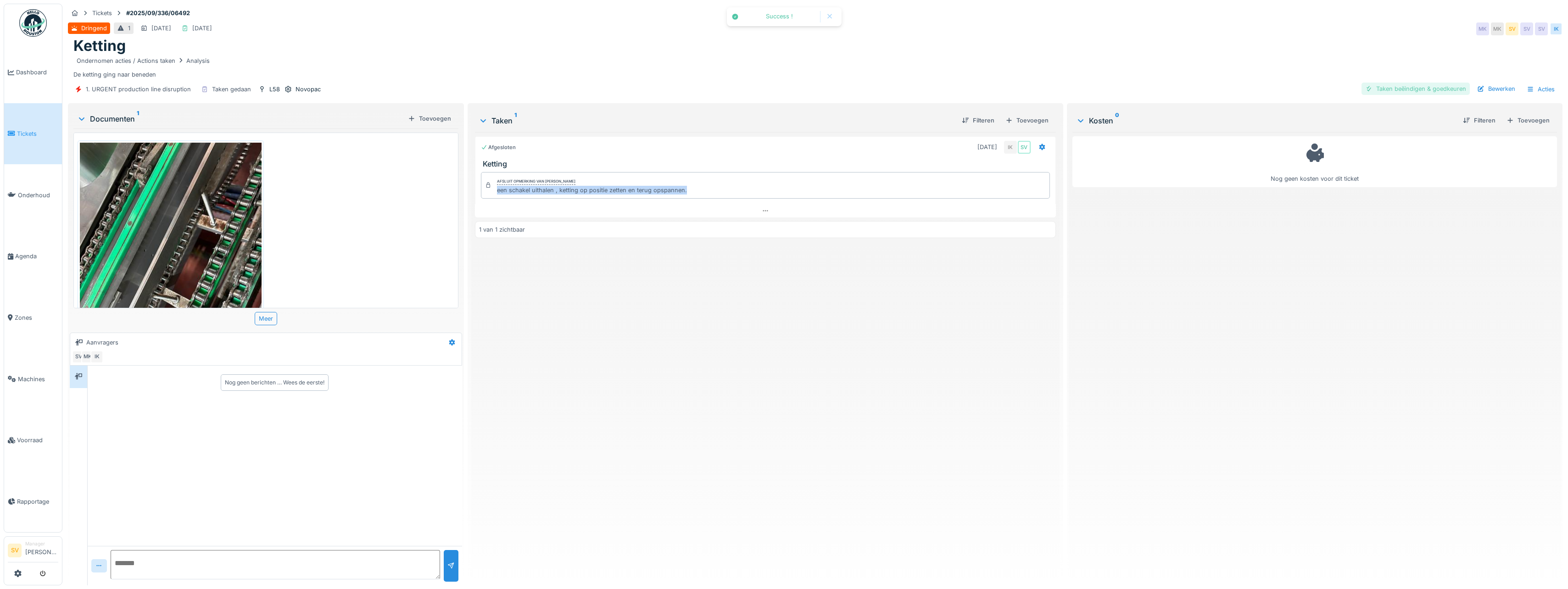
click at [1430, 89] on div "Taken beëindigen & goedkeuren" at bounding box center [1416, 89] width 108 height 12
click at [1440, 89] on div "Ticket sluiten" at bounding box center [1442, 89] width 55 height 12
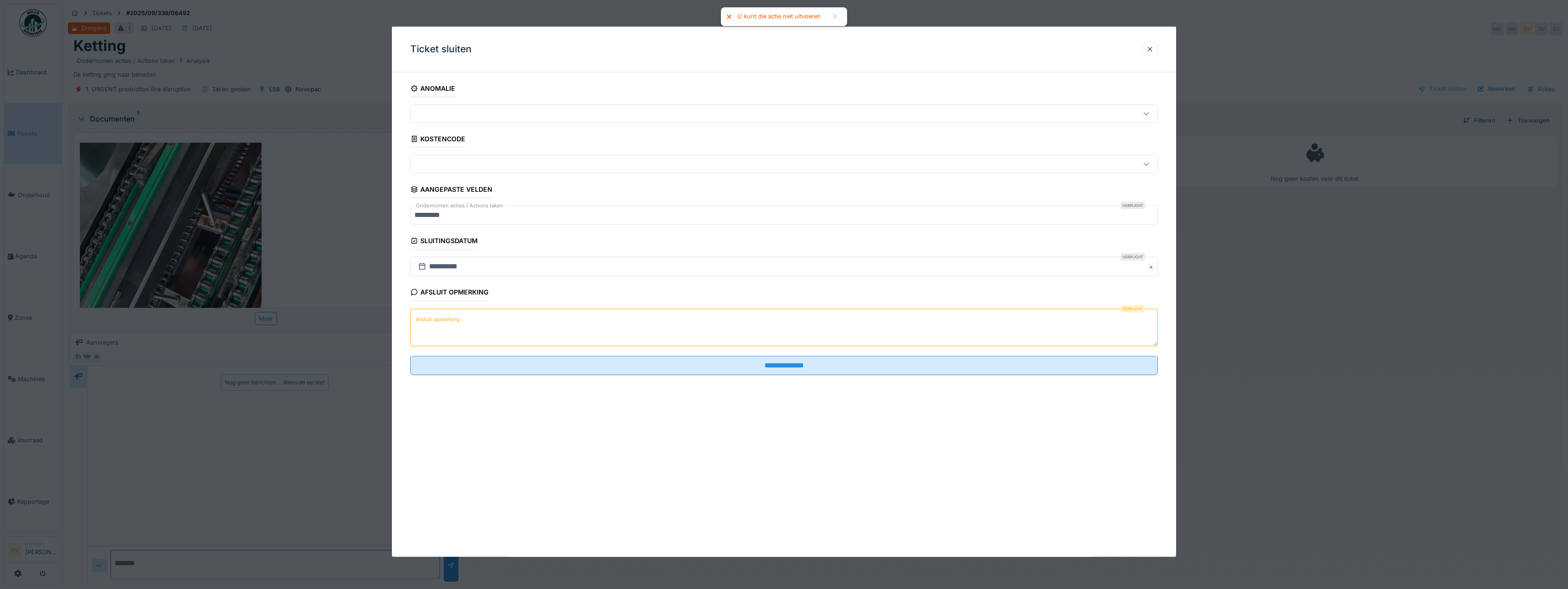
click at [488, 328] on textarea "Afsluit opmerking" at bounding box center [784, 327] width 747 height 38
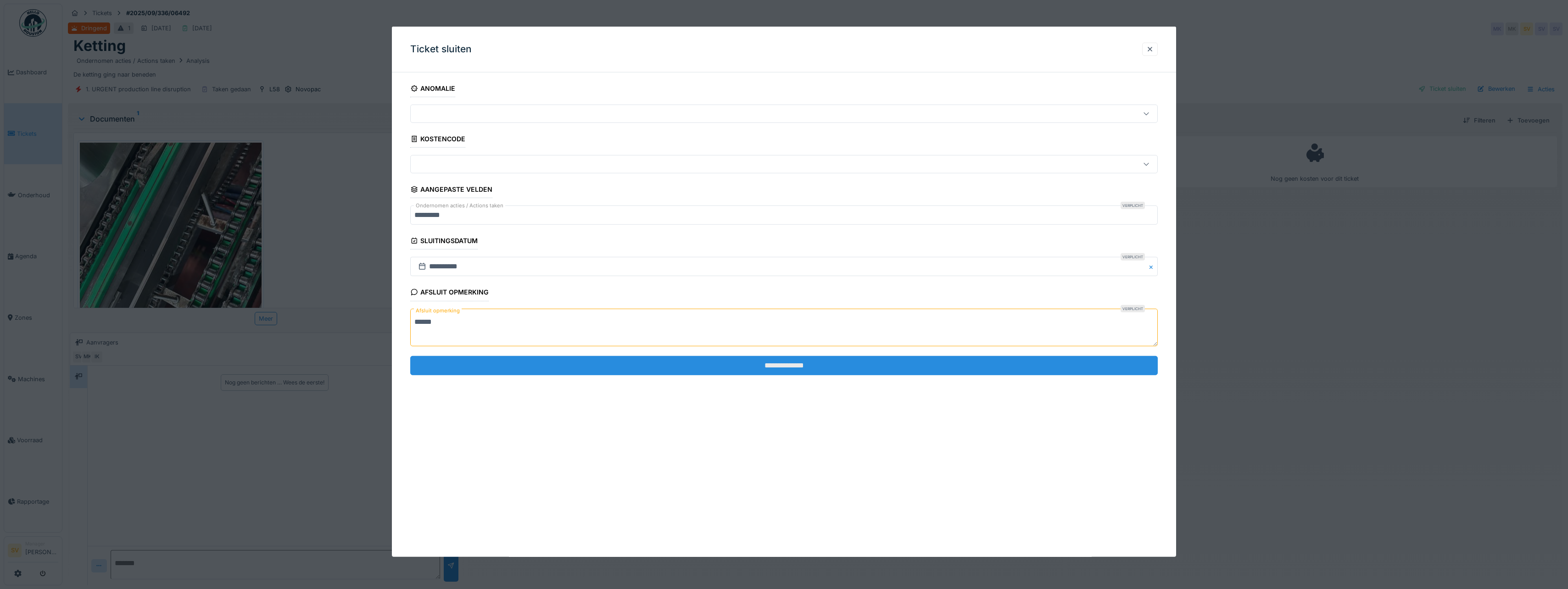
type textarea "******"
click at [596, 368] on input "**********" at bounding box center [784, 365] width 747 height 19
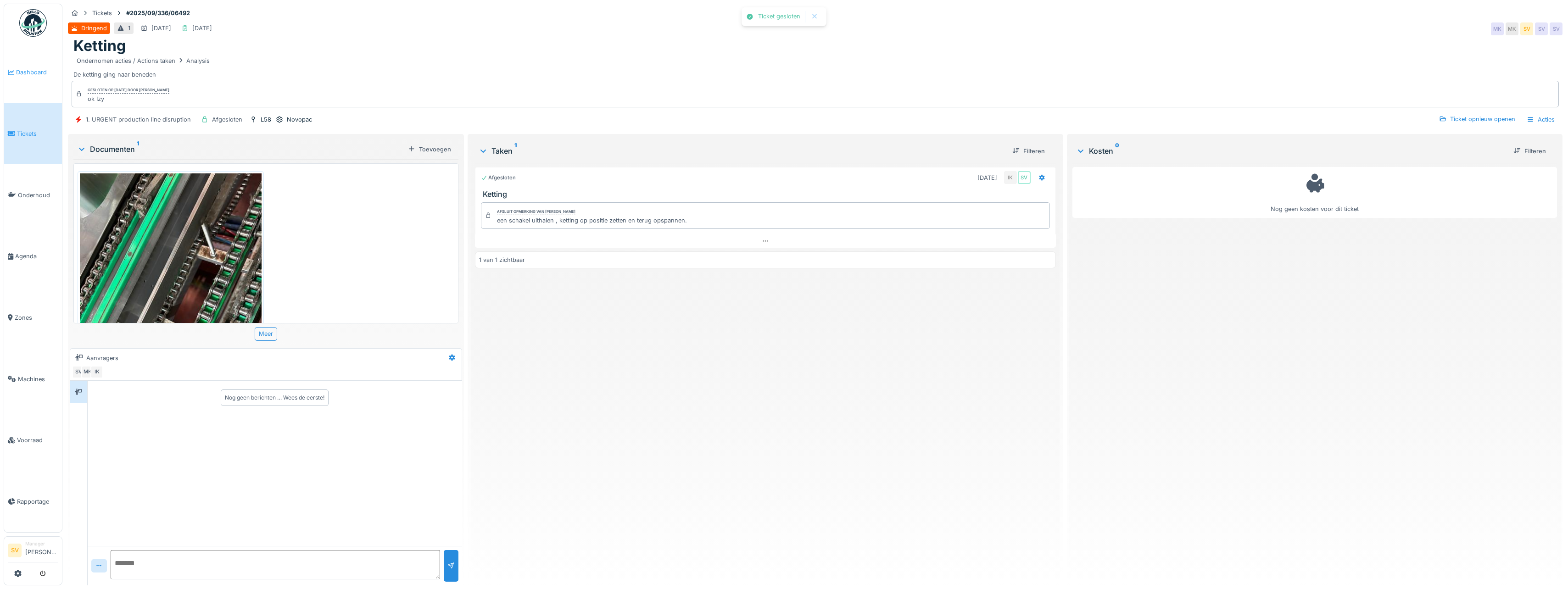
click at [26, 71] on span "Dashboard" at bounding box center [37, 72] width 42 height 9
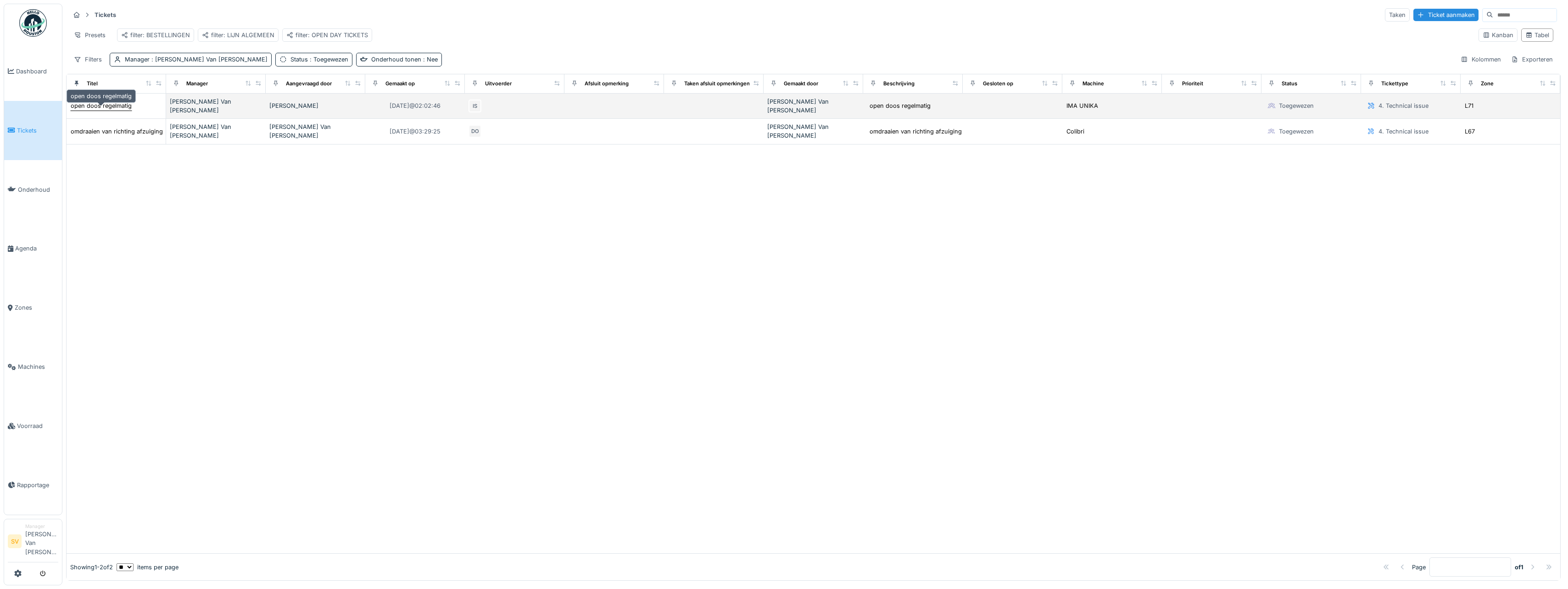
click at [98, 110] on div "open doos regelmatig" at bounding box center [101, 106] width 61 height 9
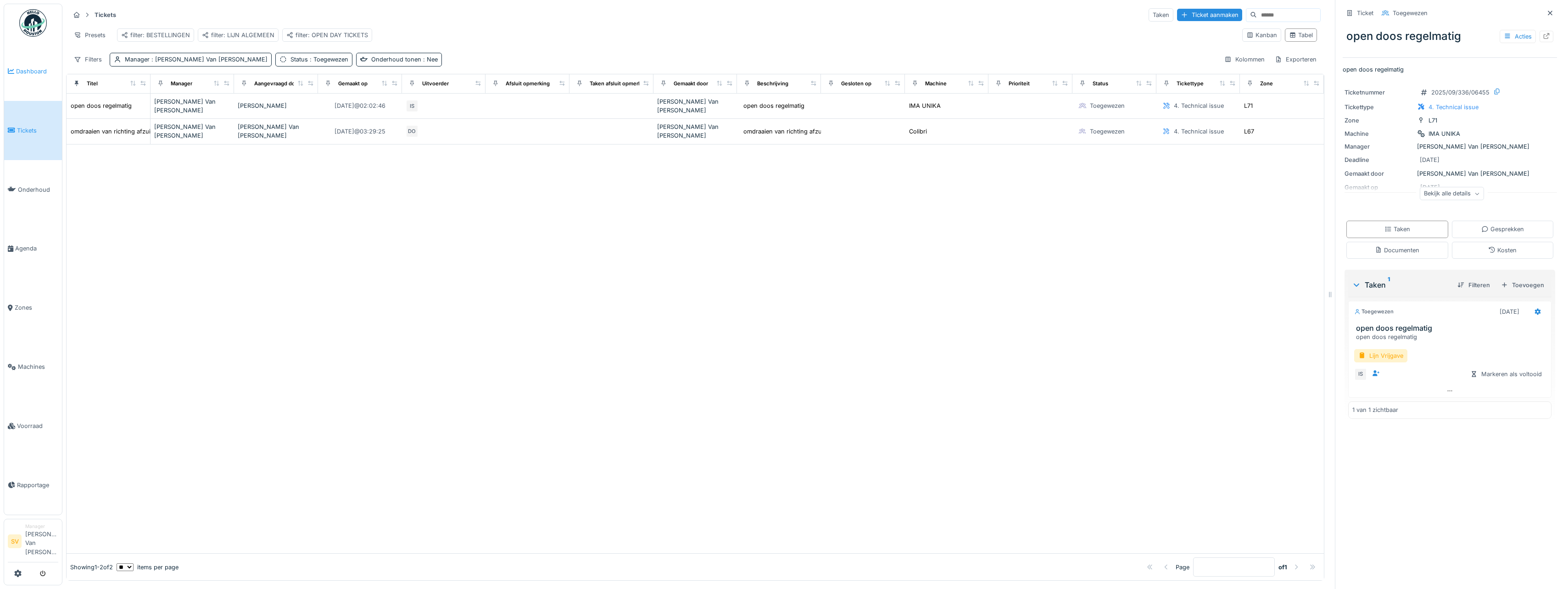
click at [35, 71] on span "Dashboard" at bounding box center [37, 71] width 42 height 9
